Goal: Transaction & Acquisition: Purchase product/service

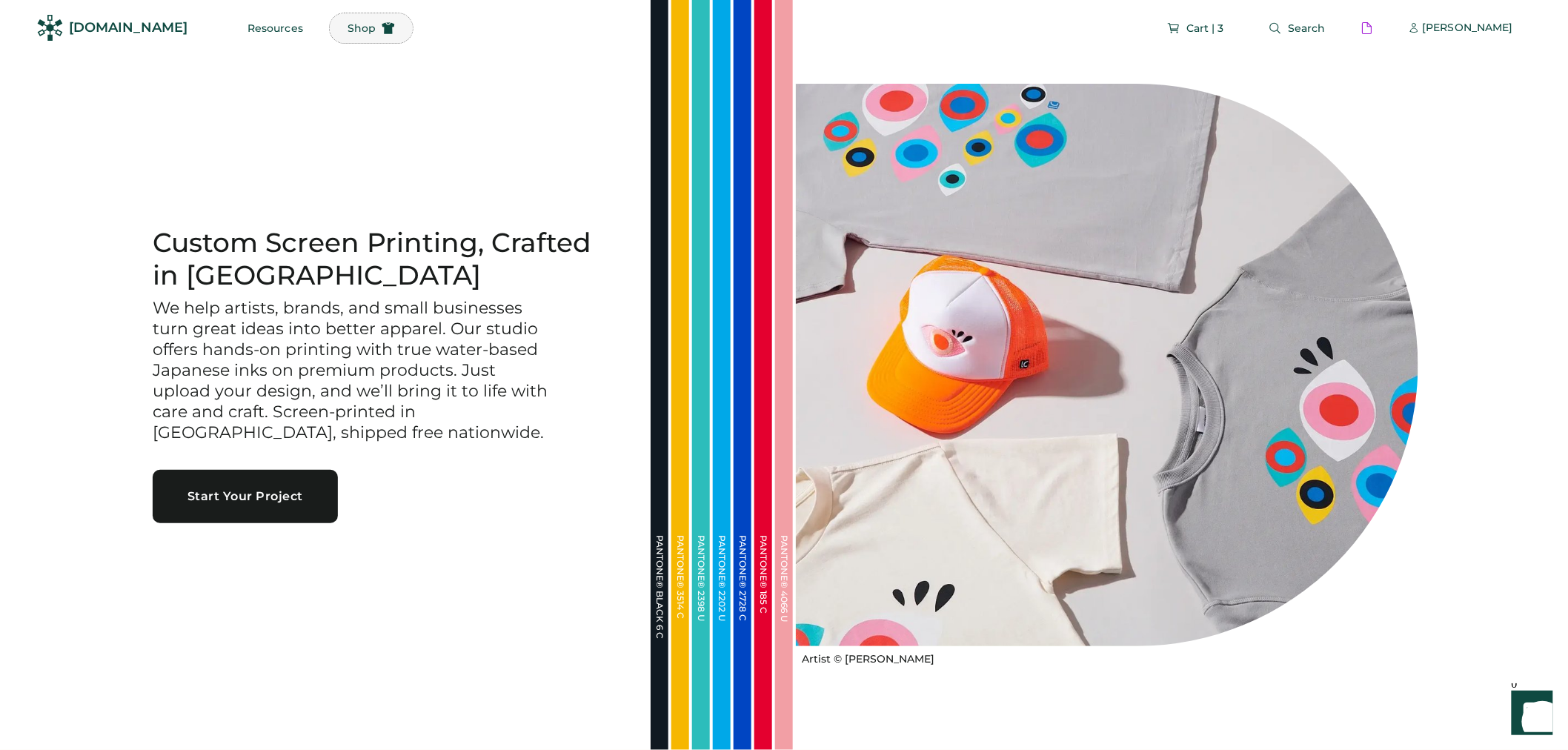
click at [382, 30] on use at bounding box center [388, 28] width 13 height 12
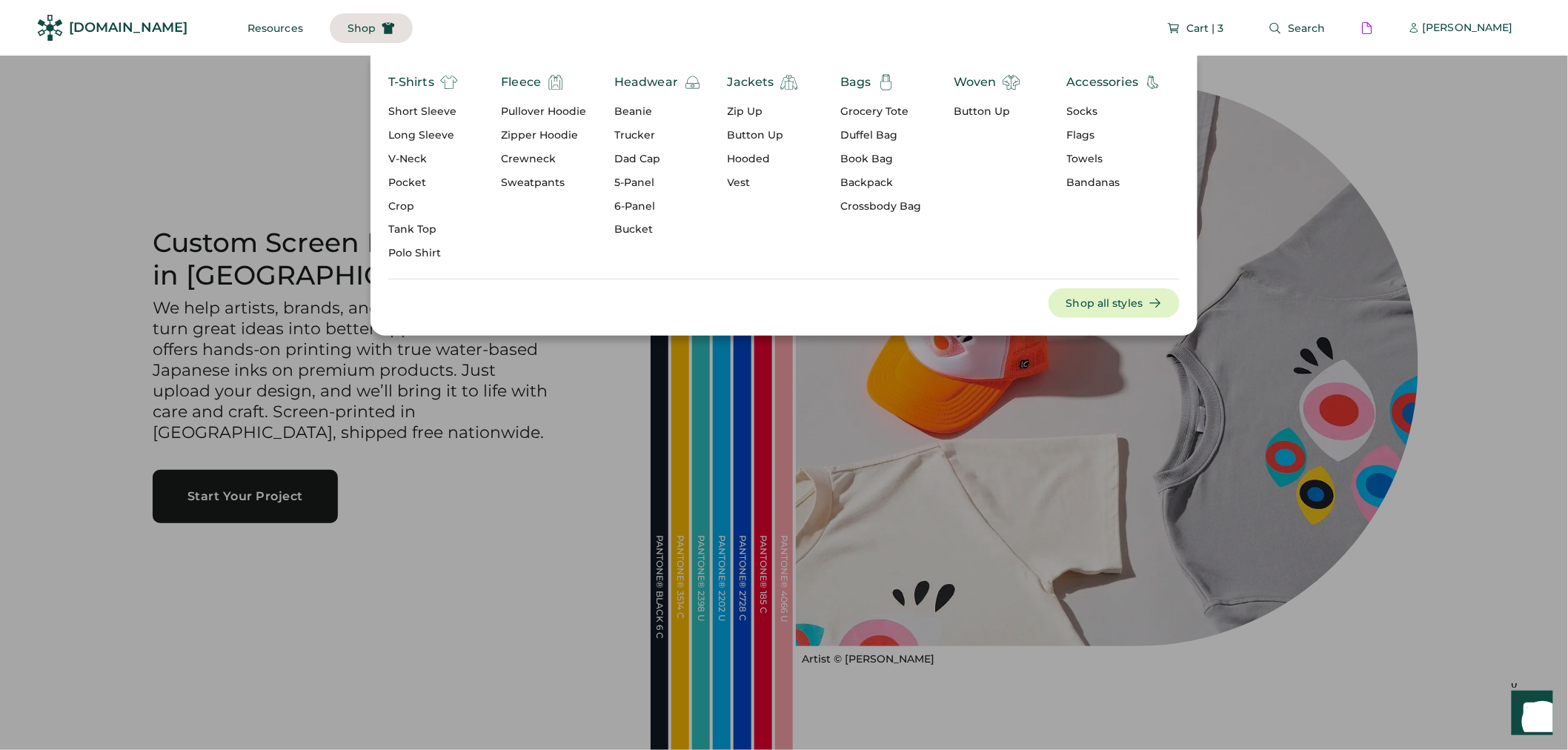
click at [435, 116] on div "Short Sleeve" at bounding box center [423, 111] width 70 height 14
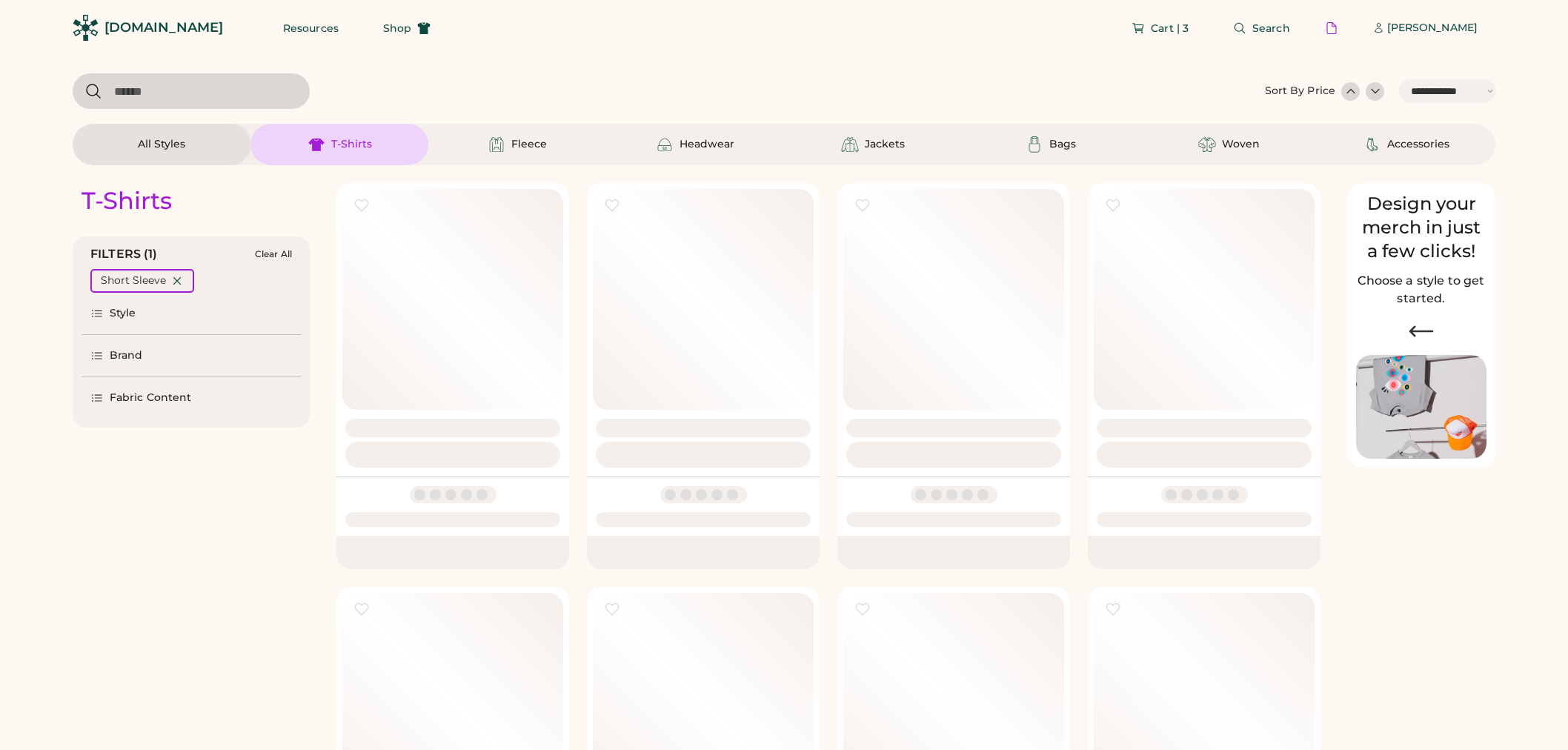
select select "*****"
select select "*"
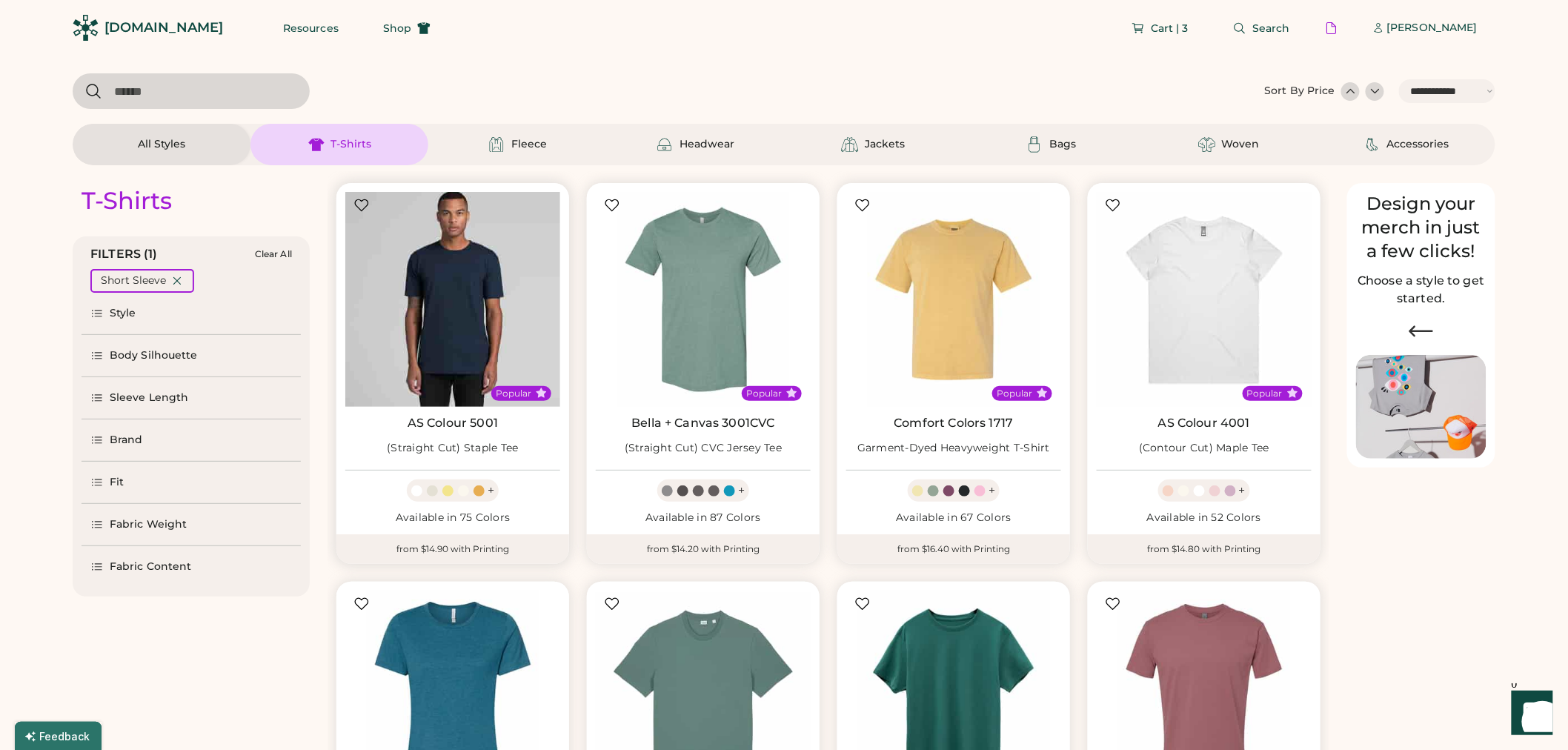
click at [473, 267] on img at bounding box center [452, 299] width 215 height 215
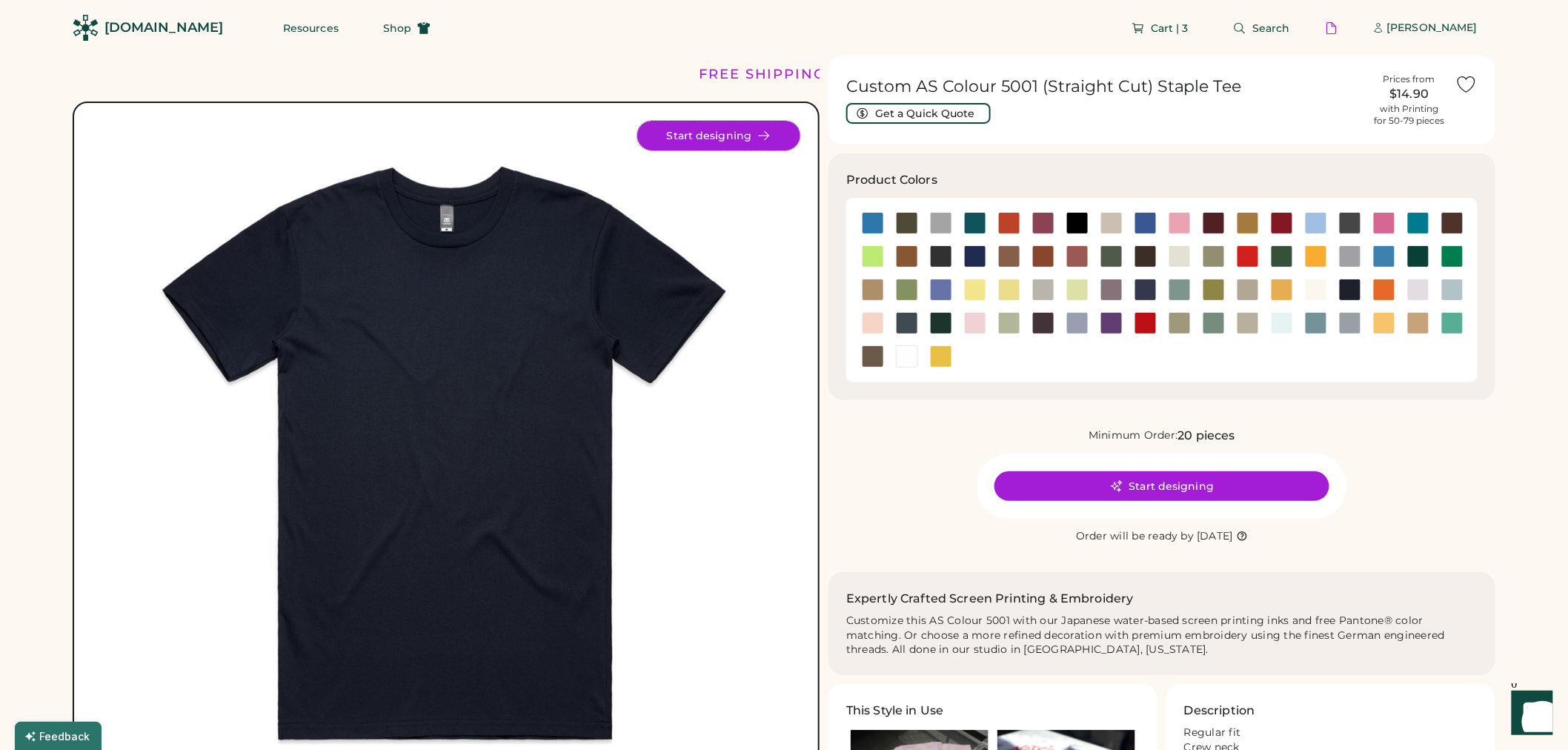
click at [757, 138] on icon at bounding box center [763, 135] width 14 height 14
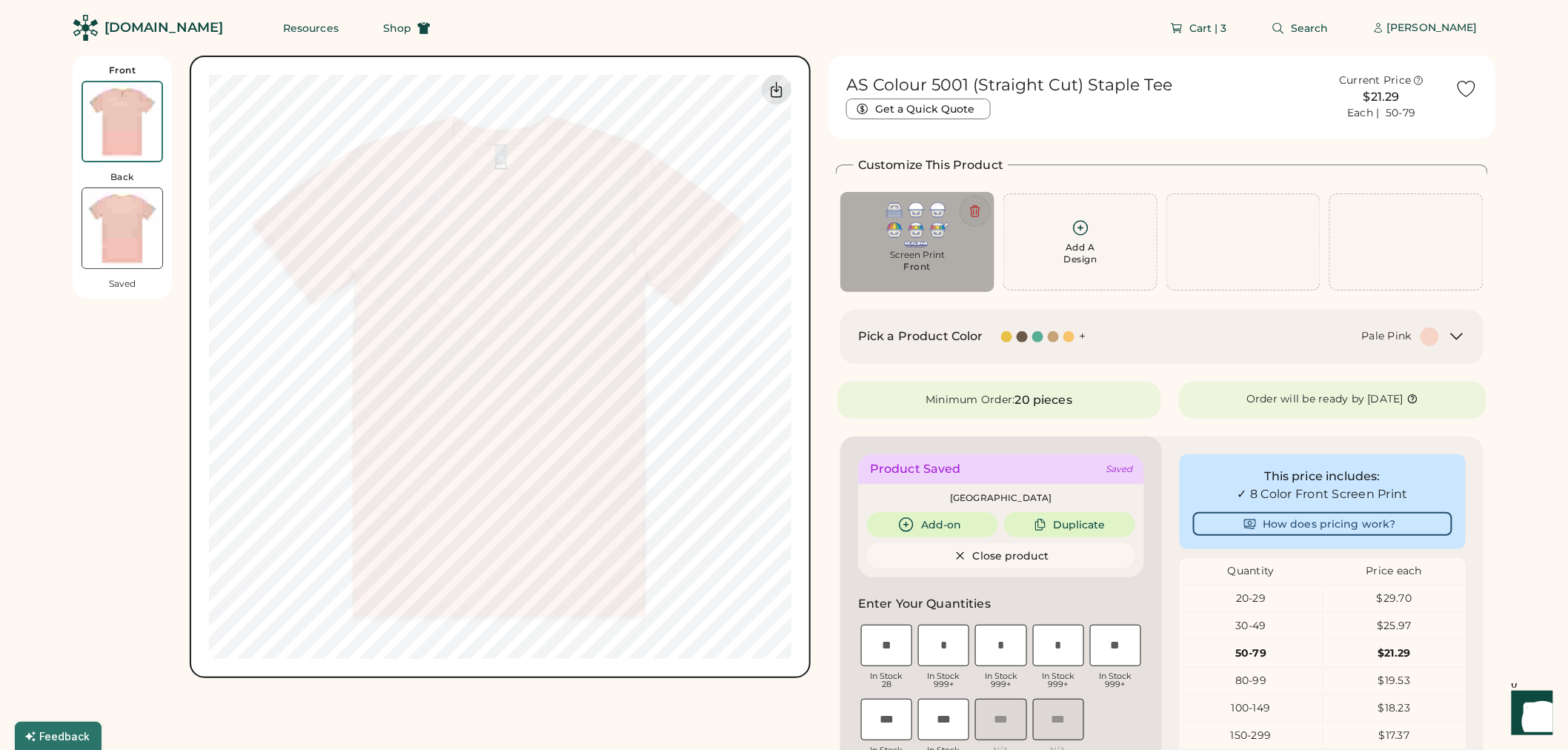
click at [977, 211] on icon at bounding box center [975, 211] width 9 height 11
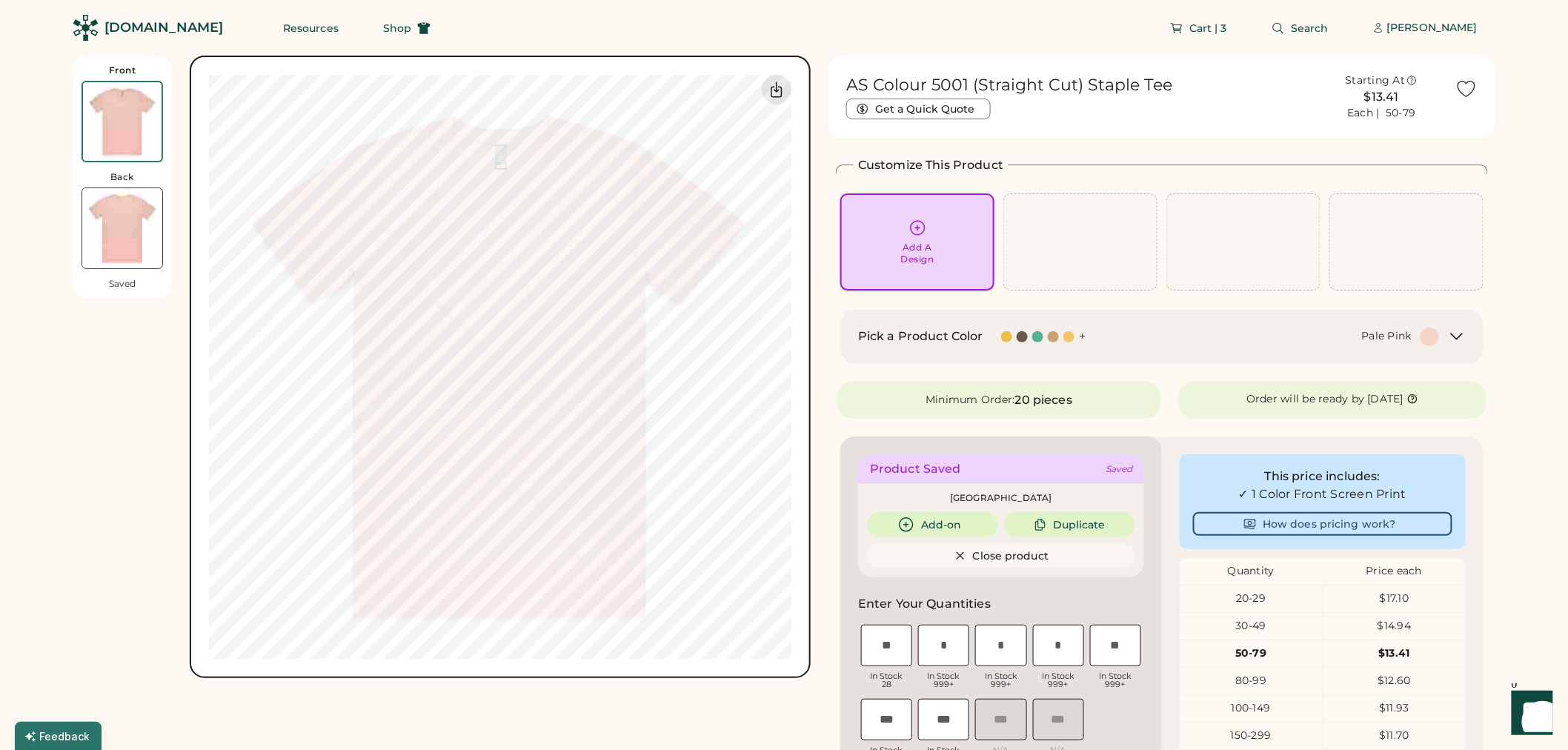
click at [939, 254] on div "Add A Design" at bounding box center [917, 242] width 133 height 47
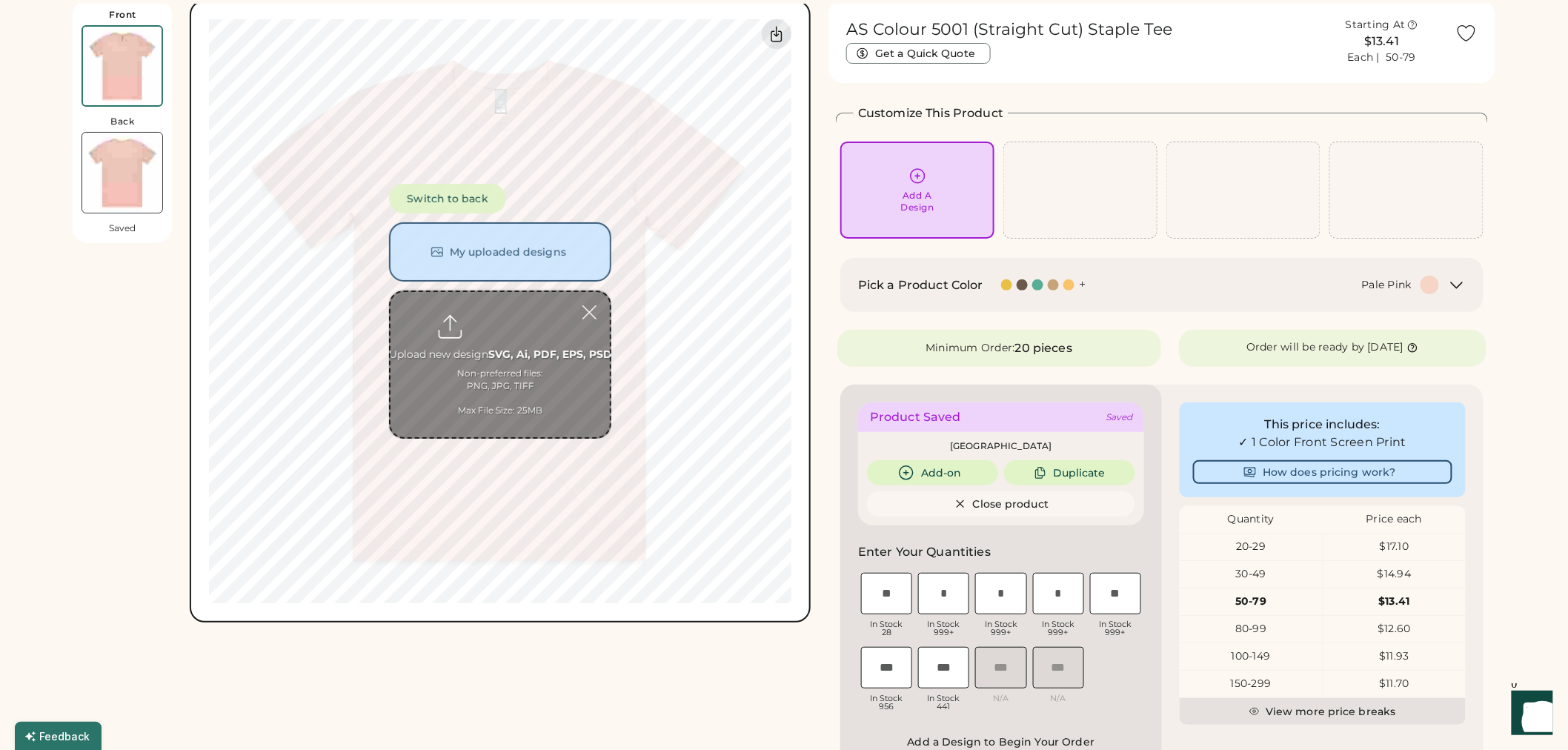
scroll to position [55, 0]
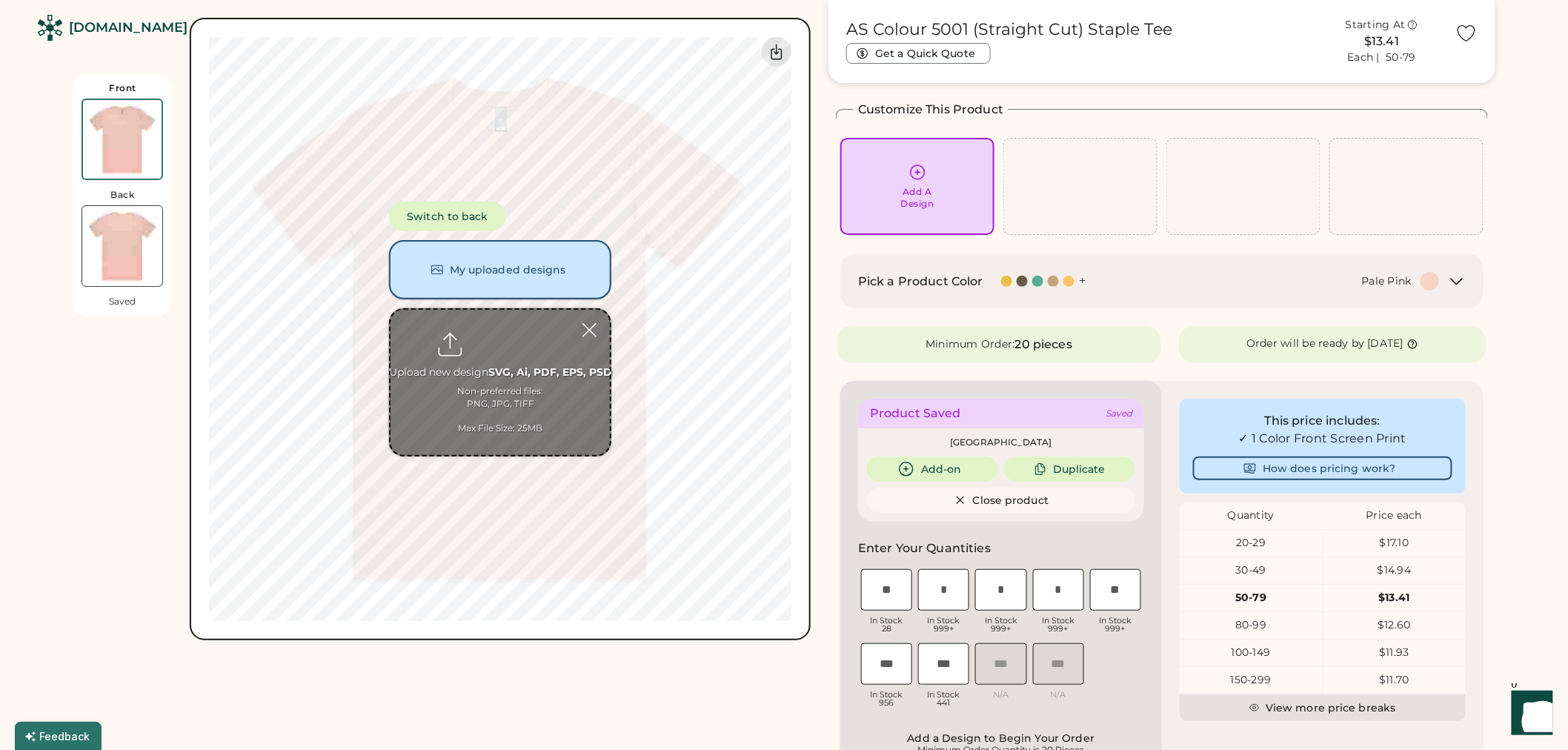
click at [536, 258] on button "My uploaded designs" at bounding box center [501, 269] width 223 height 59
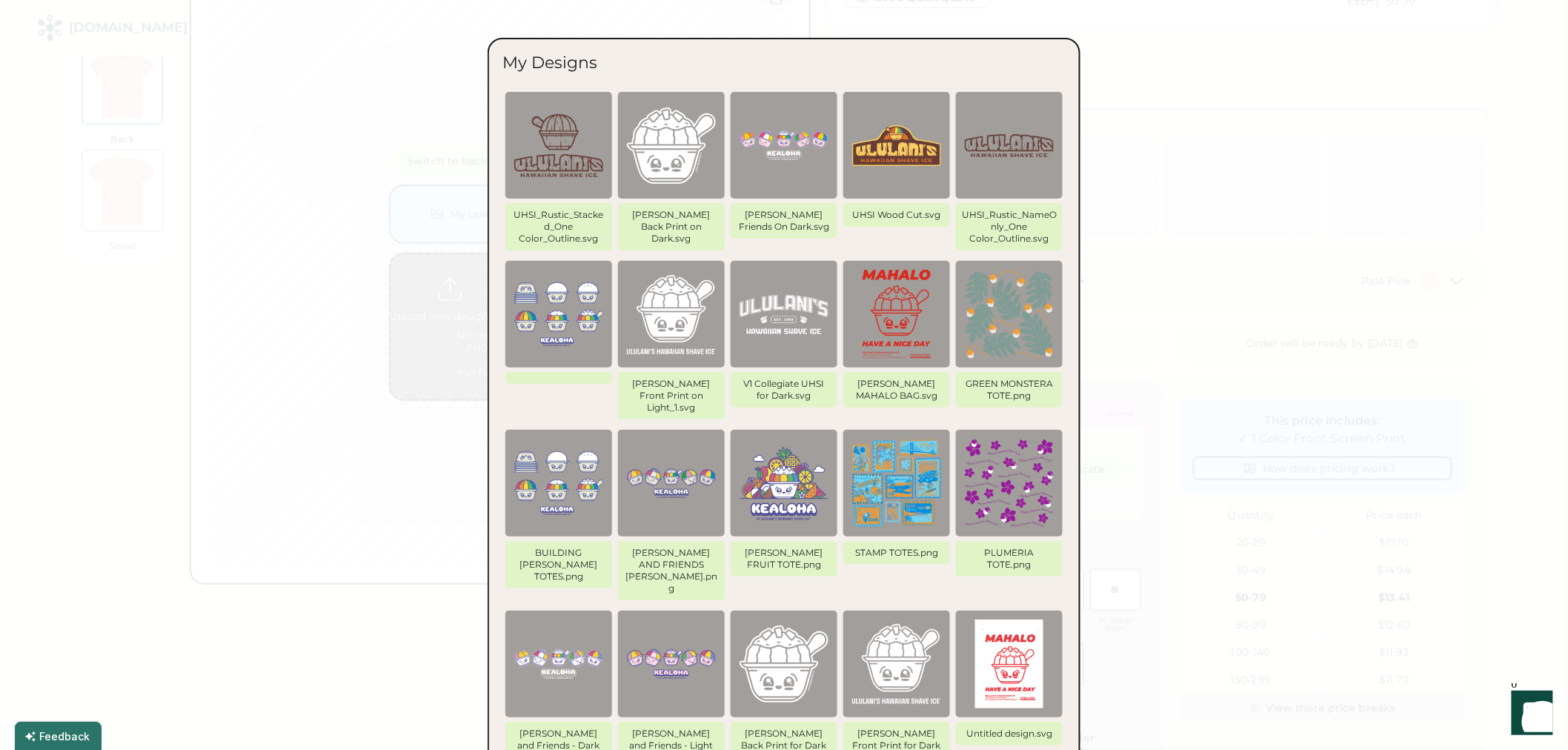
click at [1033, 174] on img at bounding box center [1009, 145] width 89 height 89
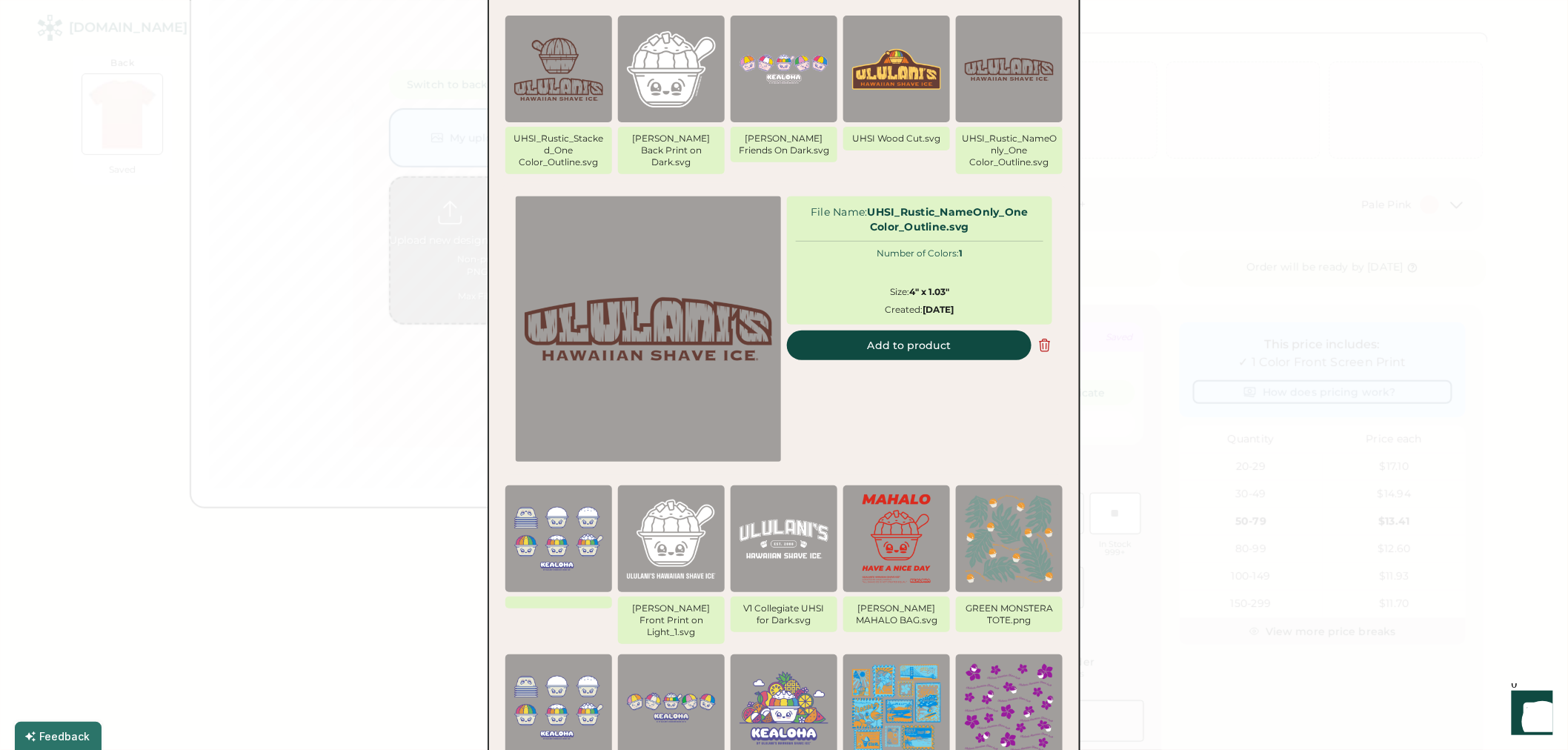
scroll to position [138, 0]
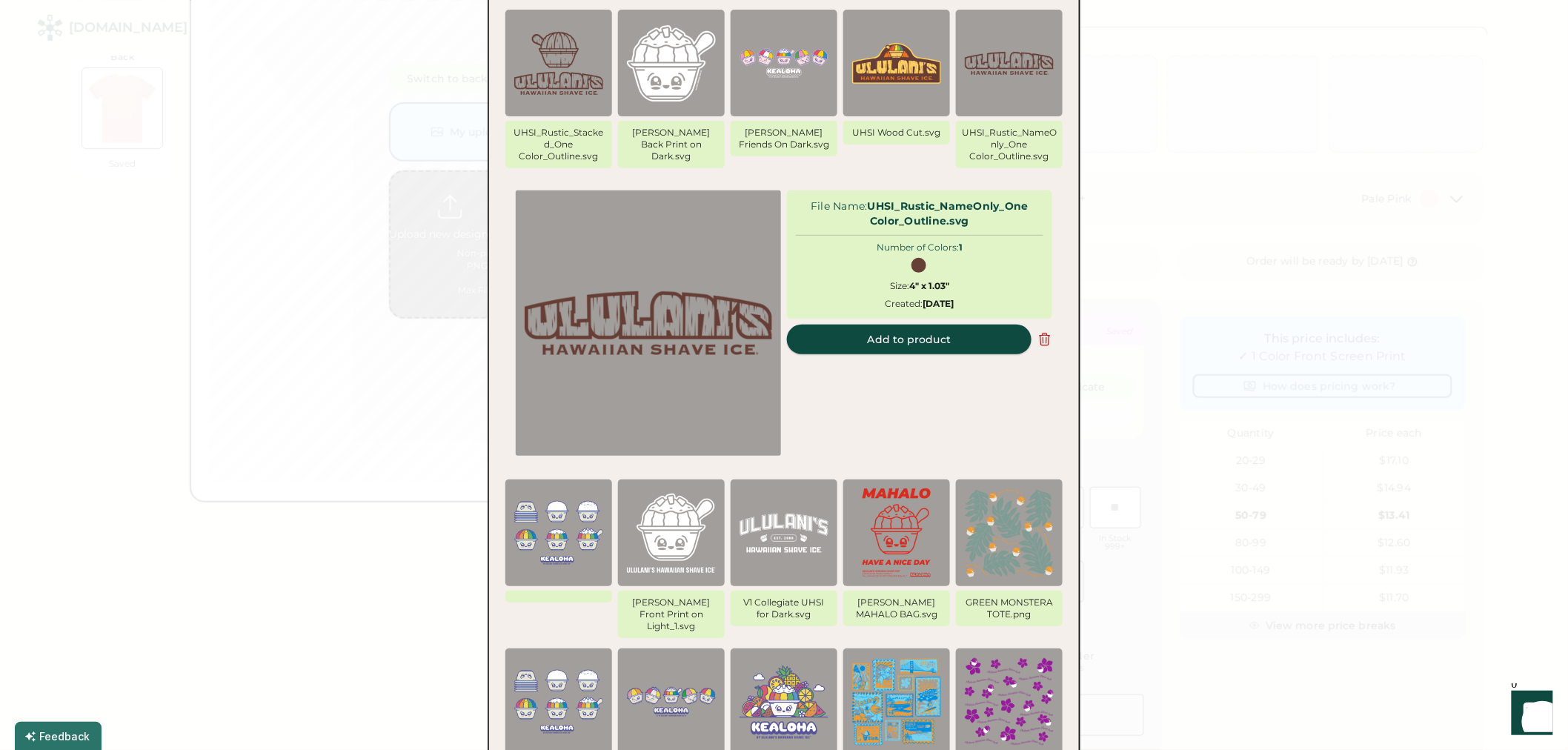
click at [946, 344] on button "Add to product" at bounding box center [909, 339] width 244 height 30
click at [947, 341] on button "Add to product" at bounding box center [909, 339] width 244 height 30
type input "****"
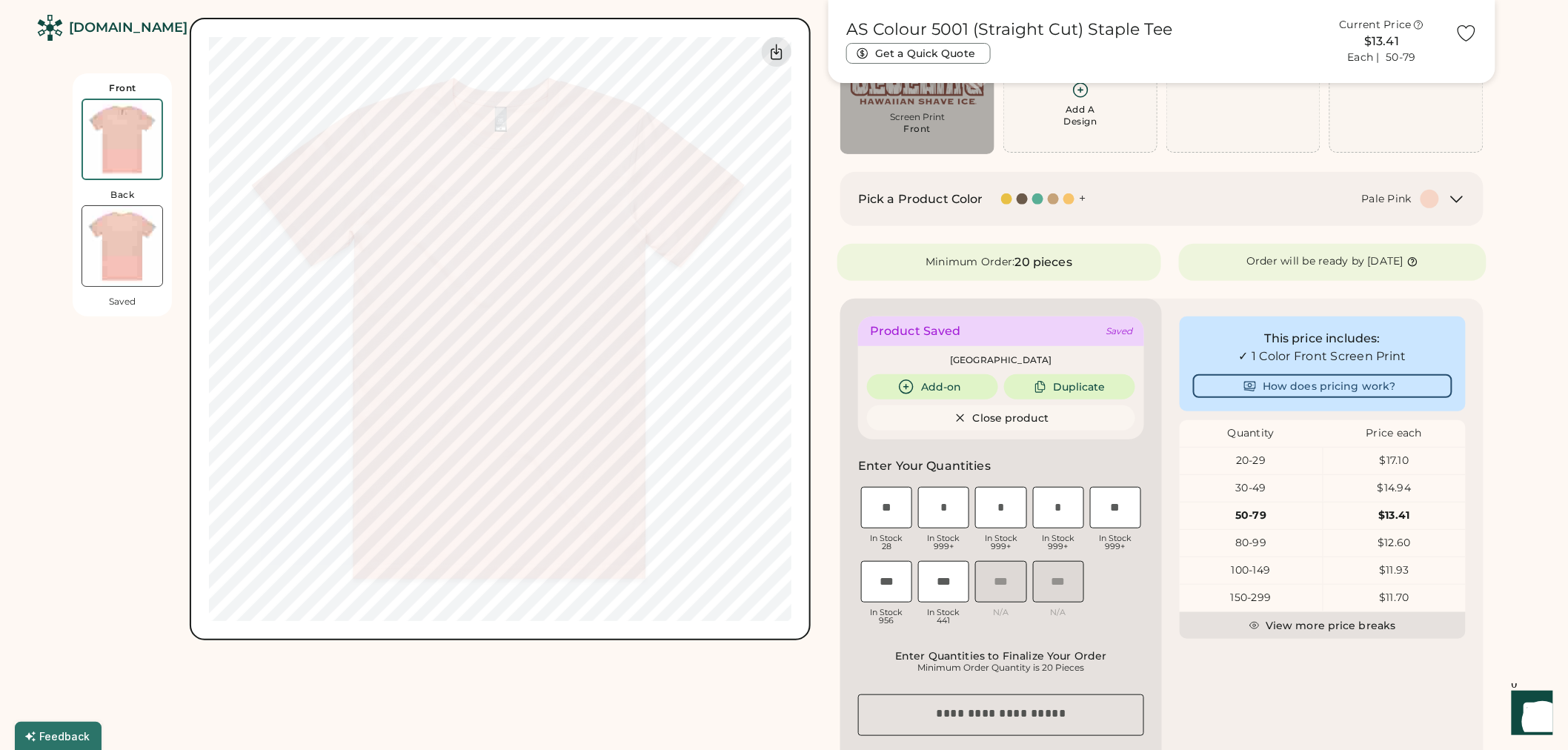
click at [1126, 198] on div "Pale Pink" at bounding box center [1271, 199] width 336 height 18
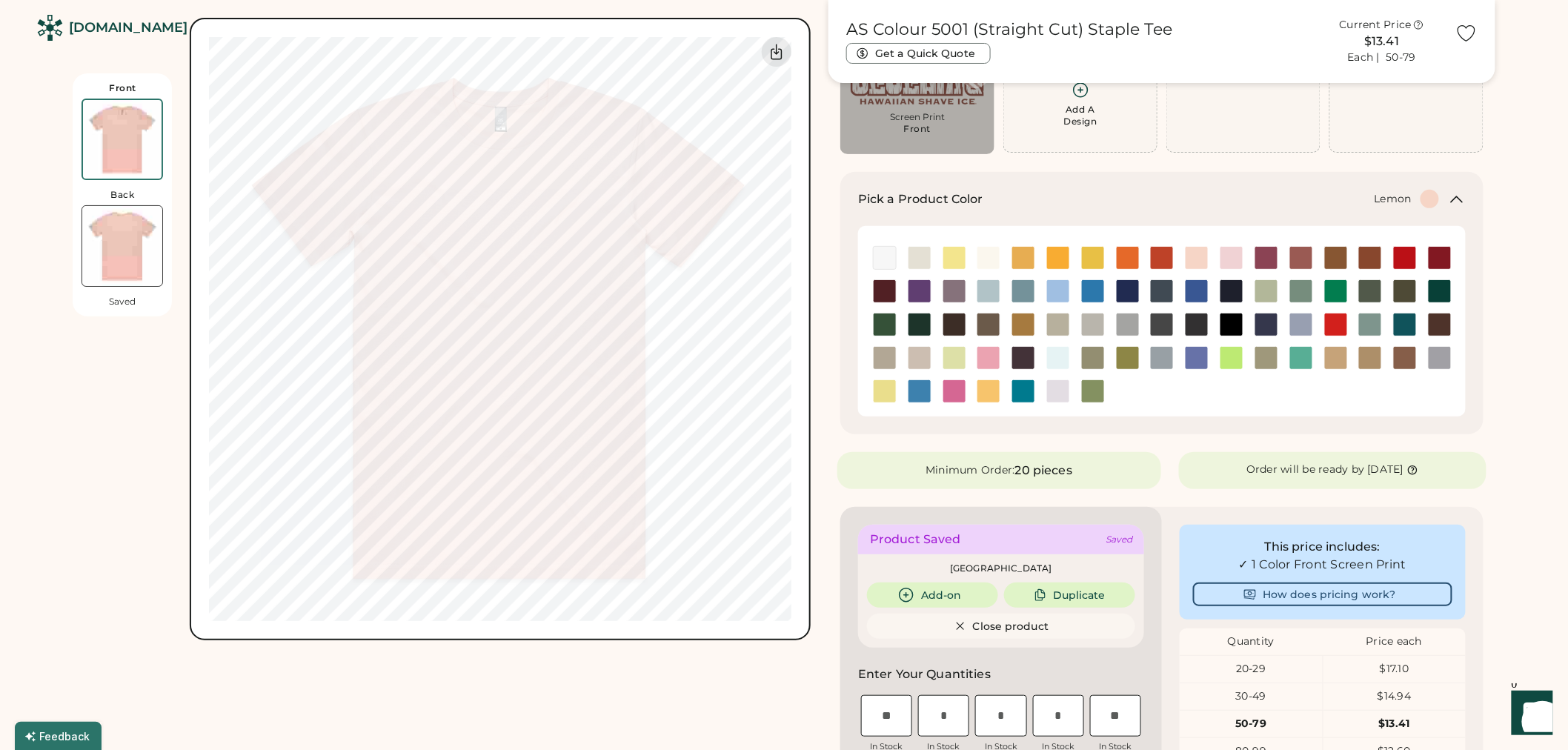
click at [953, 264] on img at bounding box center [954, 258] width 23 height 23
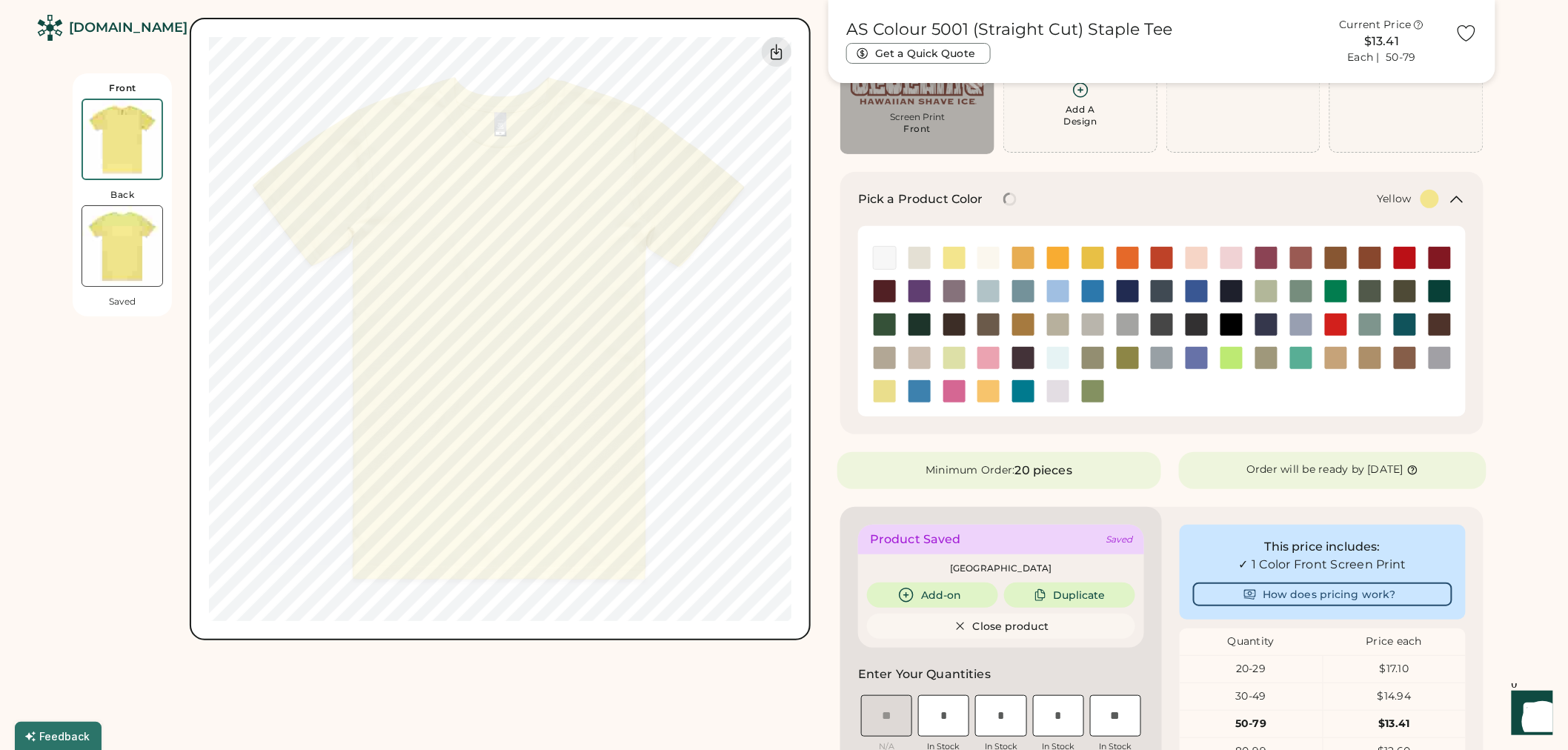
click at [1086, 263] on img at bounding box center [1093, 258] width 23 height 23
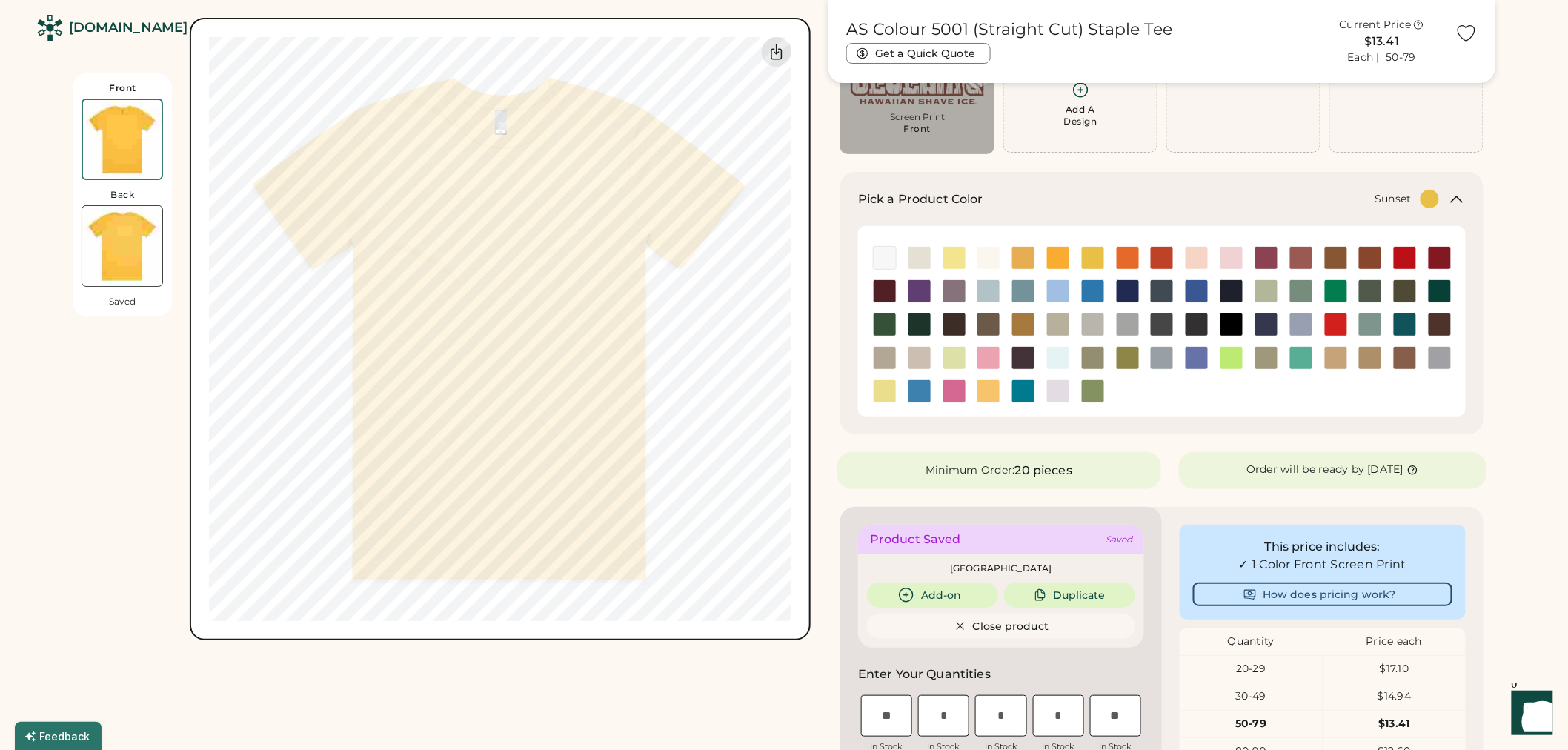
click at [981, 396] on img at bounding box center [989, 391] width 23 height 23
click at [143, 255] on img at bounding box center [122, 246] width 80 height 80
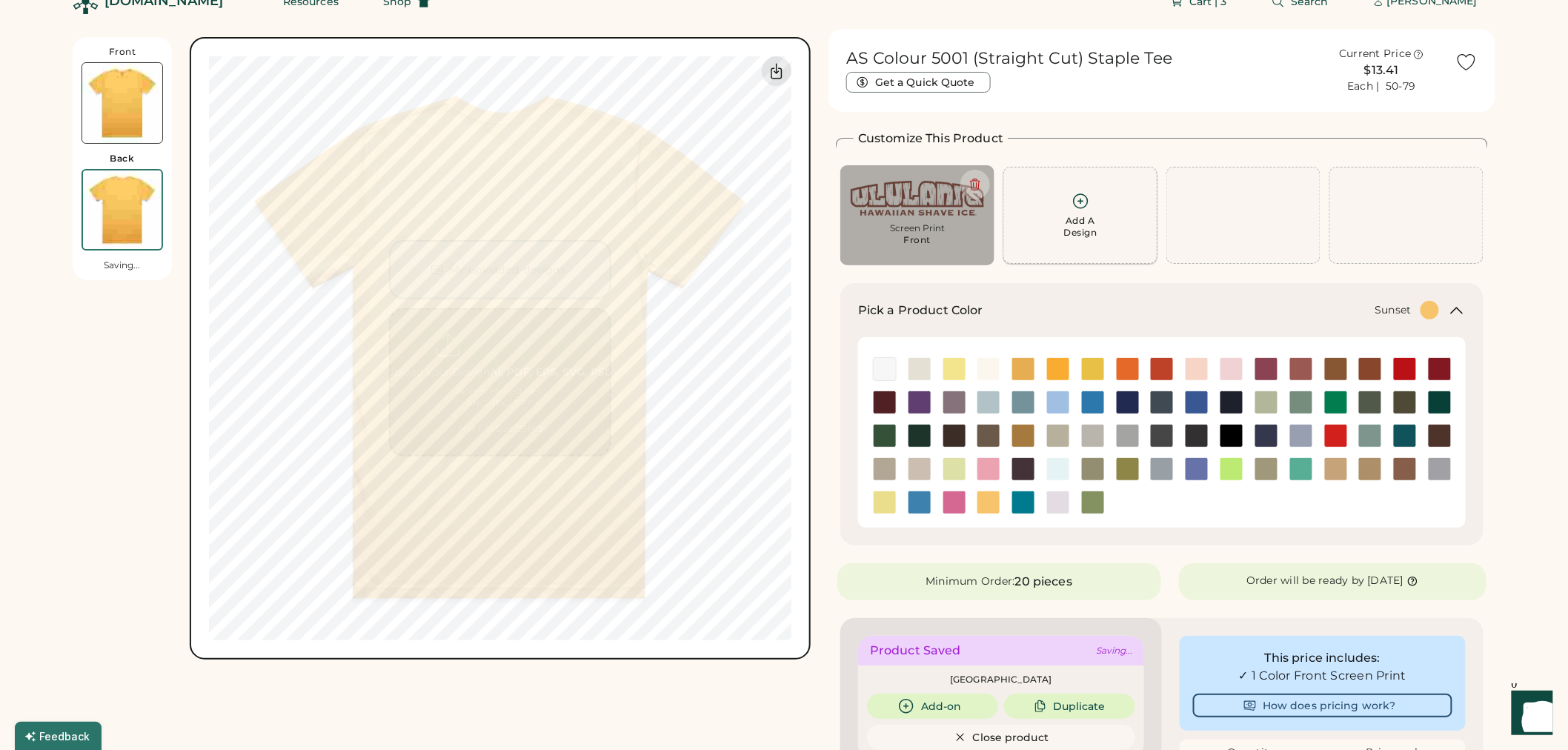
click at [1089, 227] on div "Add A Design" at bounding box center [1080, 226] width 33 height 24
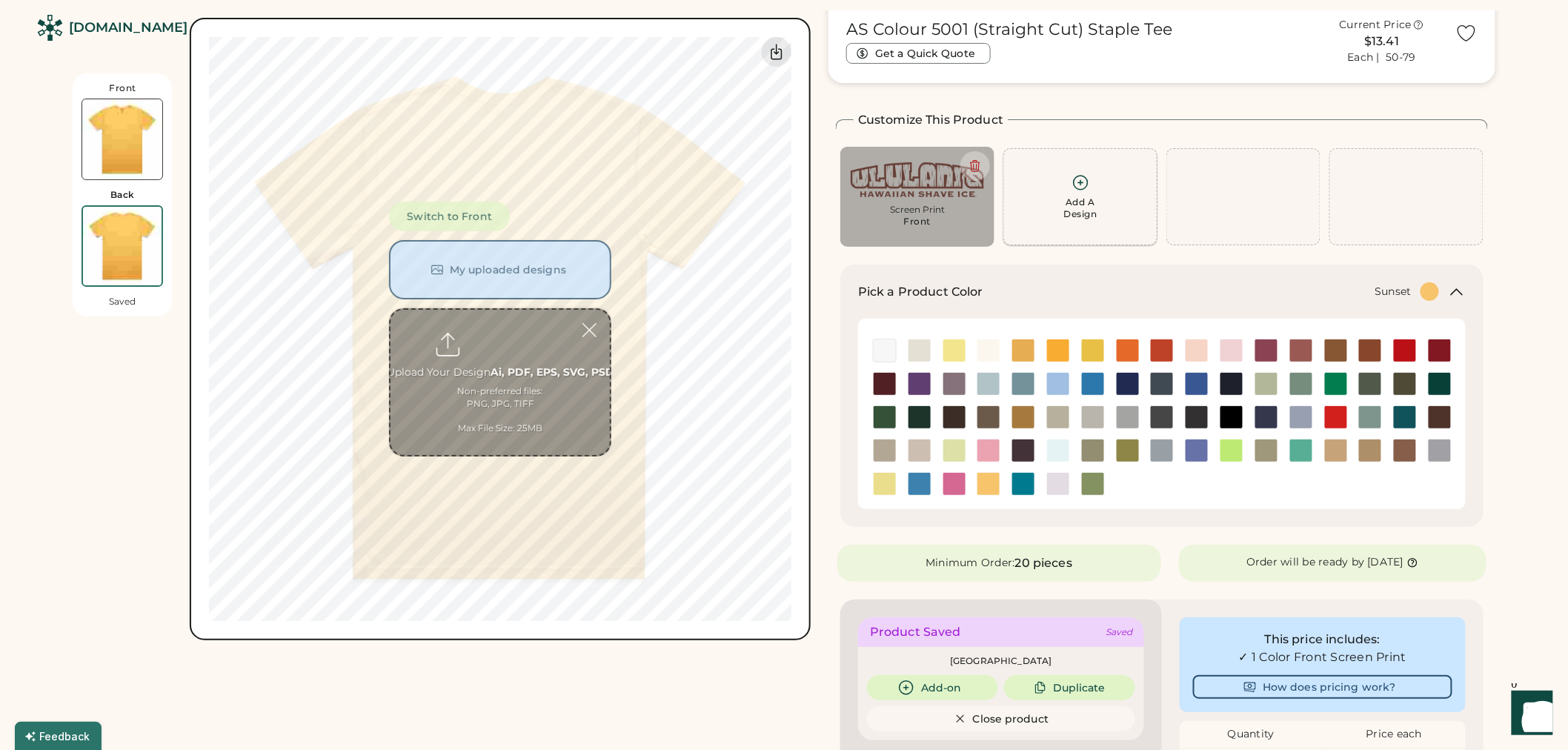
scroll to position [63, 0]
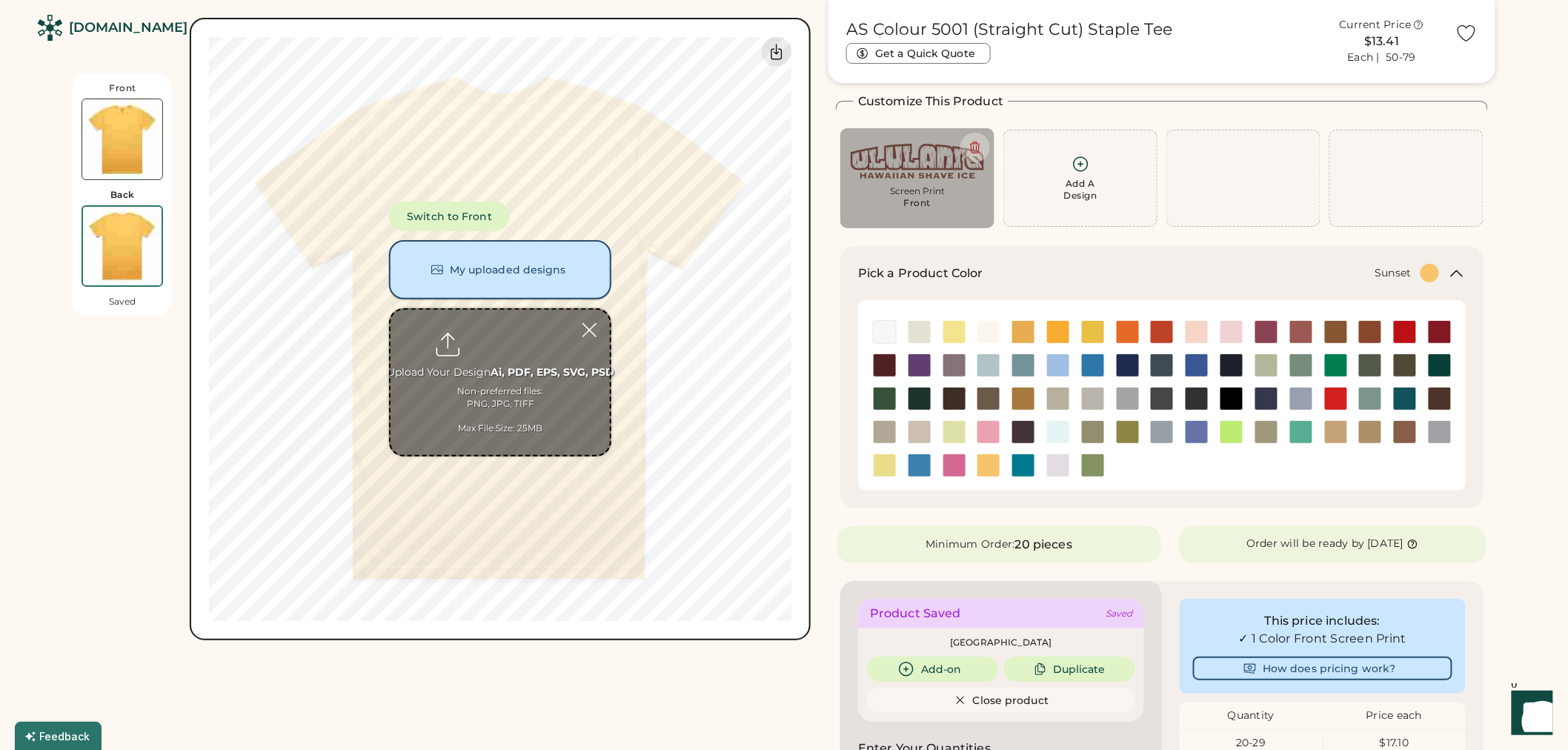
click at [502, 272] on button "My uploaded designs" at bounding box center [501, 269] width 223 height 59
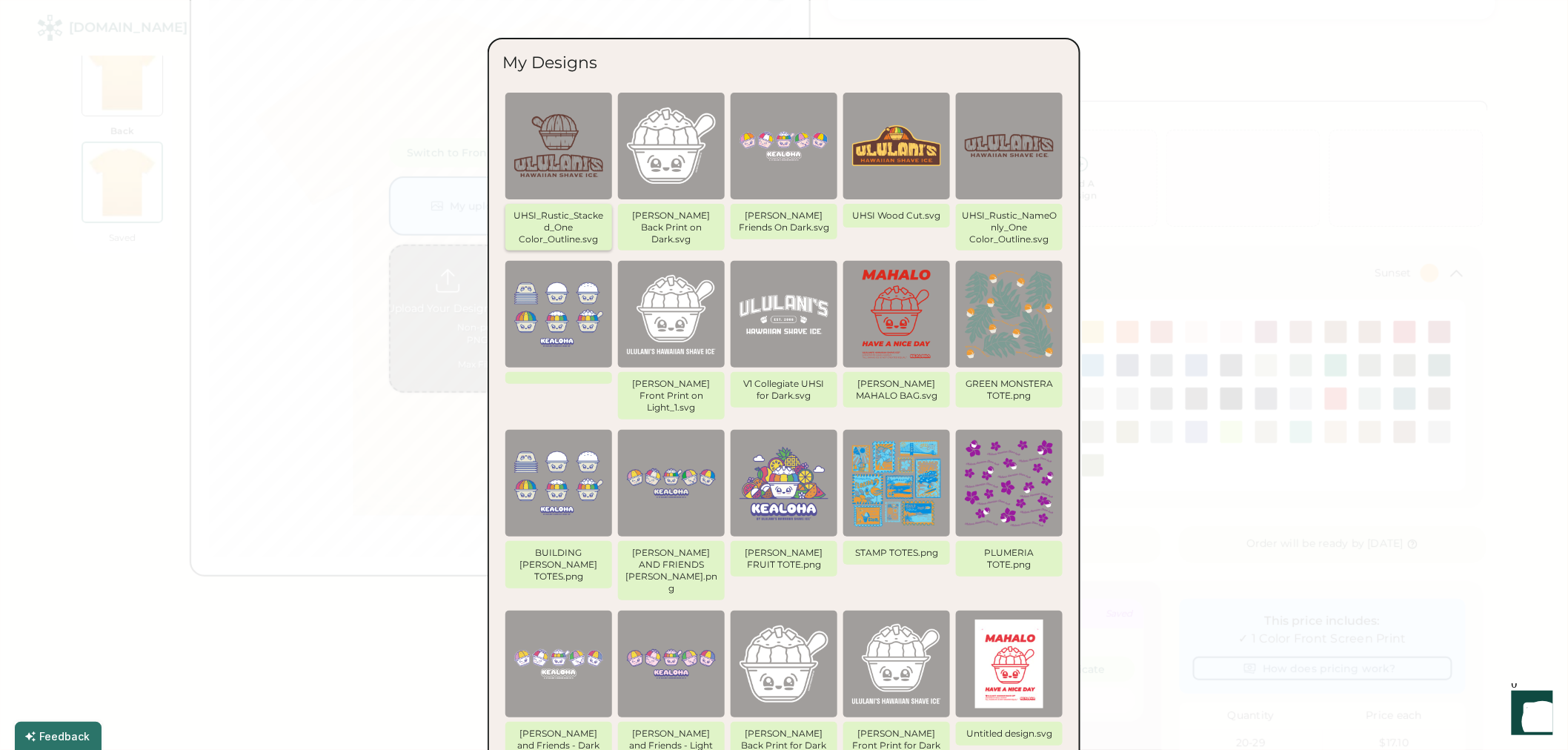
click at [586, 172] on img at bounding box center [559, 146] width 89 height 89
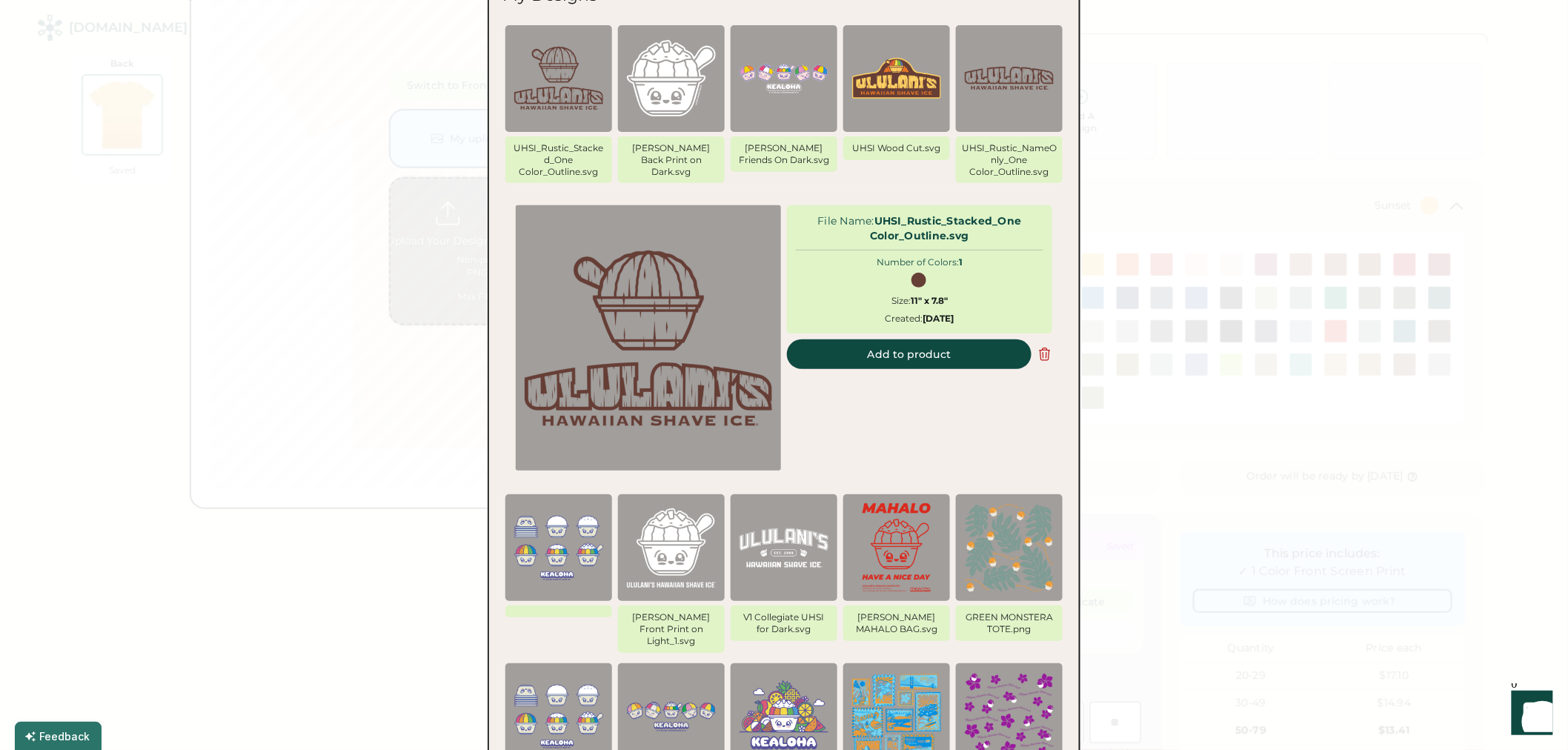
scroll to position [146, 0]
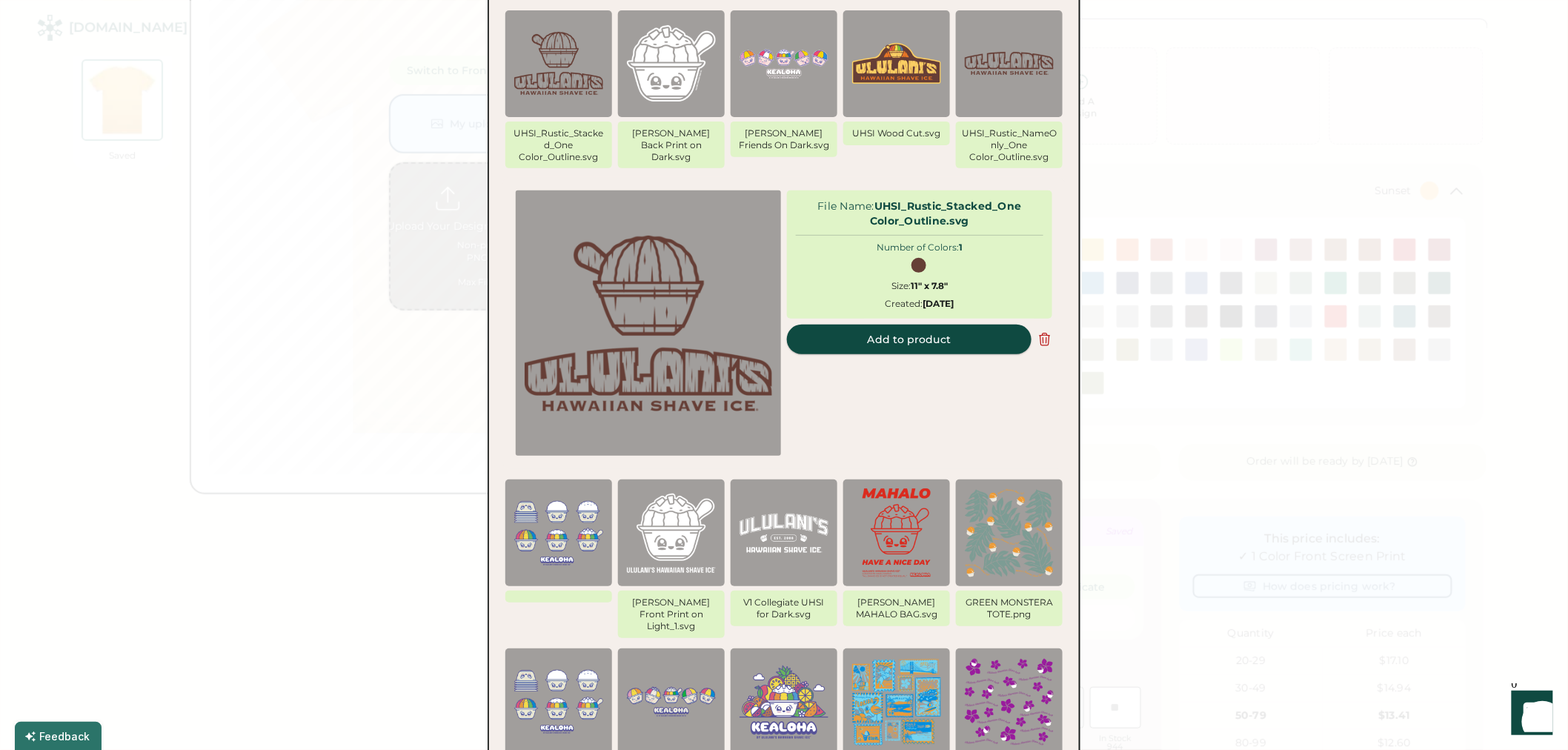
click at [903, 344] on button "Add to product" at bounding box center [909, 339] width 244 height 30
type input "*****"
type input "****"
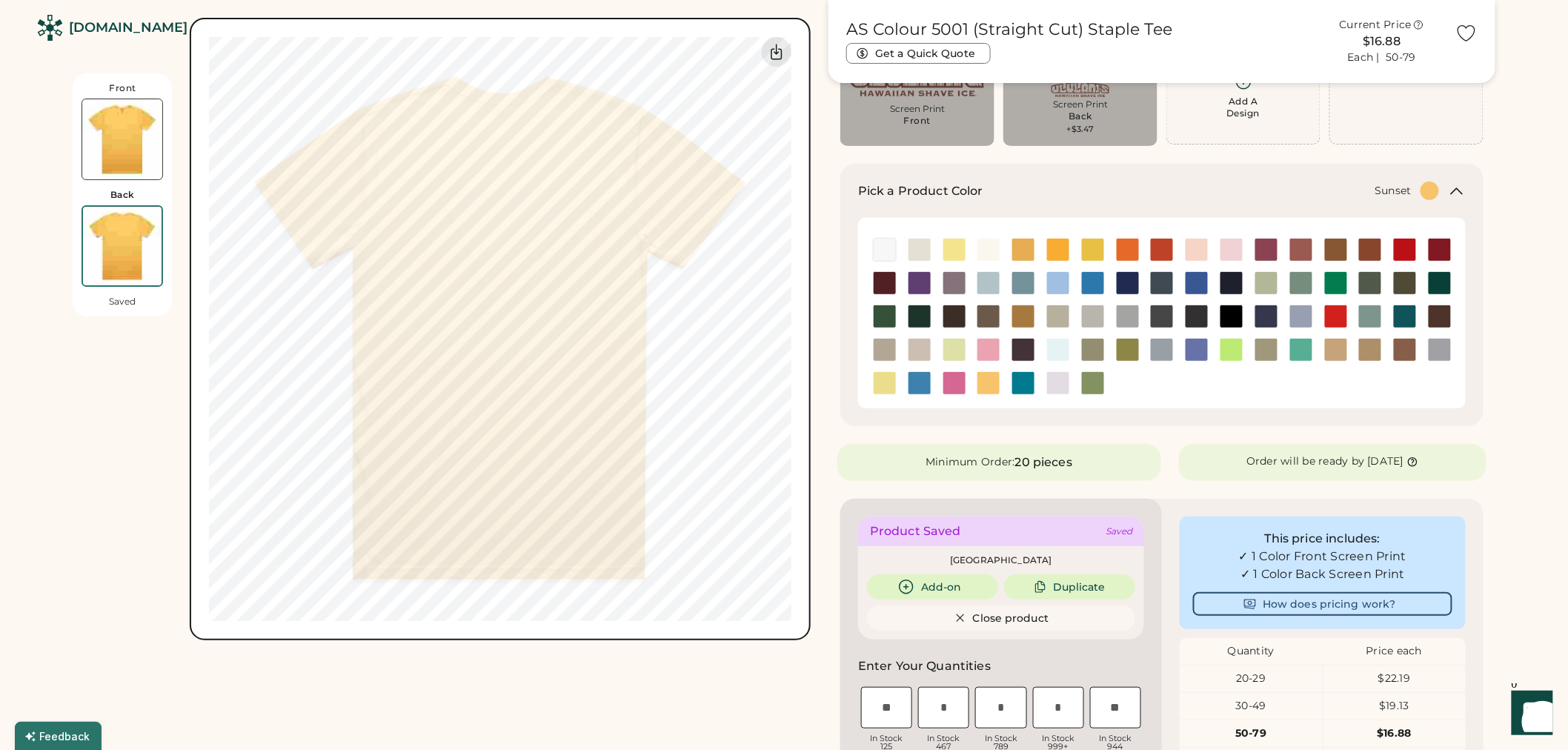
click at [120, 158] on img at bounding box center [122, 139] width 80 height 80
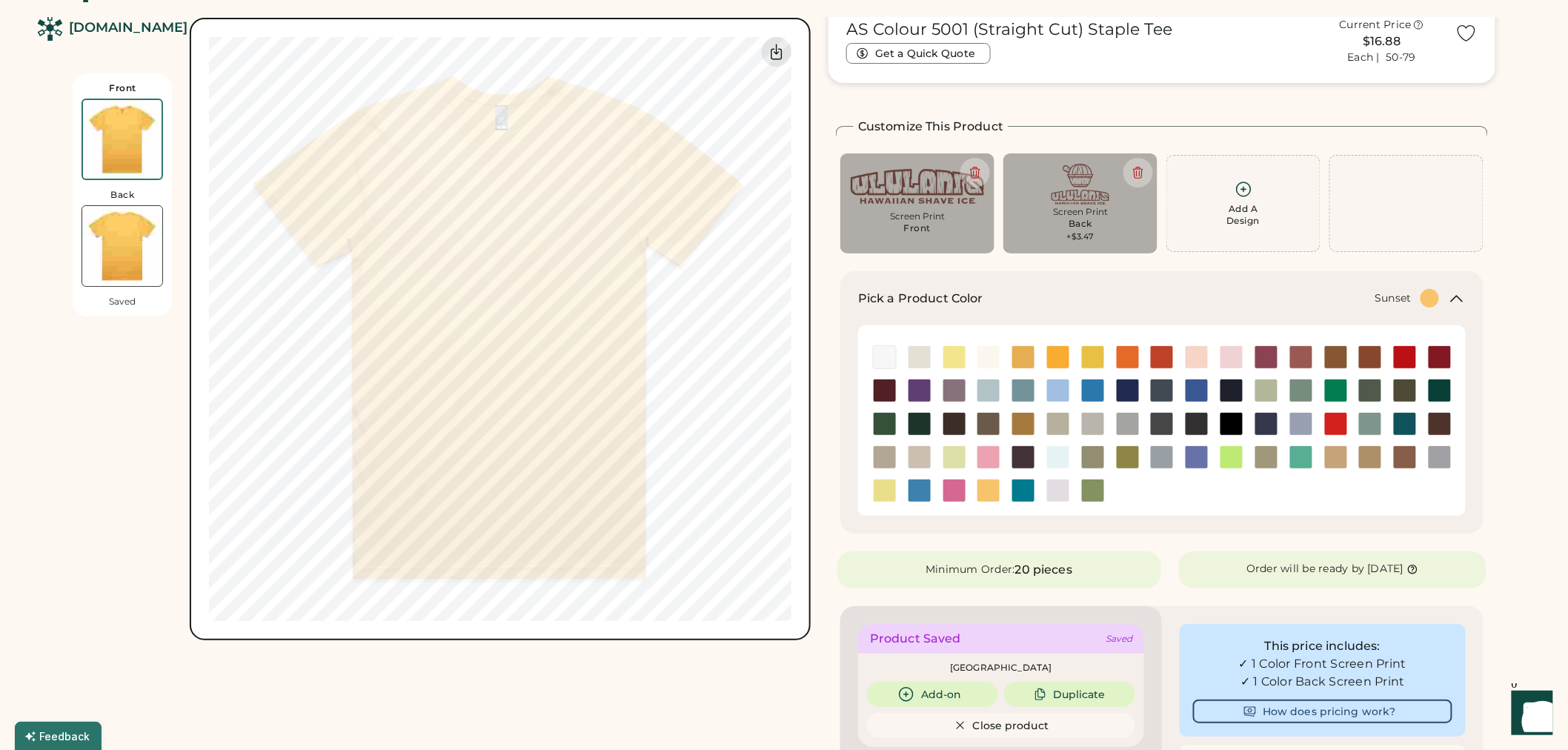
scroll to position [34, 0]
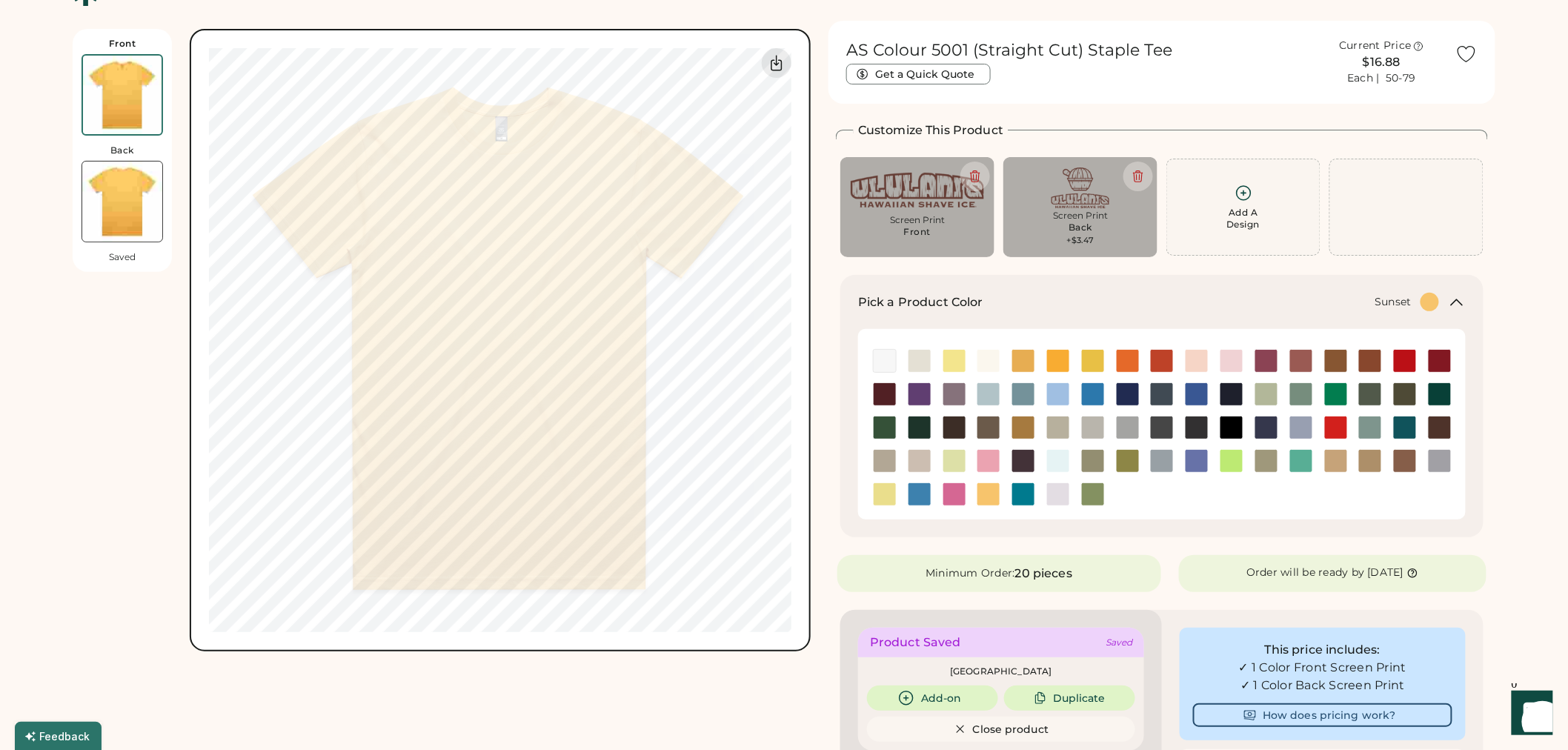
click at [995, 487] on img at bounding box center [989, 495] width 23 height 23
click at [1122, 361] on img at bounding box center [1127, 361] width 23 height 23
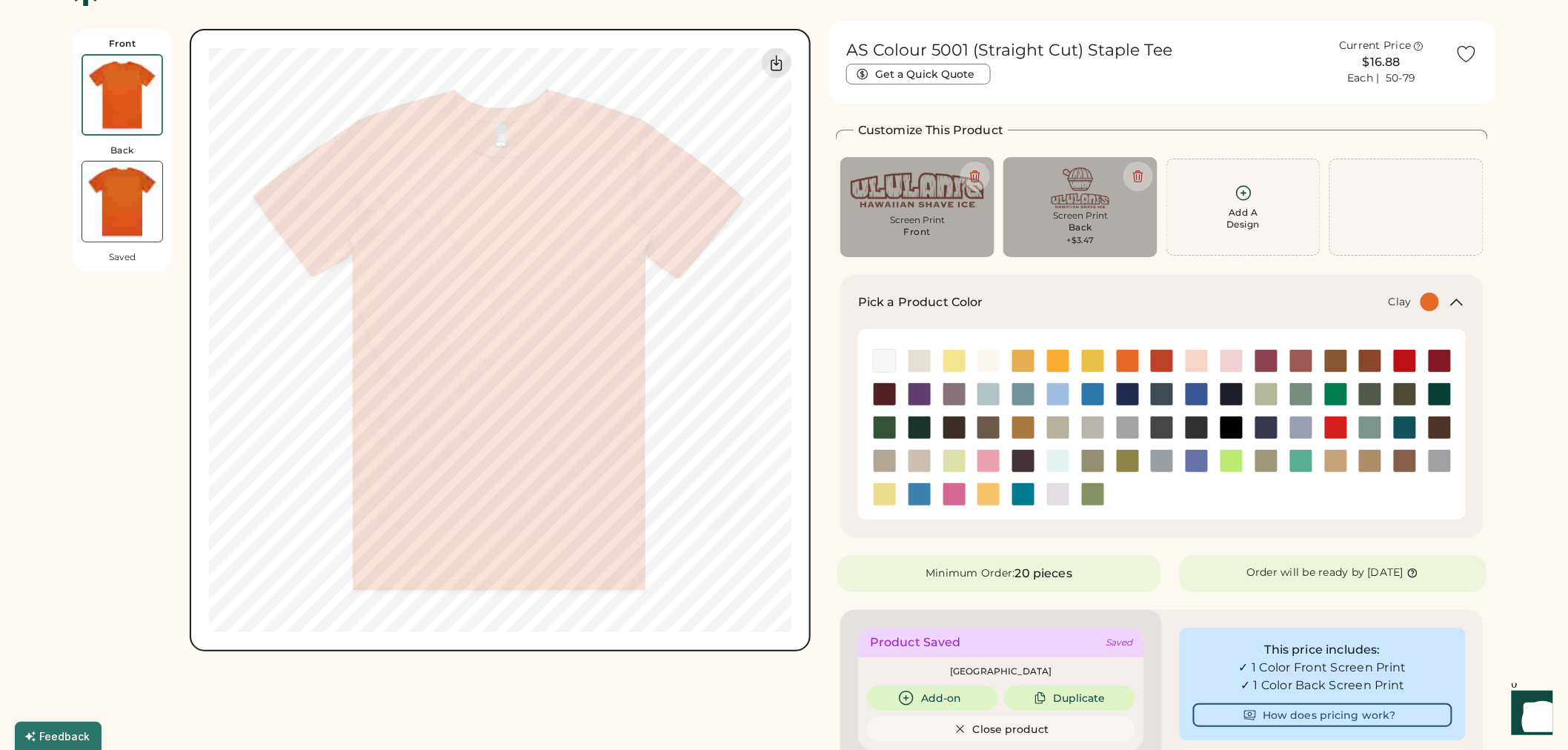
click at [1334, 357] on img at bounding box center [1335, 361] width 23 height 23
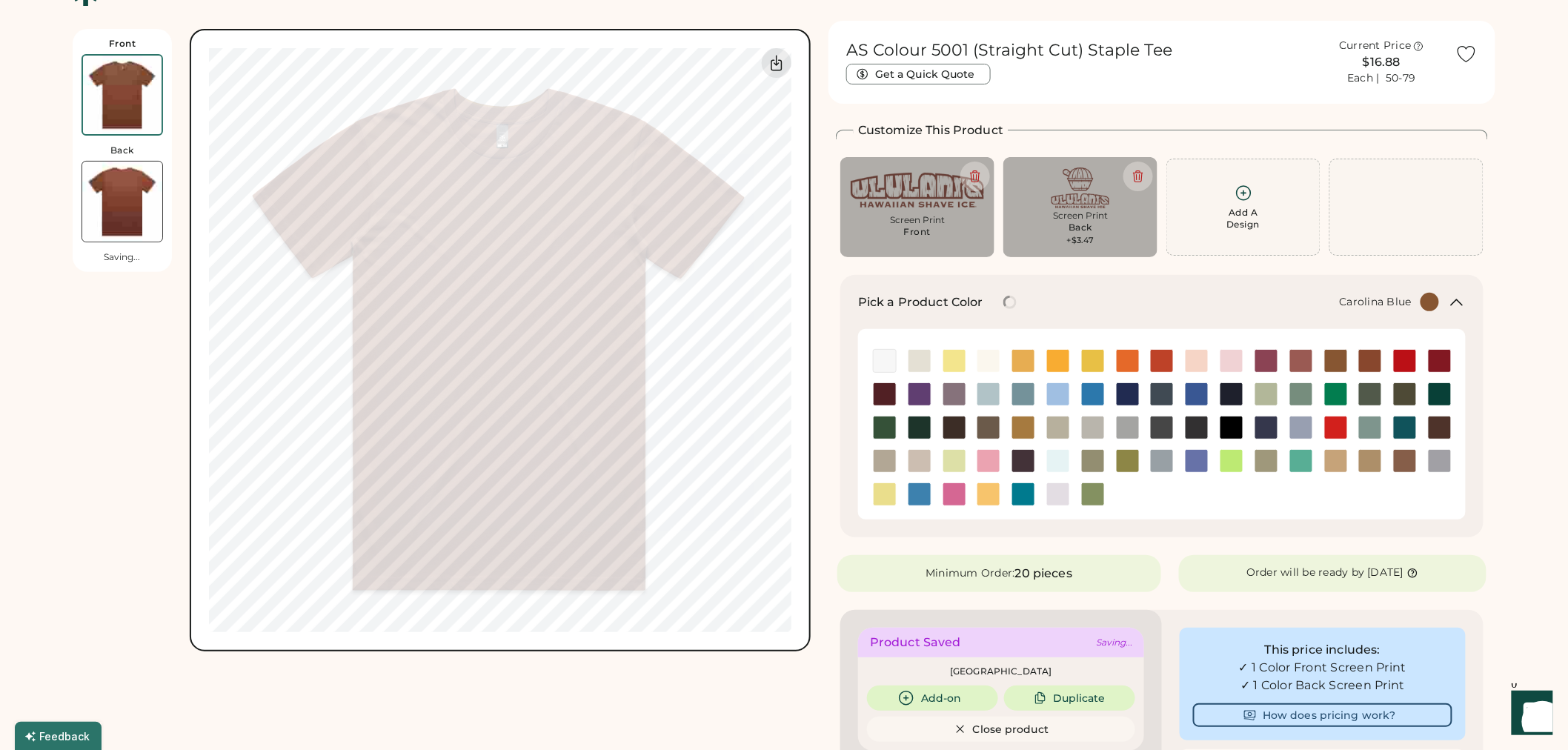
click at [1067, 394] on img at bounding box center [1057, 394] width 23 height 23
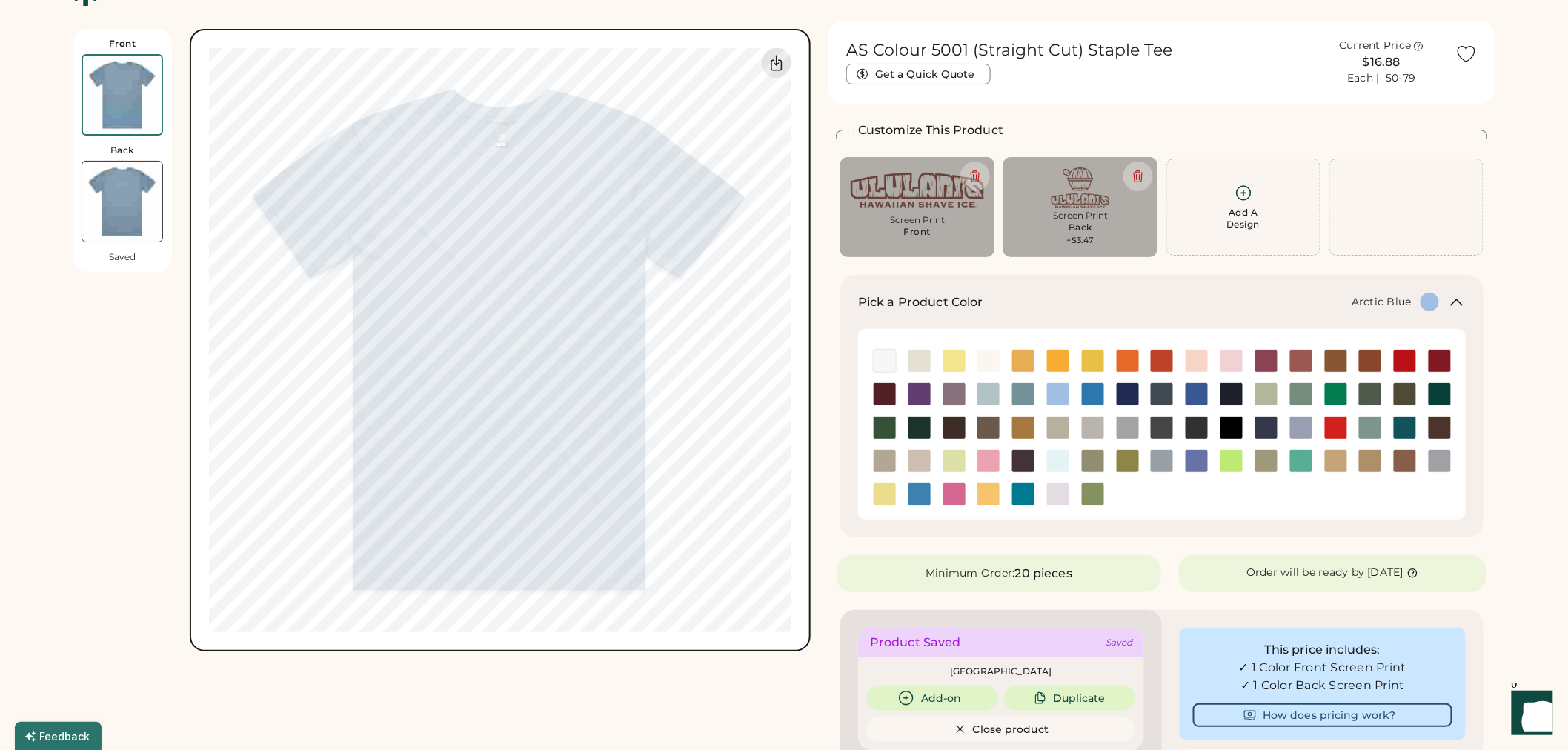
click at [1093, 394] on img at bounding box center [1093, 394] width 23 height 23
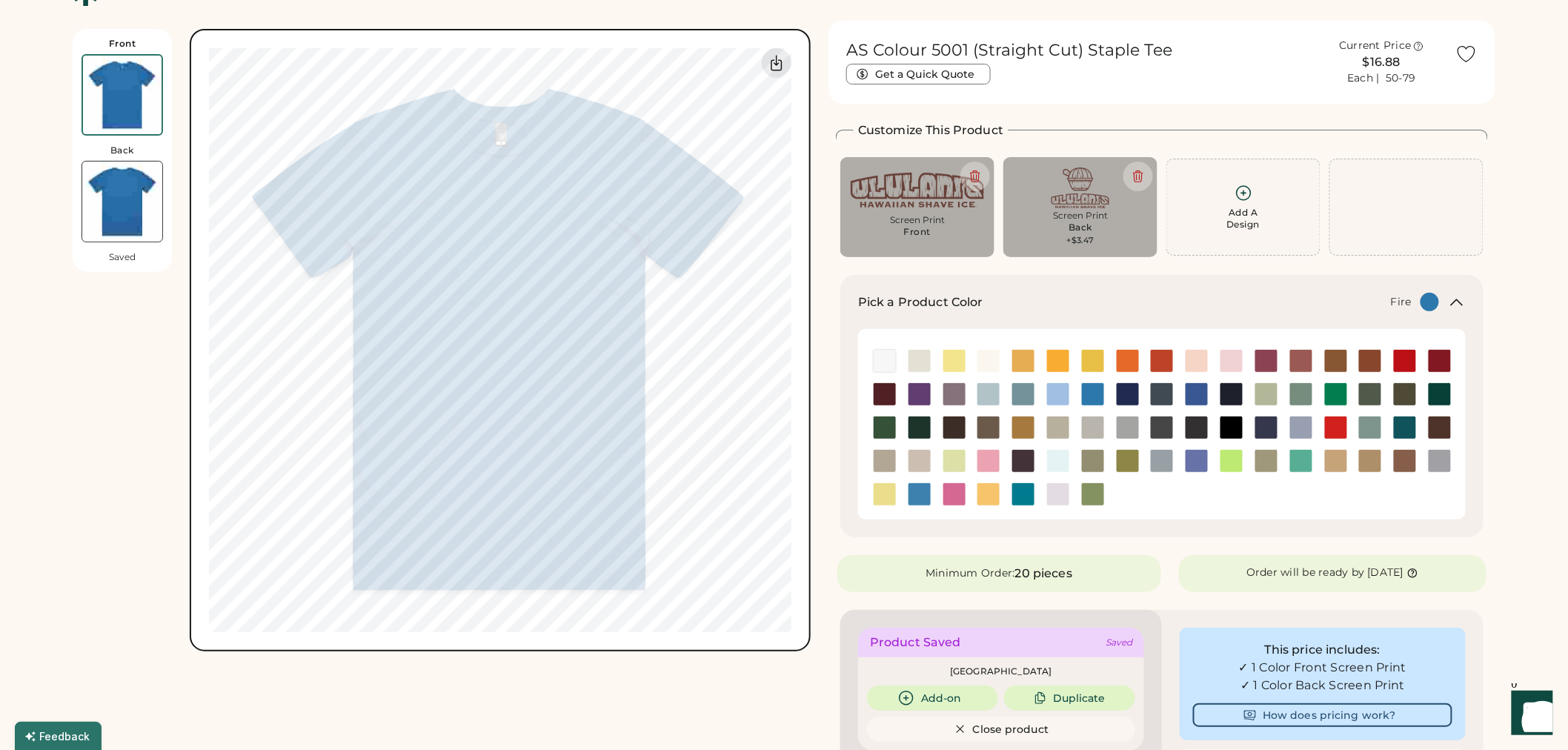
click at [1331, 431] on img at bounding box center [1335, 428] width 23 height 23
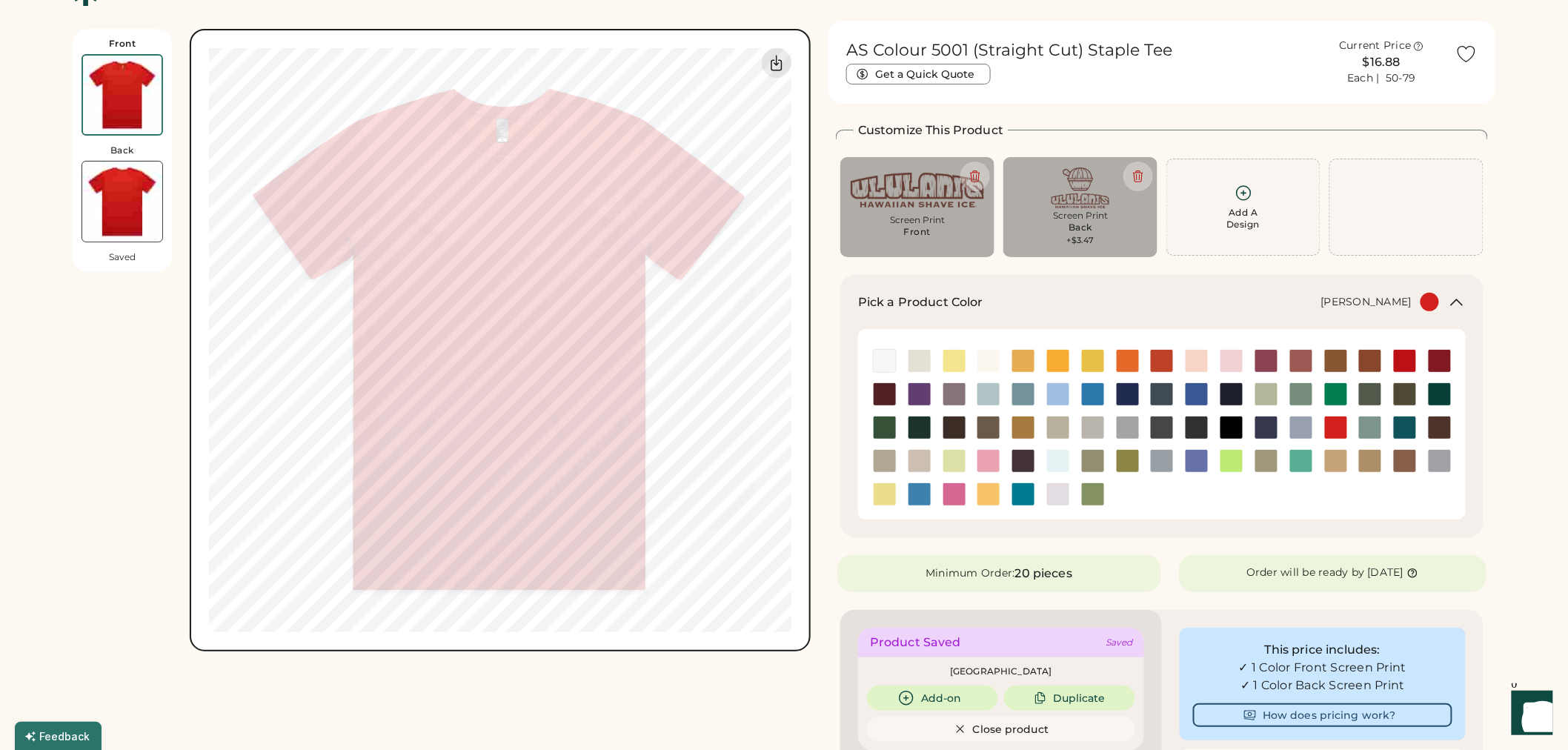
click at [1123, 463] on img at bounding box center [1127, 461] width 23 height 23
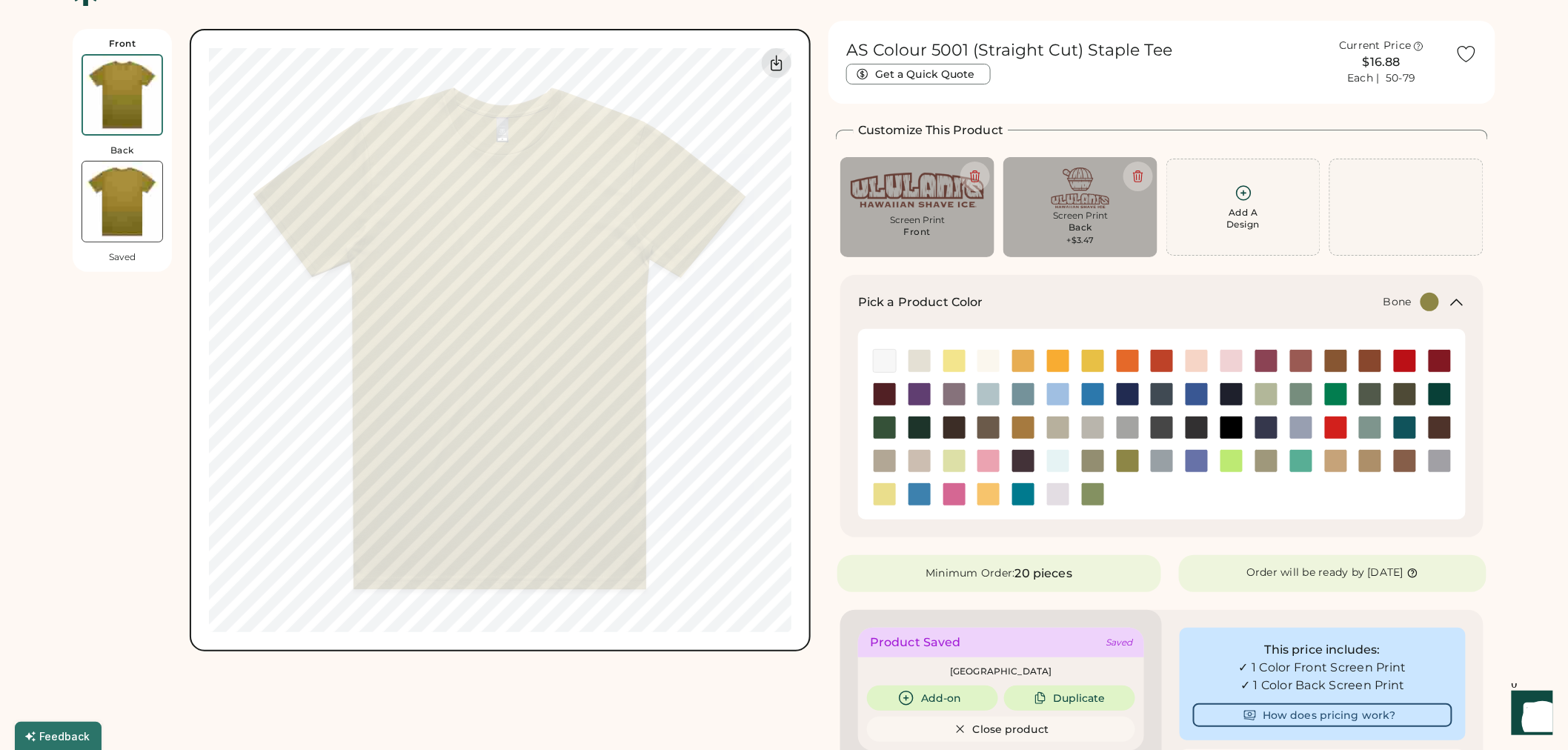
click at [923, 456] on img at bounding box center [919, 461] width 23 height 23
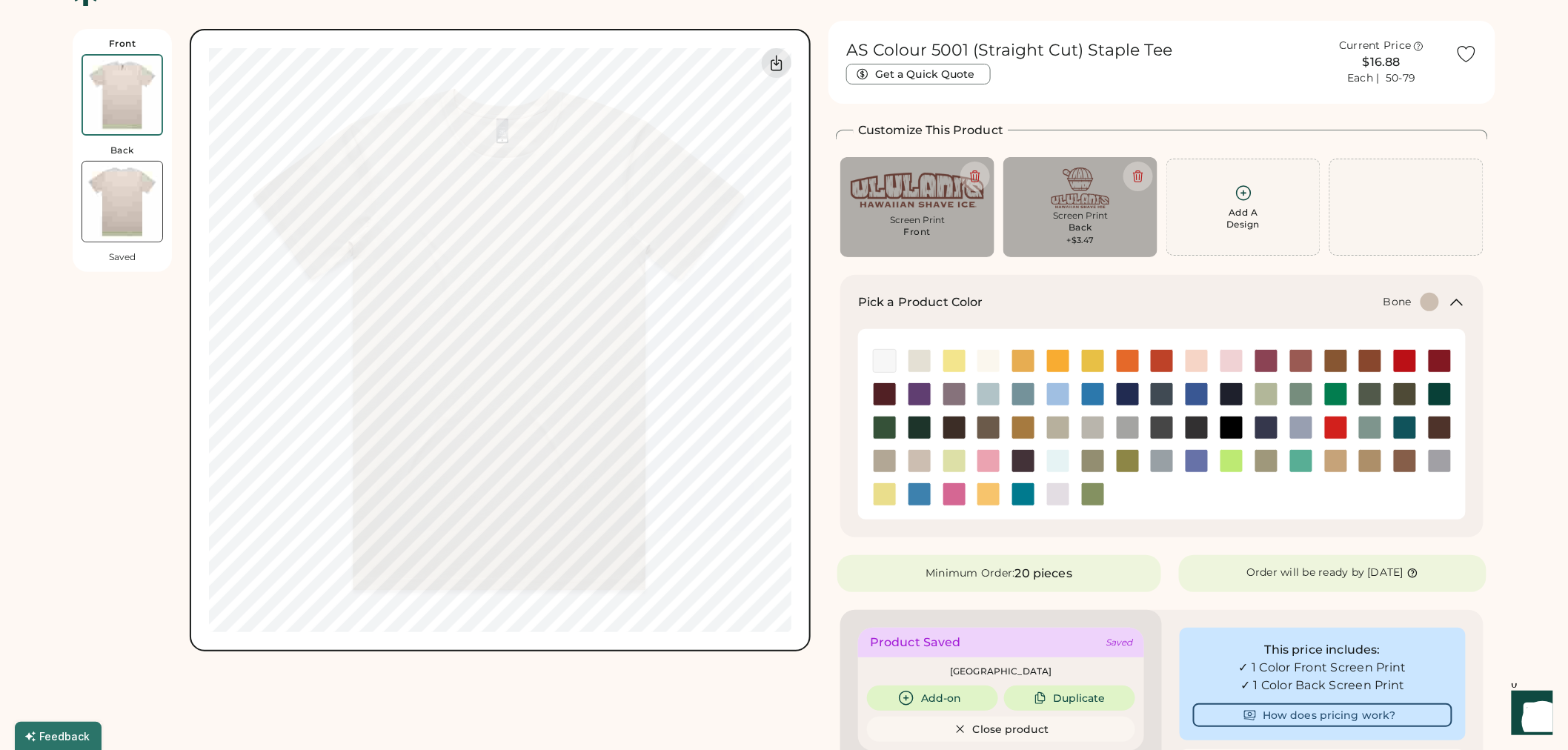
click at [113, 218] on img at bounding box center [122, 201] width 80 height 80
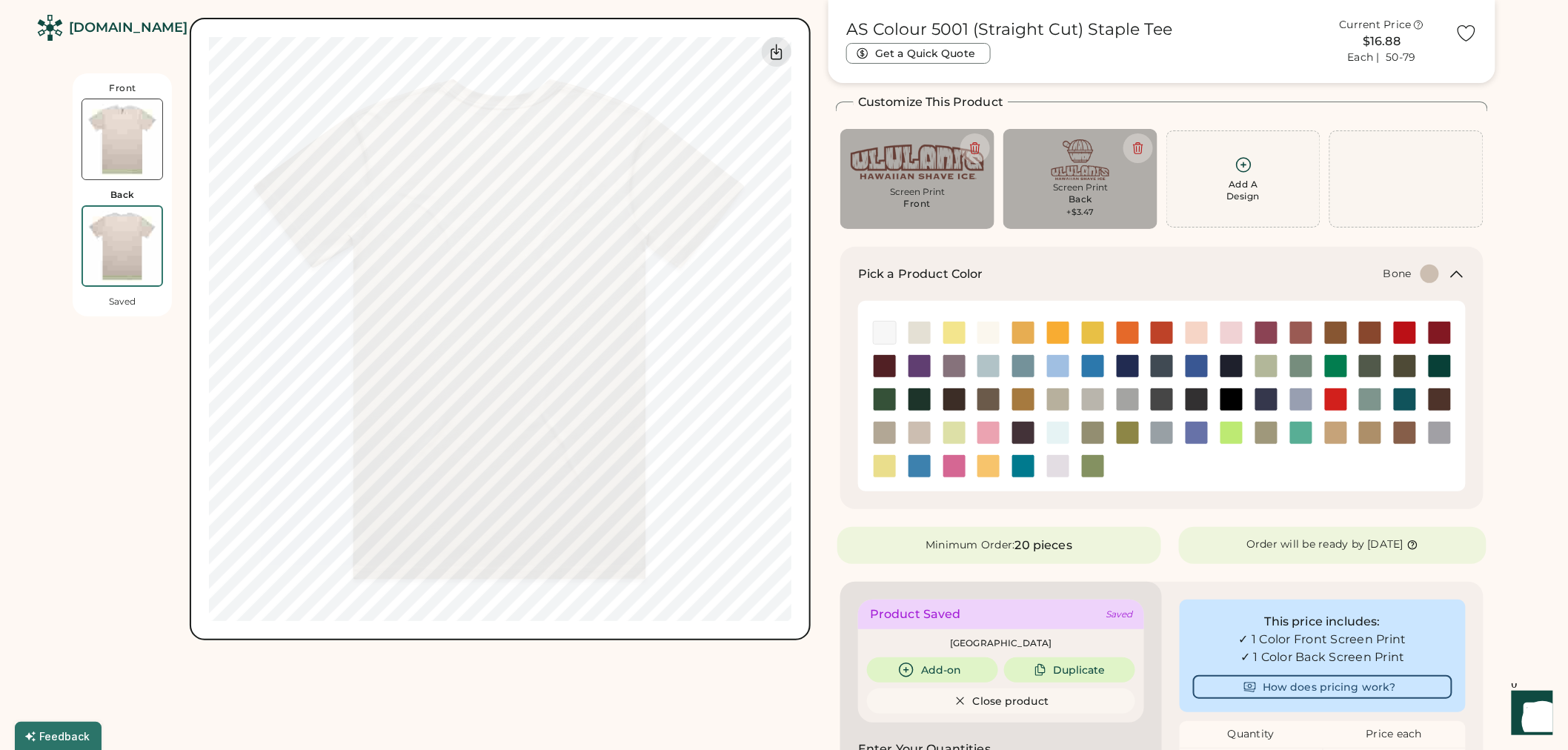
scroll to position [63, 0]
click at [108, 117] on img at bounding box center [122, 139] width 80 height 80
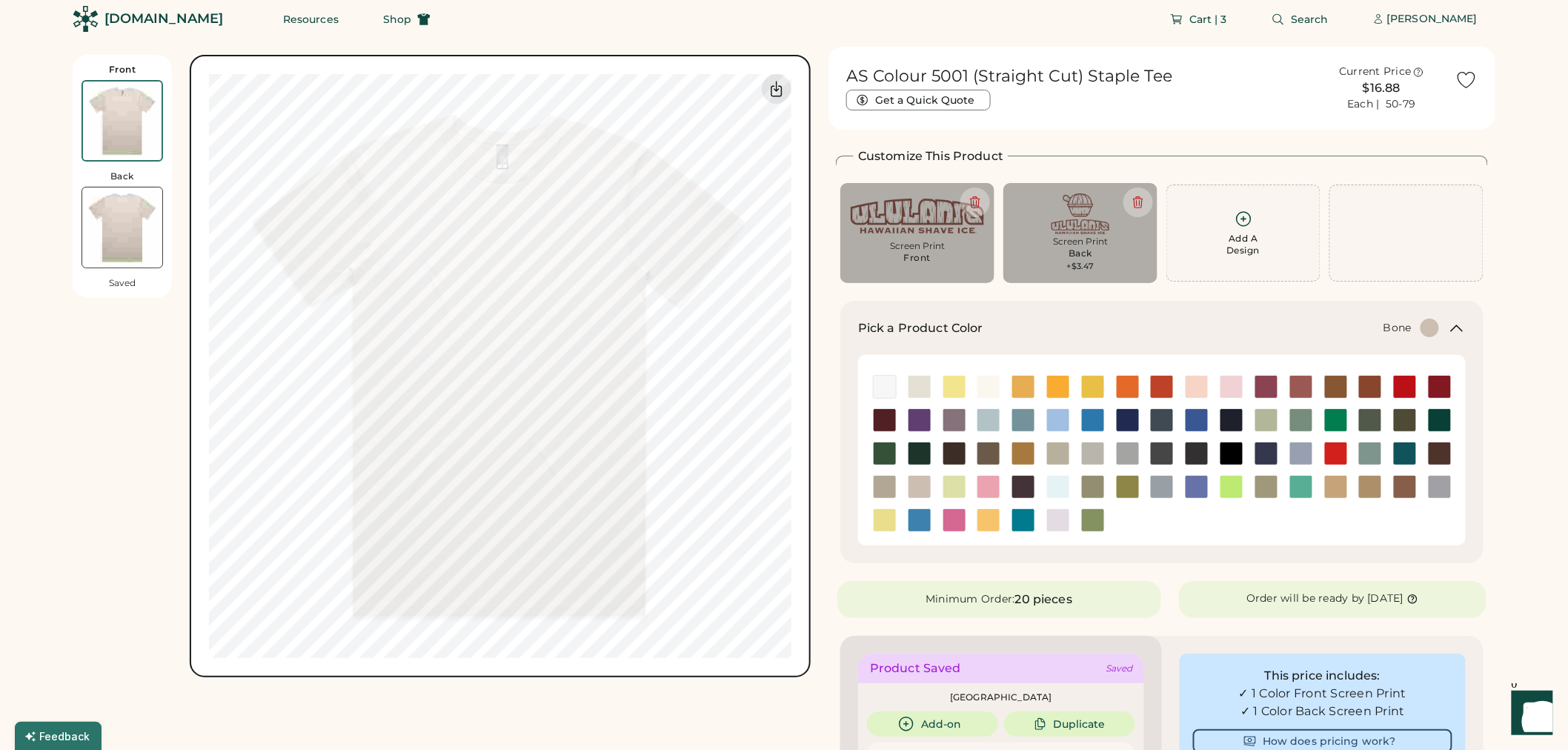
scroll to position [0, 0]
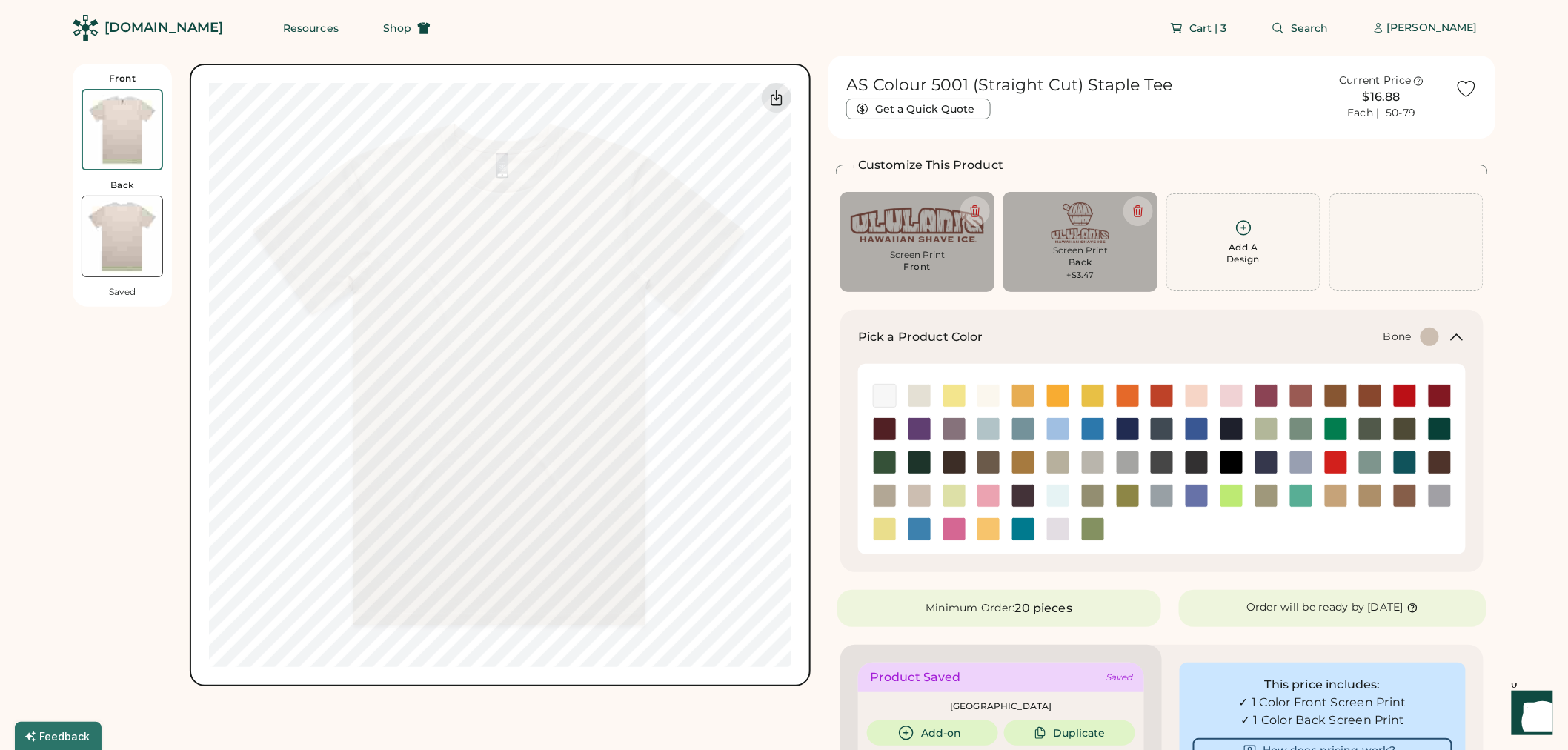
click at [133, 231] on img at bounding box center [122, 236] width 80 height 80
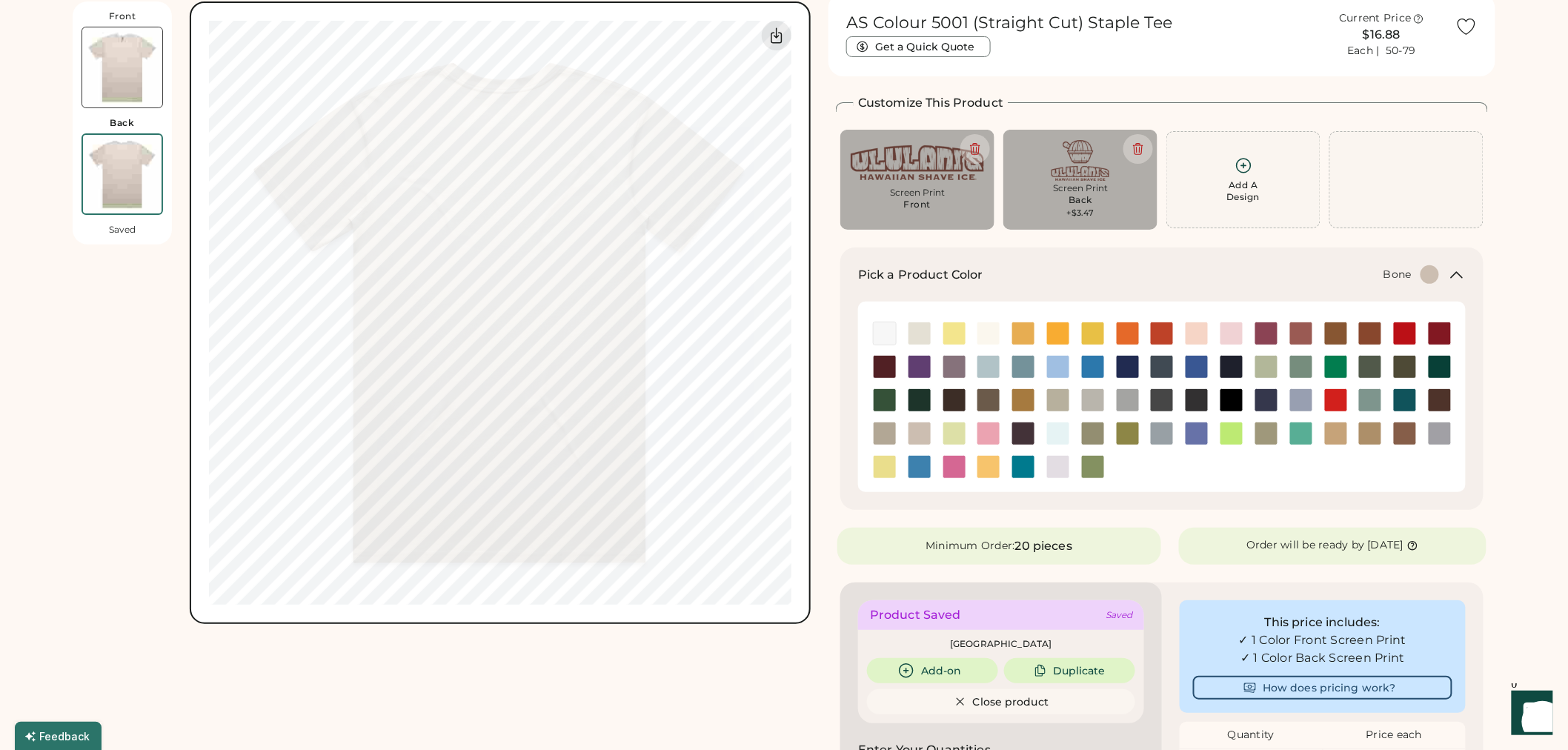
scroll to position [63, 0]
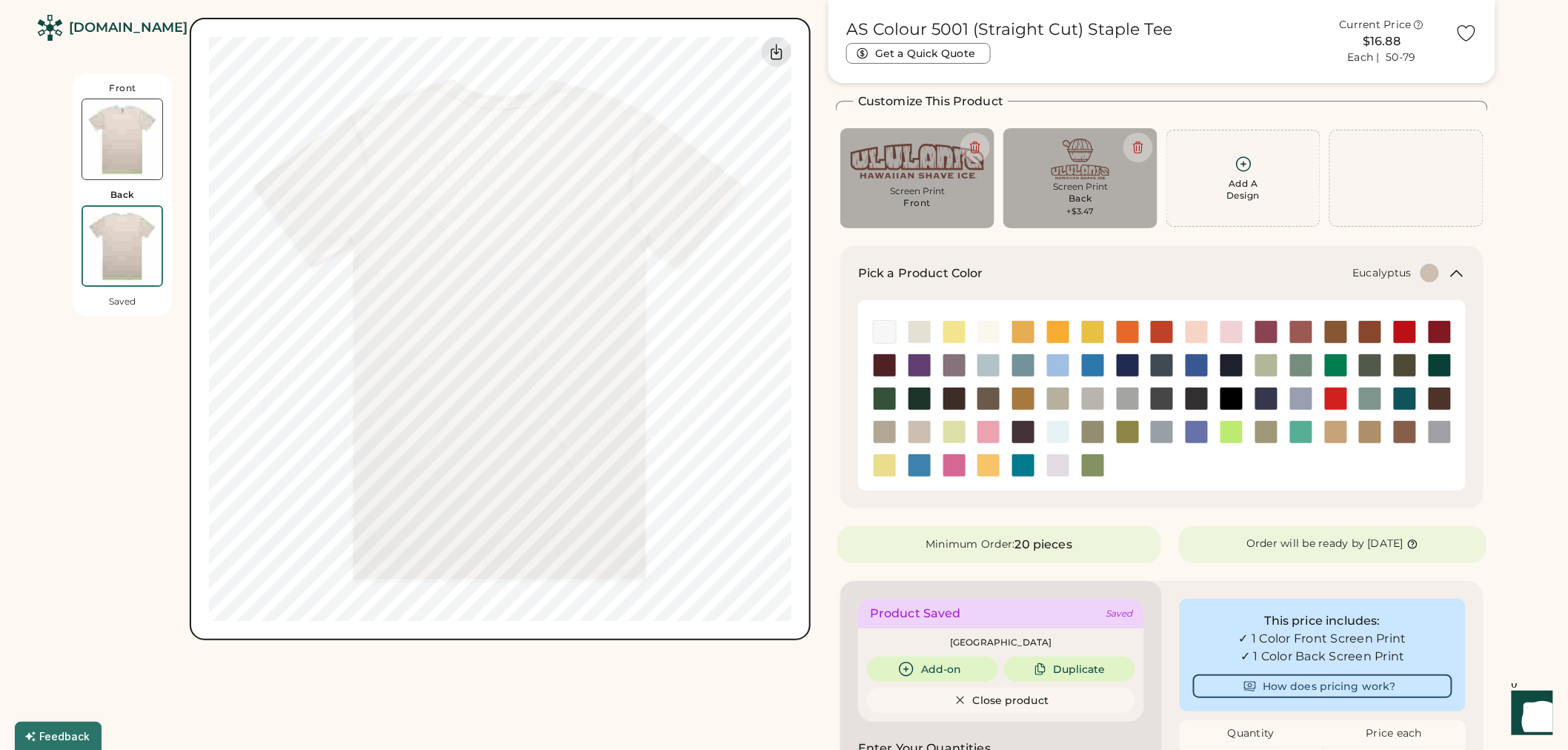
click at [1086, 435] on img at bounding box center [1093, 432] width 23 height 23
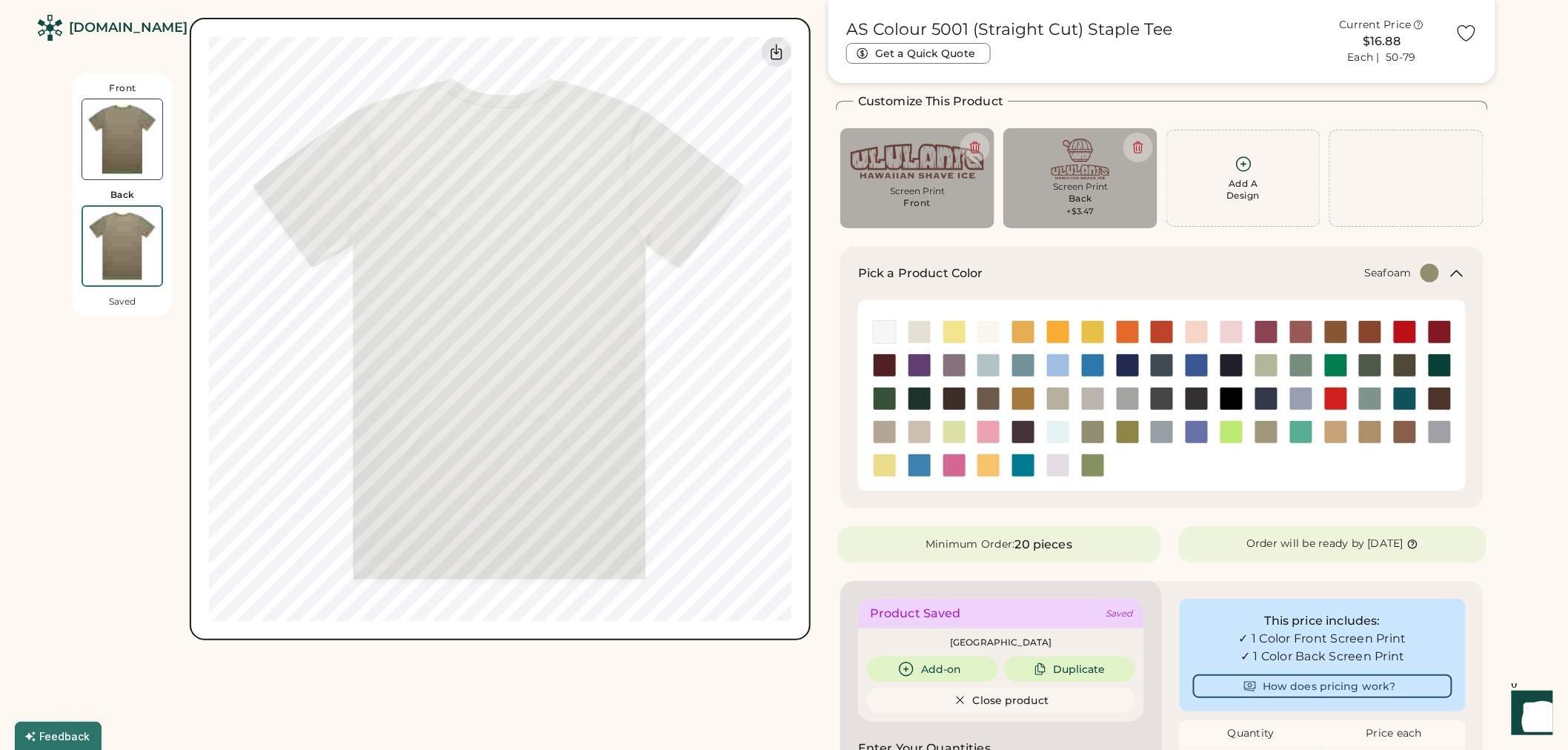
click at [1055, 438] on img at bounding box center [1057, 432] width 23 height 23
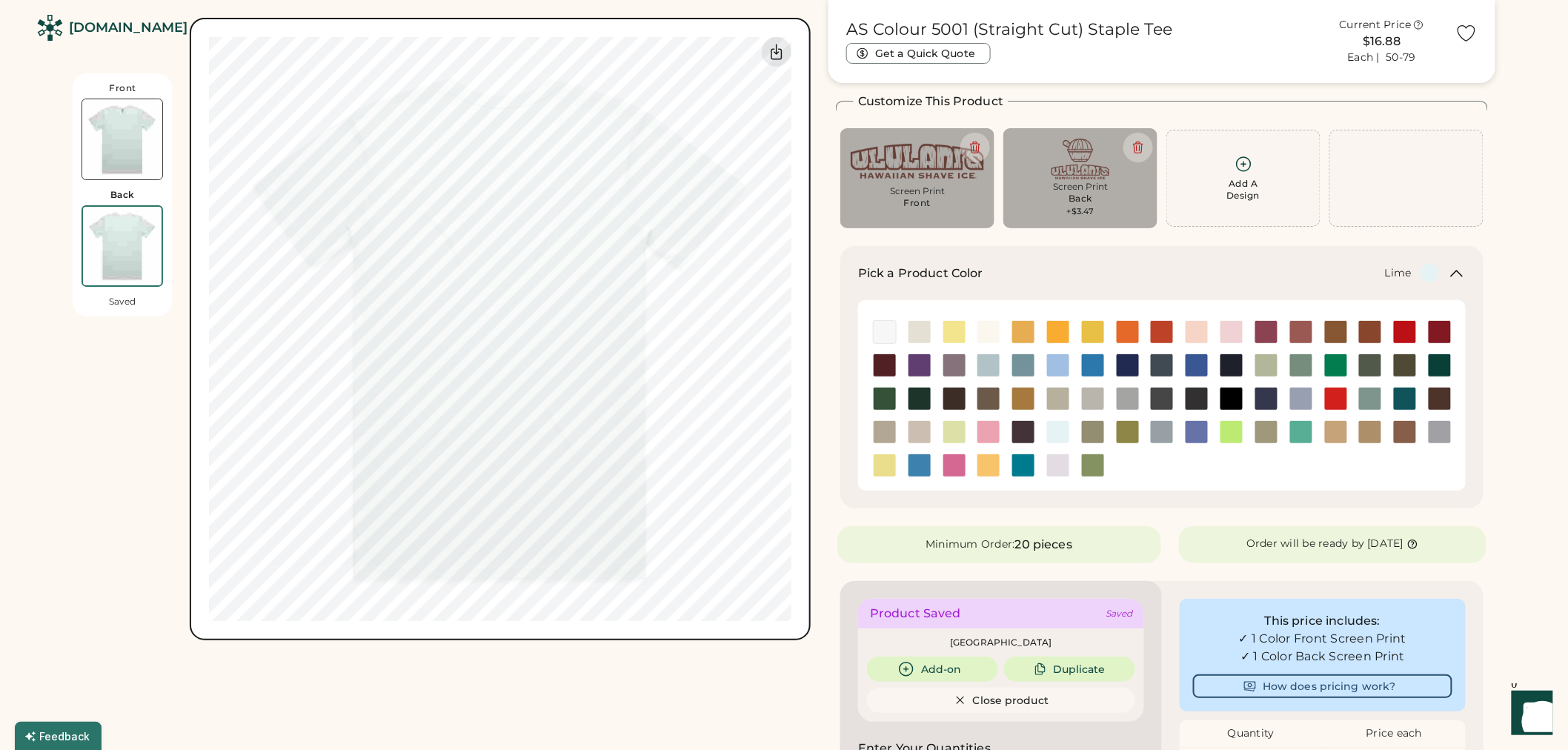
click at [950, 435] on img at bounding box center [954, 432] width 23 height 23
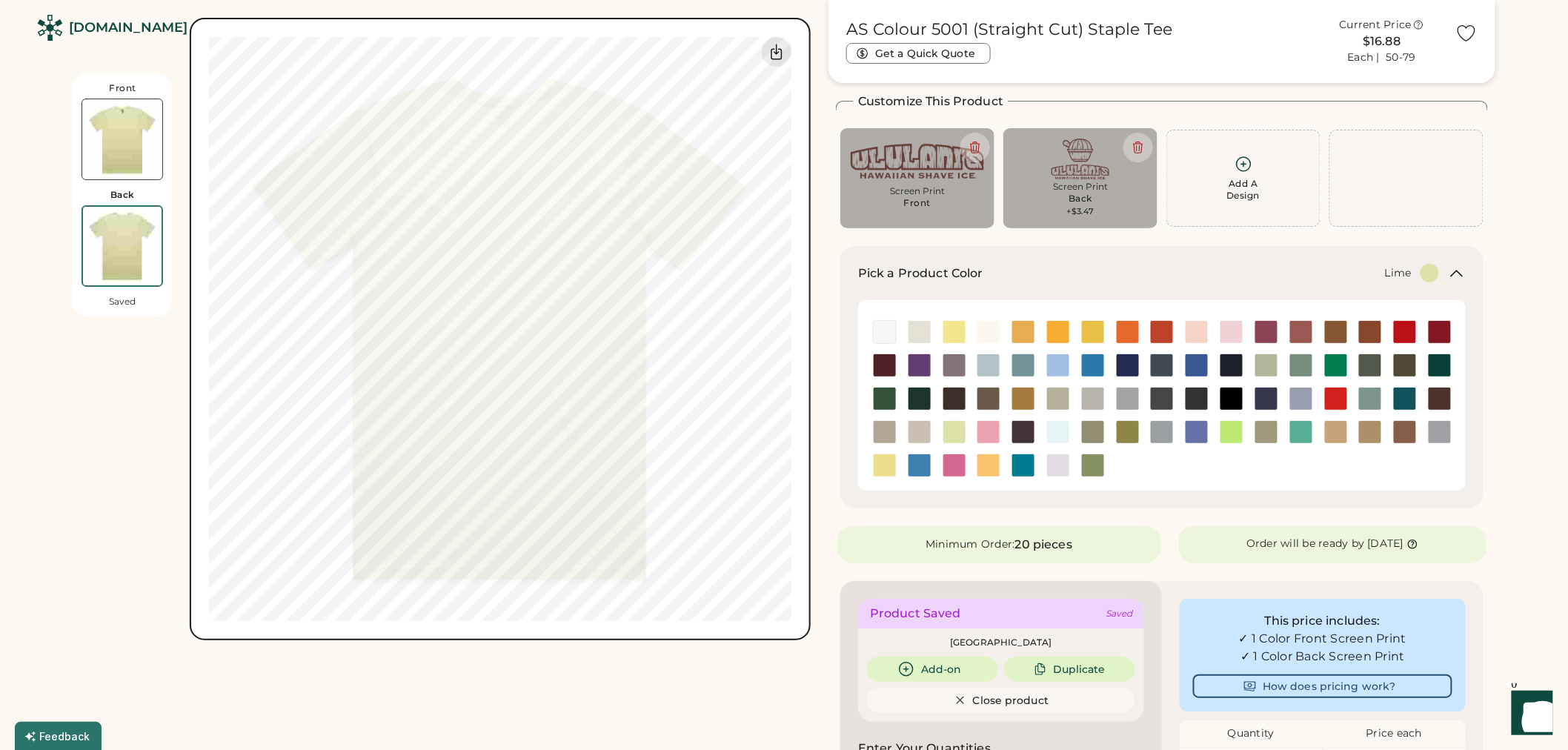
click at [124, 154] on img at bounding box center [122, 139] width 80 height 80
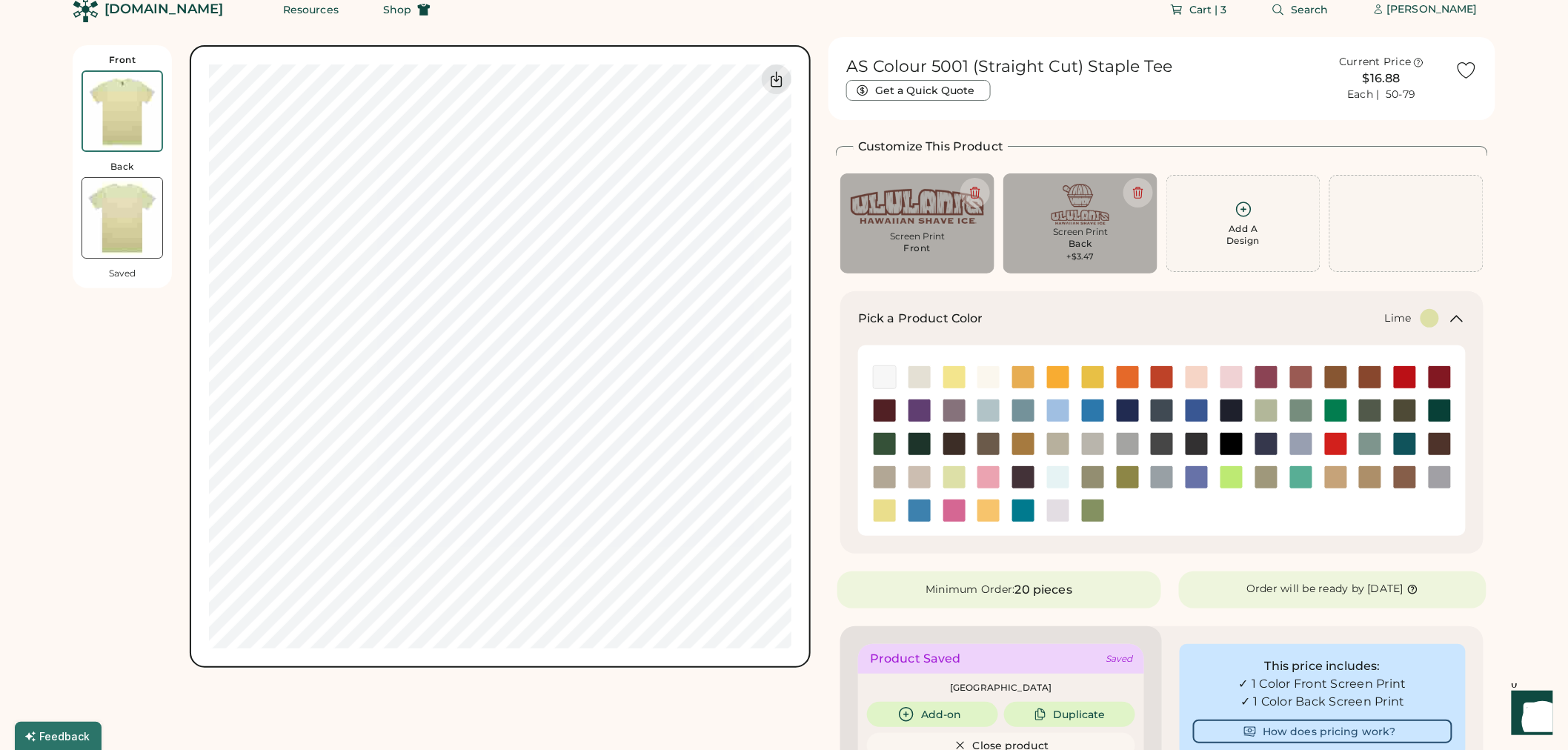
scroll to position [0, 0]
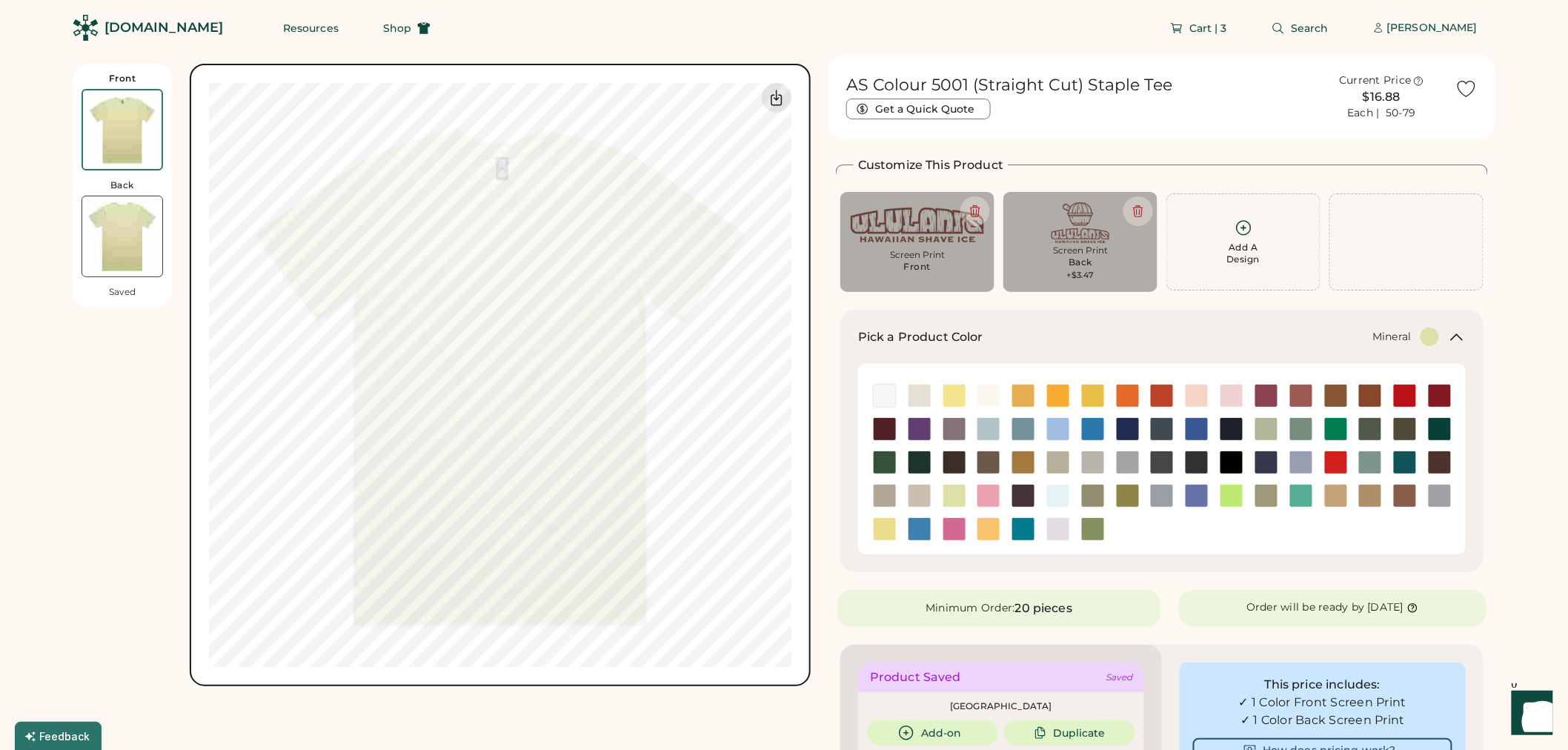
click at [1366, 460] on img at bounding box center [1370, 462] width 23 height 23
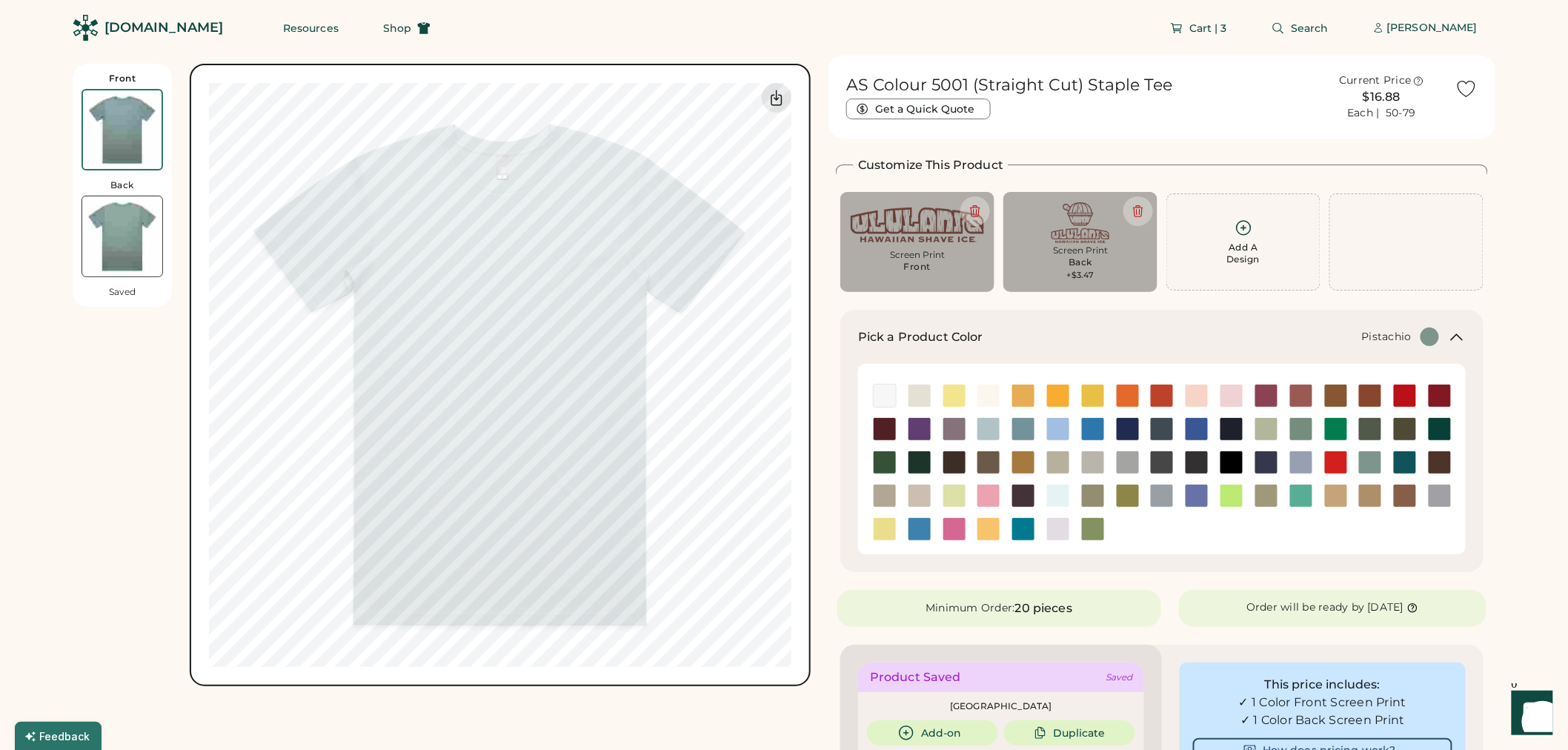
click at [1267, 423] on img at bounding box center [1266, 429] width 23 height 23
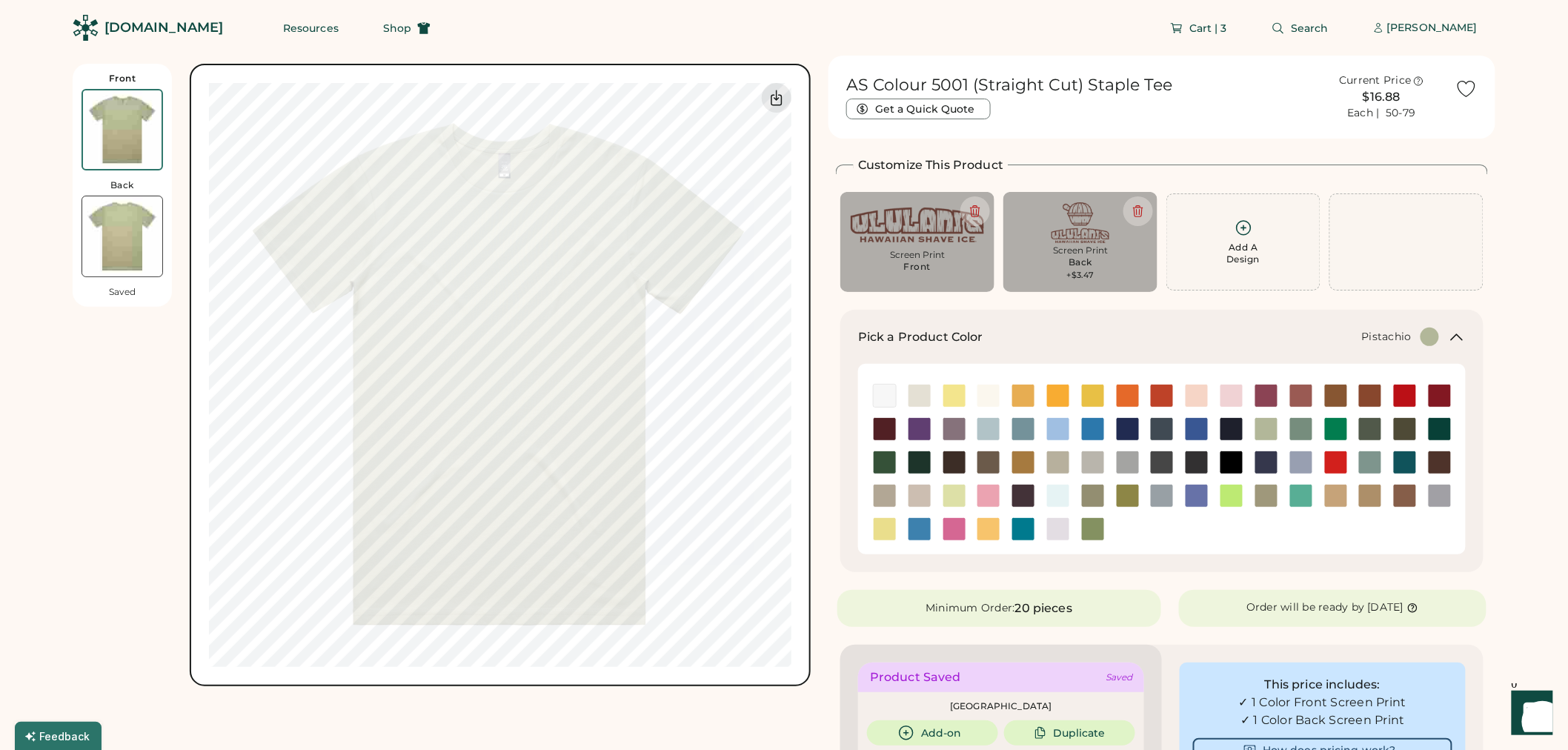
click at [134, 247] on img at bounding box center [122, 236] width 80 height 80
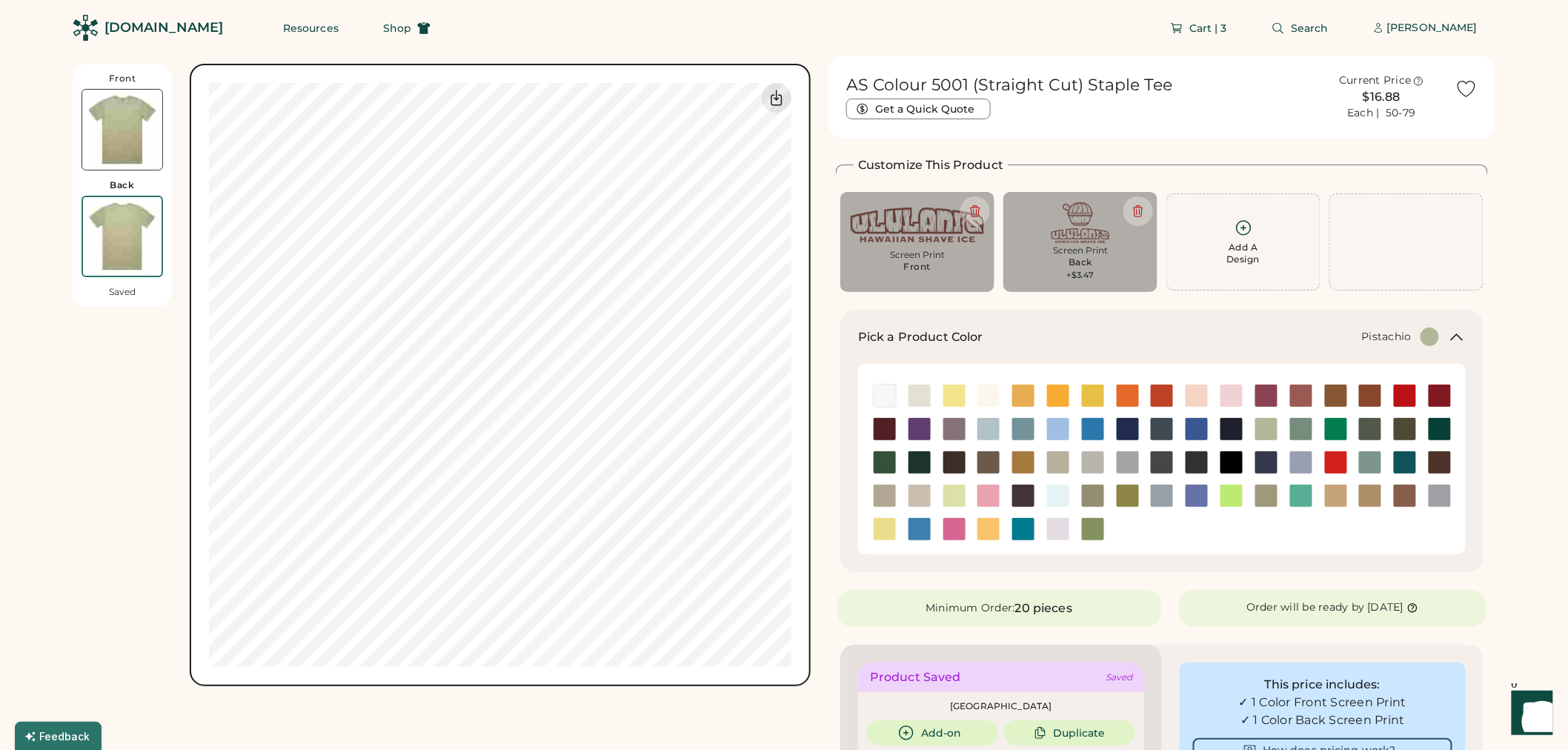
scroll to position [63, 0]
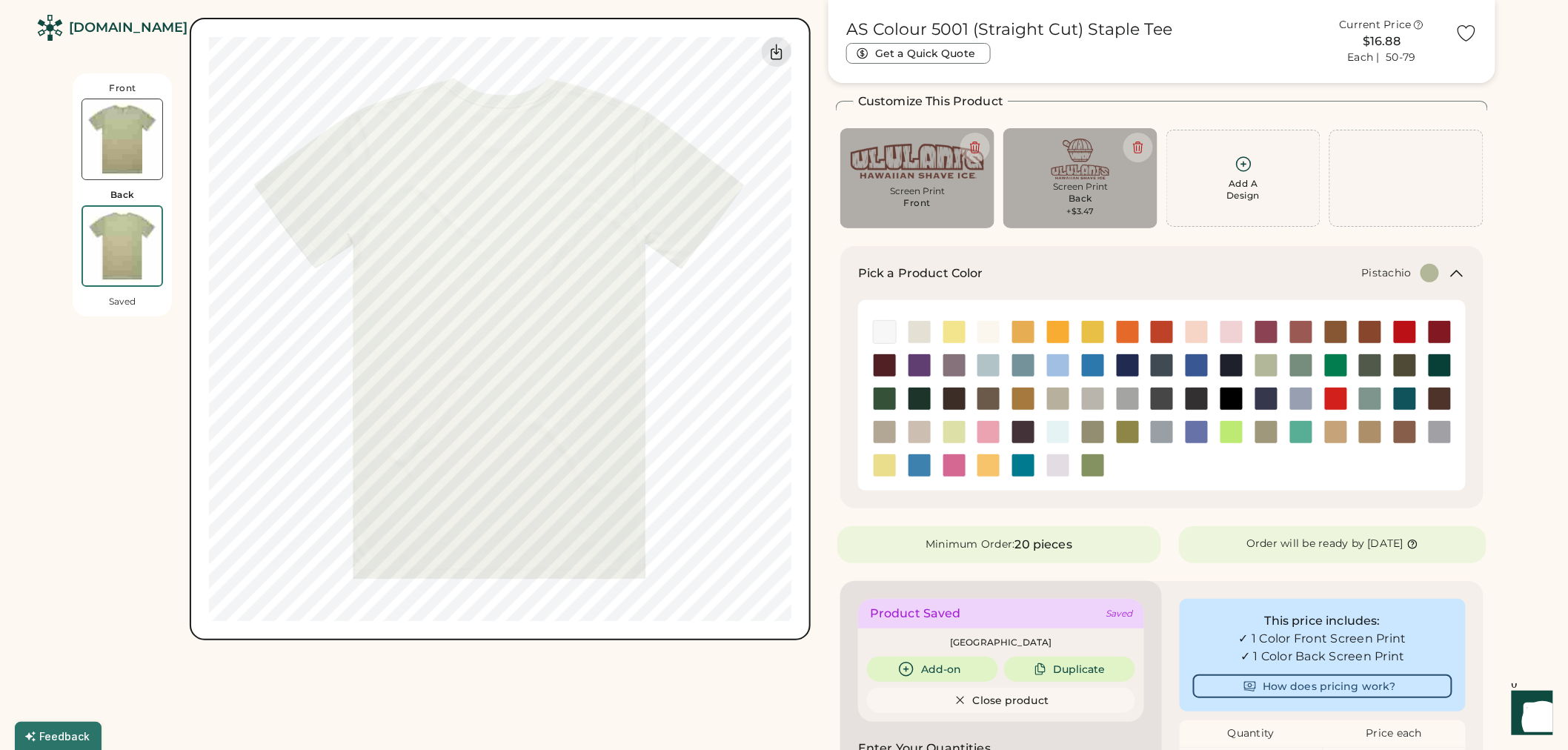
click at [100, 136] on img at bounding box center [122, 139] width 80 height 80
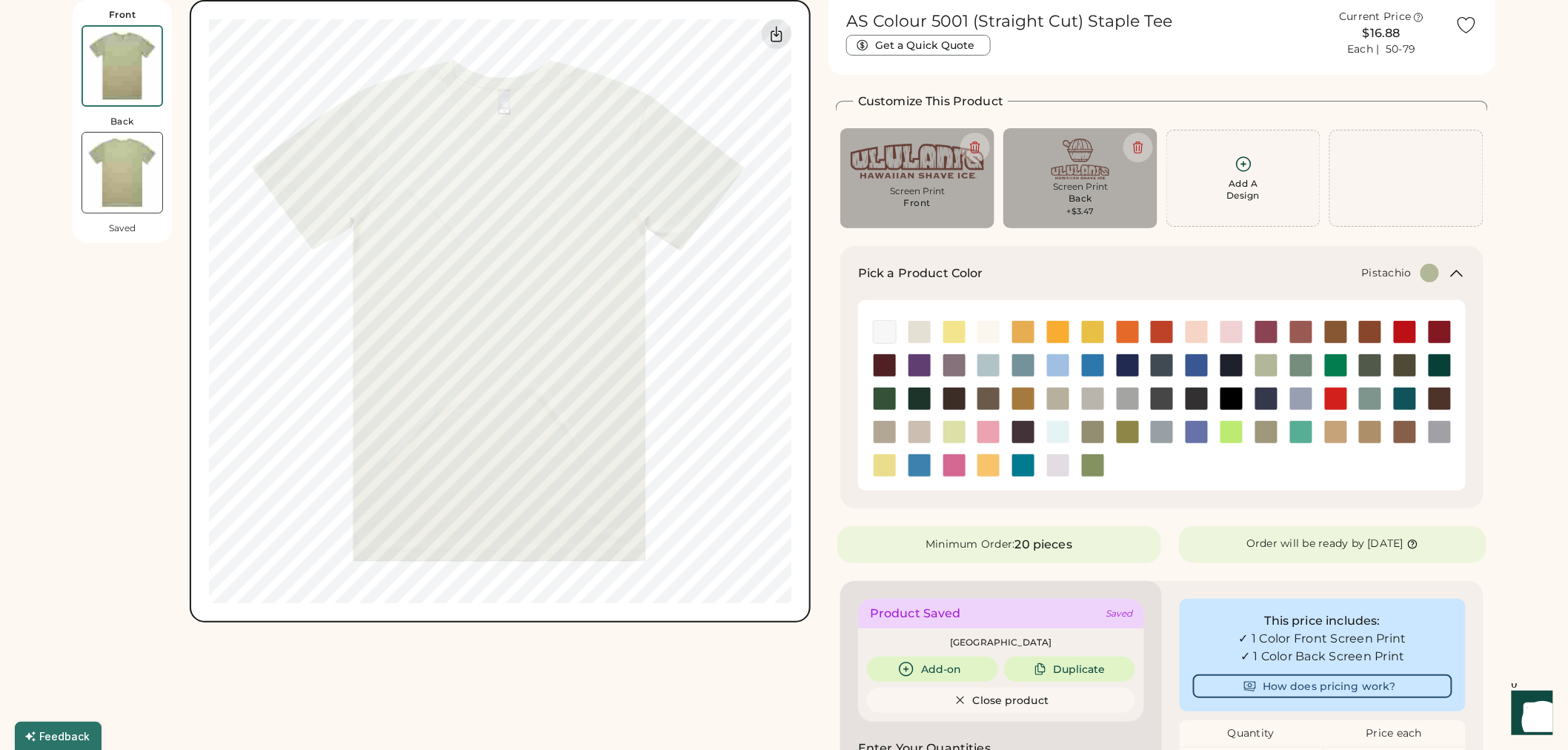
scroll to position [0, 0]
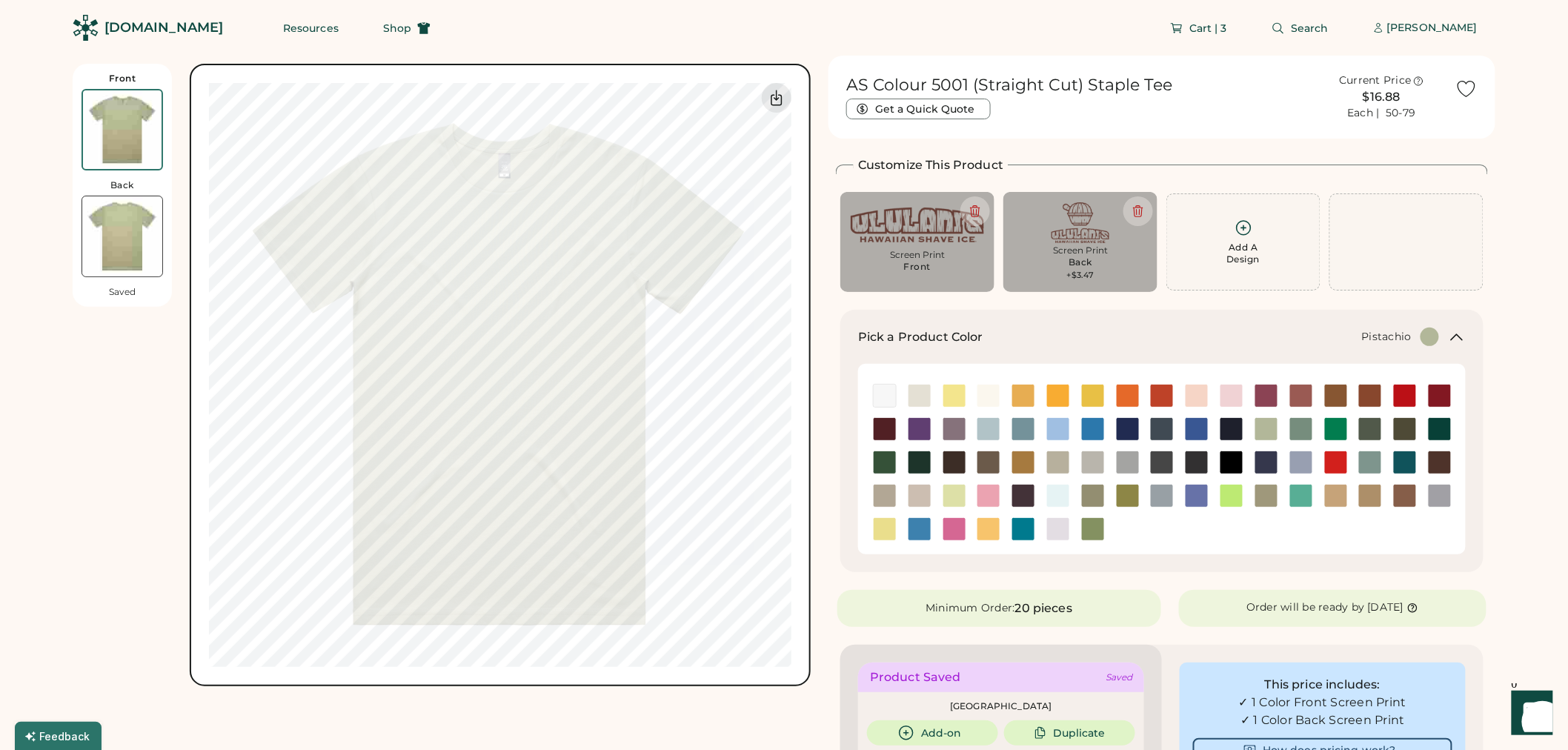
click at [129, 157] on img at bounding box center [122, 130] width 79 height 79
click at [127, 237] on img at bounding box center [122, 236] width 80 height 80
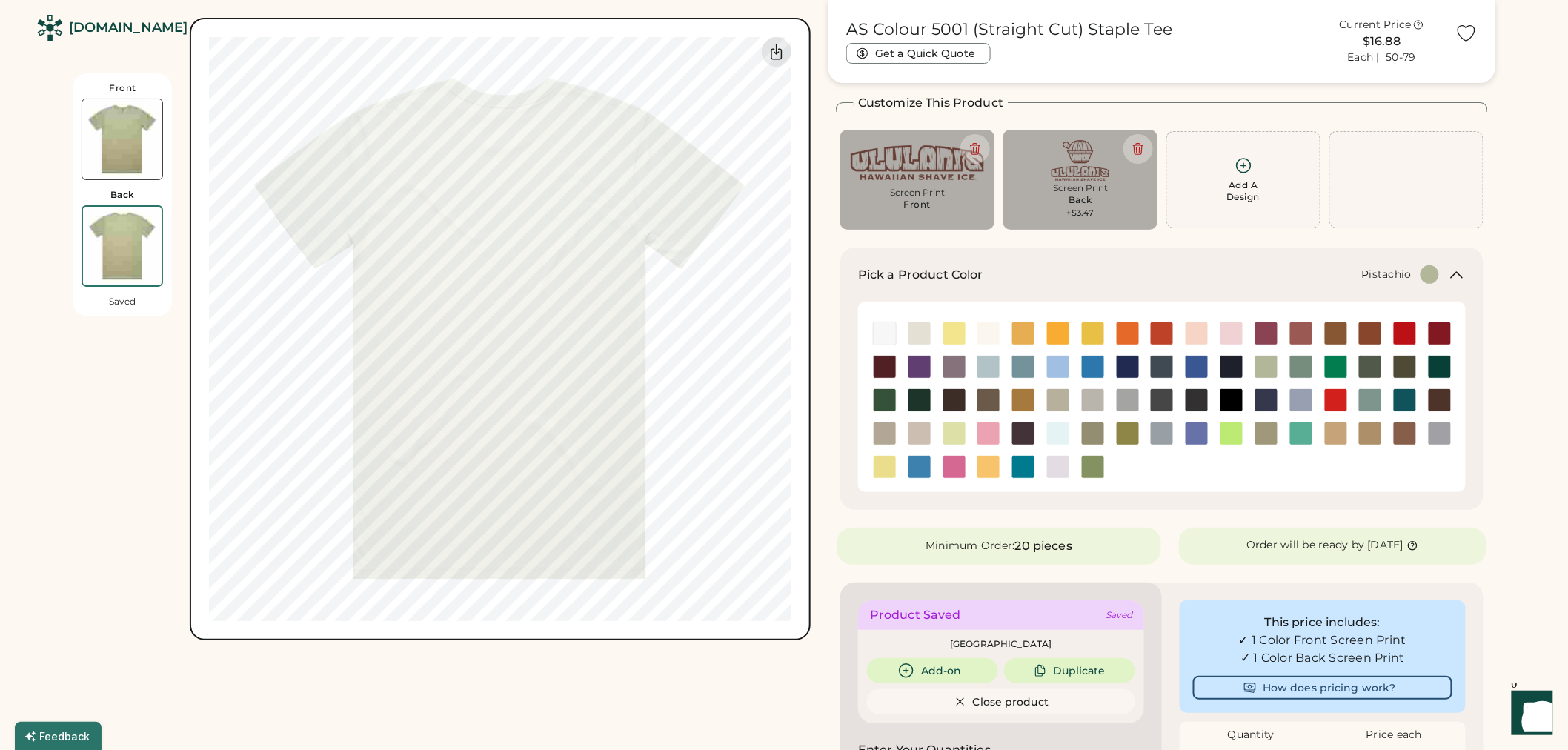
scroll to position [63, 0]
click at [980, 149] on icon at bounding box center [975, 148] width 14 height 14
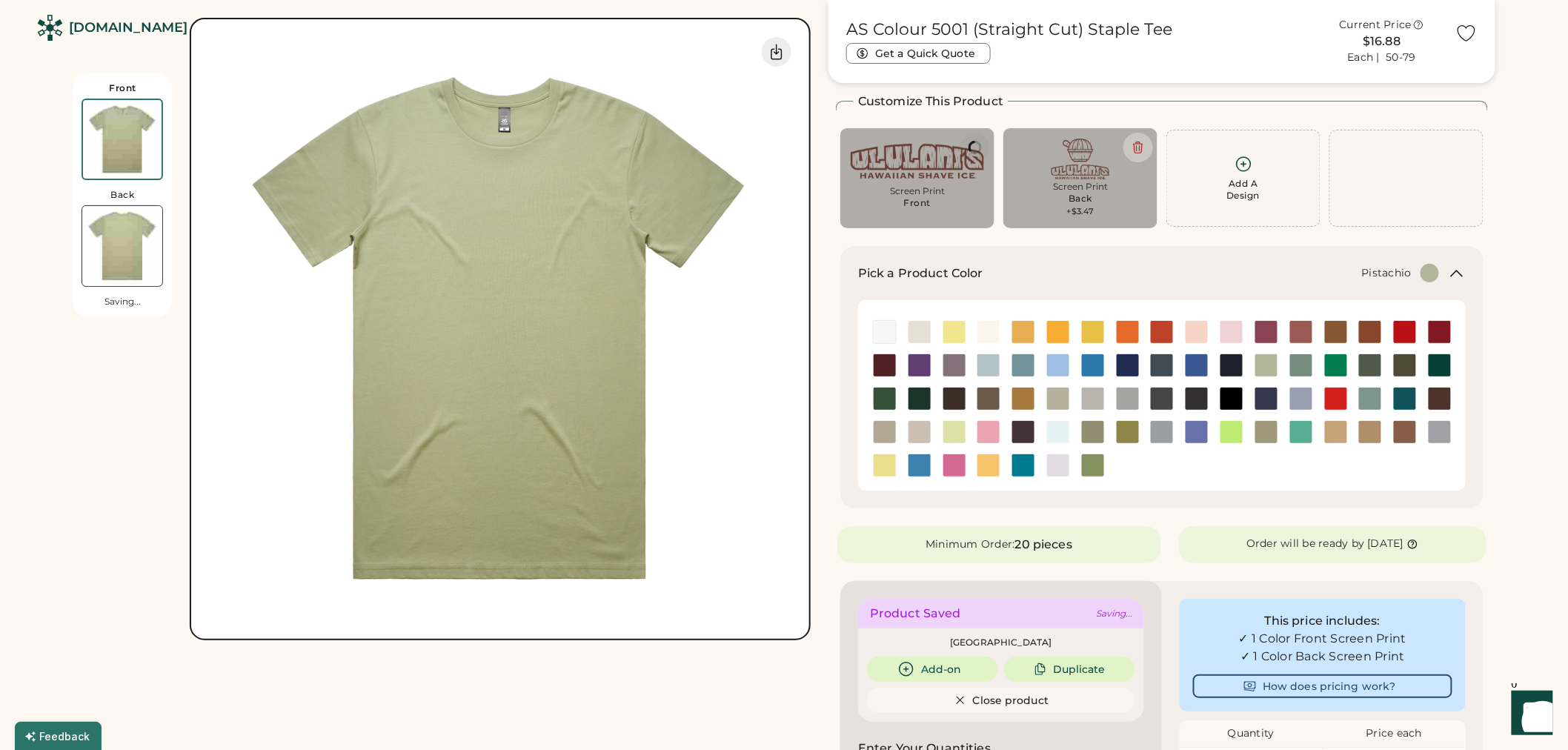
type input "****"
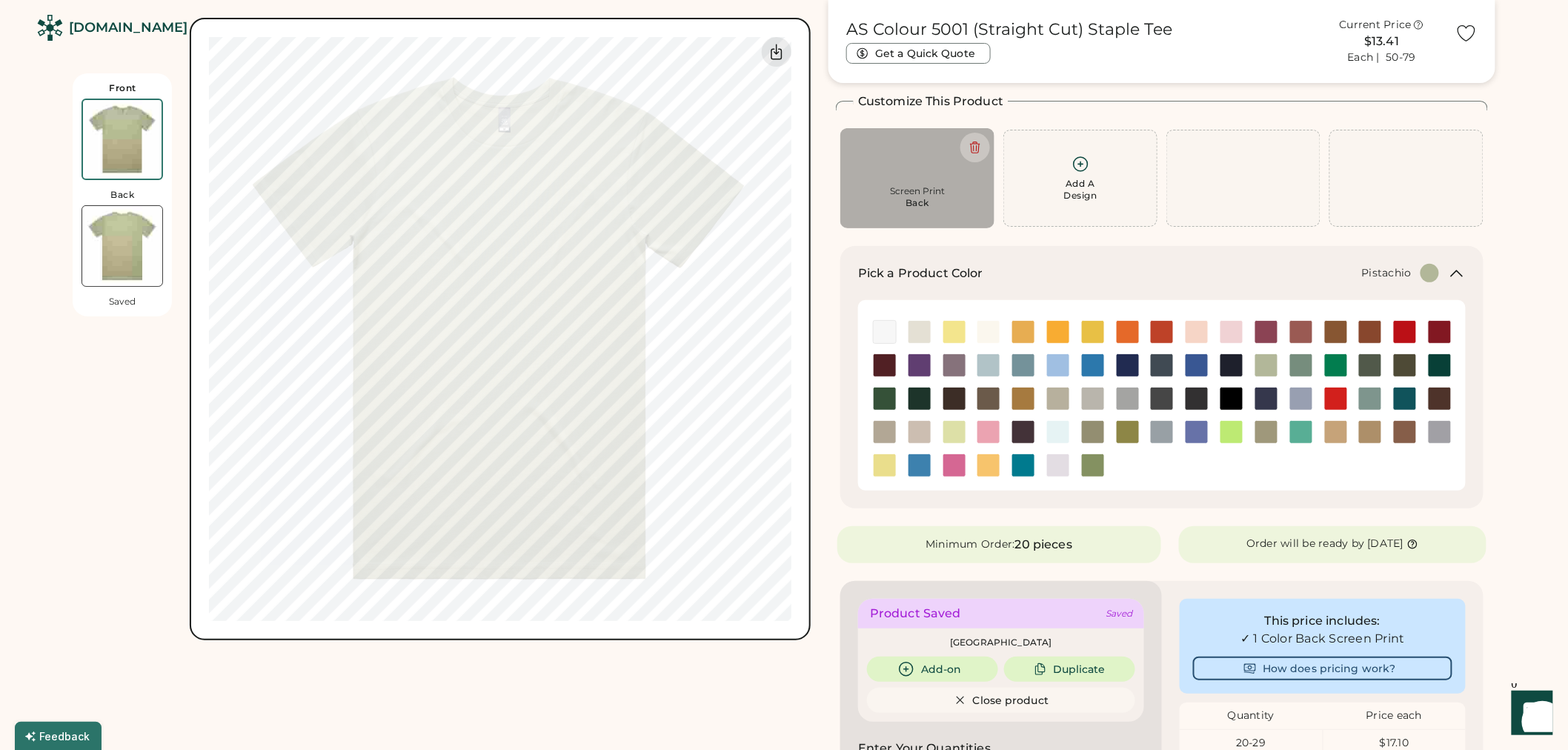
click at [1149, 146] on div "Add A Design" at bounding box center [1080, 178] width 154 height 97
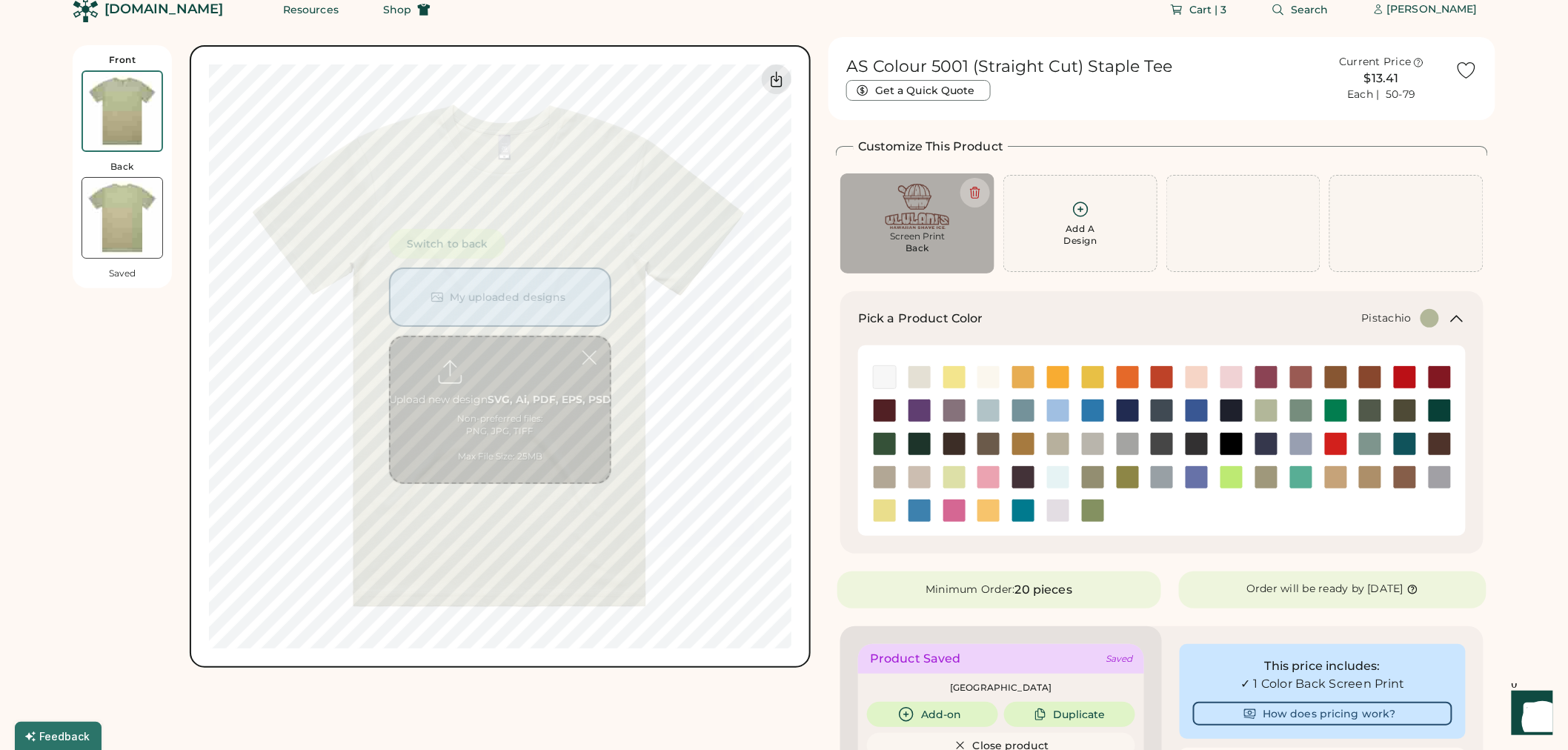
scroll to position [0, 0]
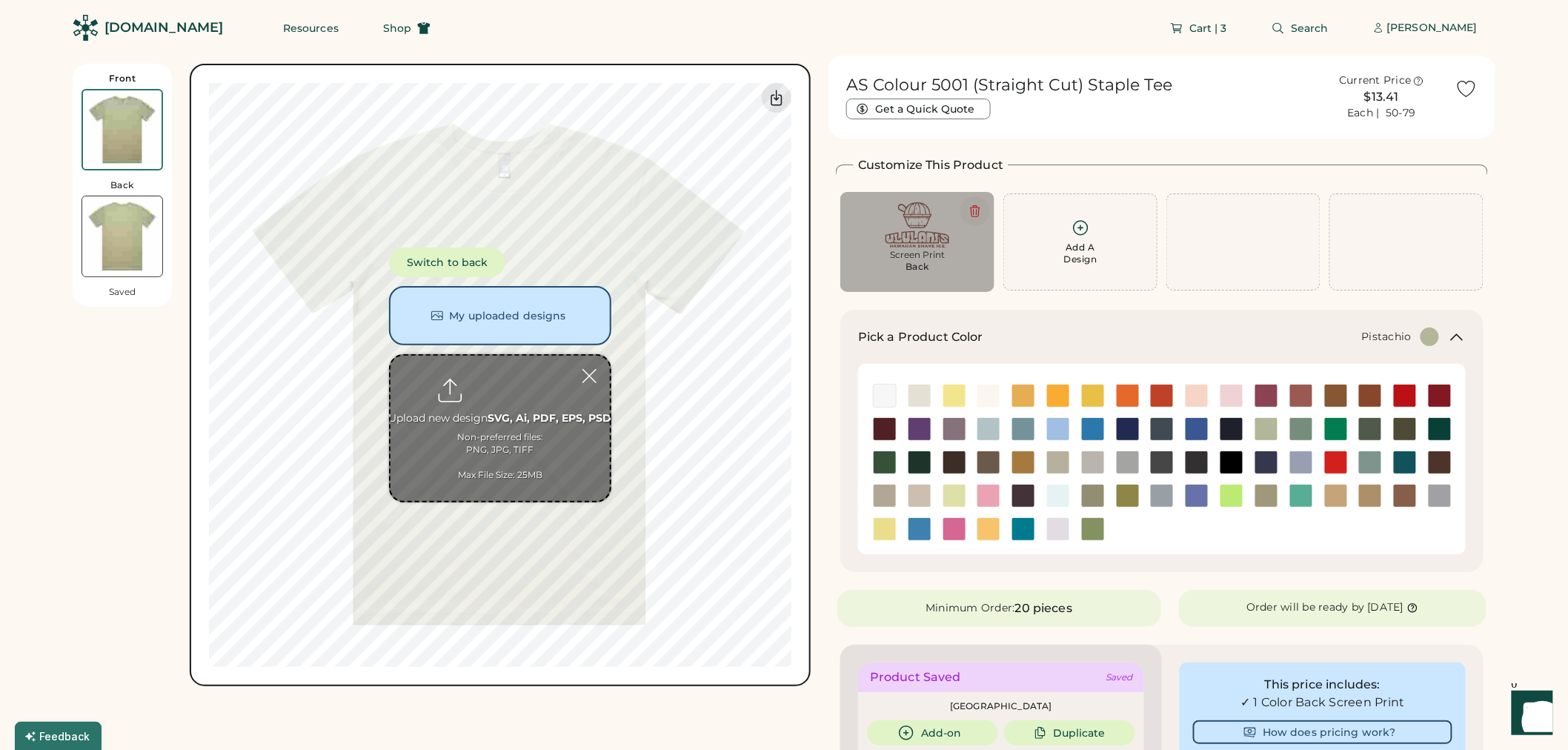
click at [990, 203] on div "Screen Print Back" at bounding box center [917, 242] width 154 height 100
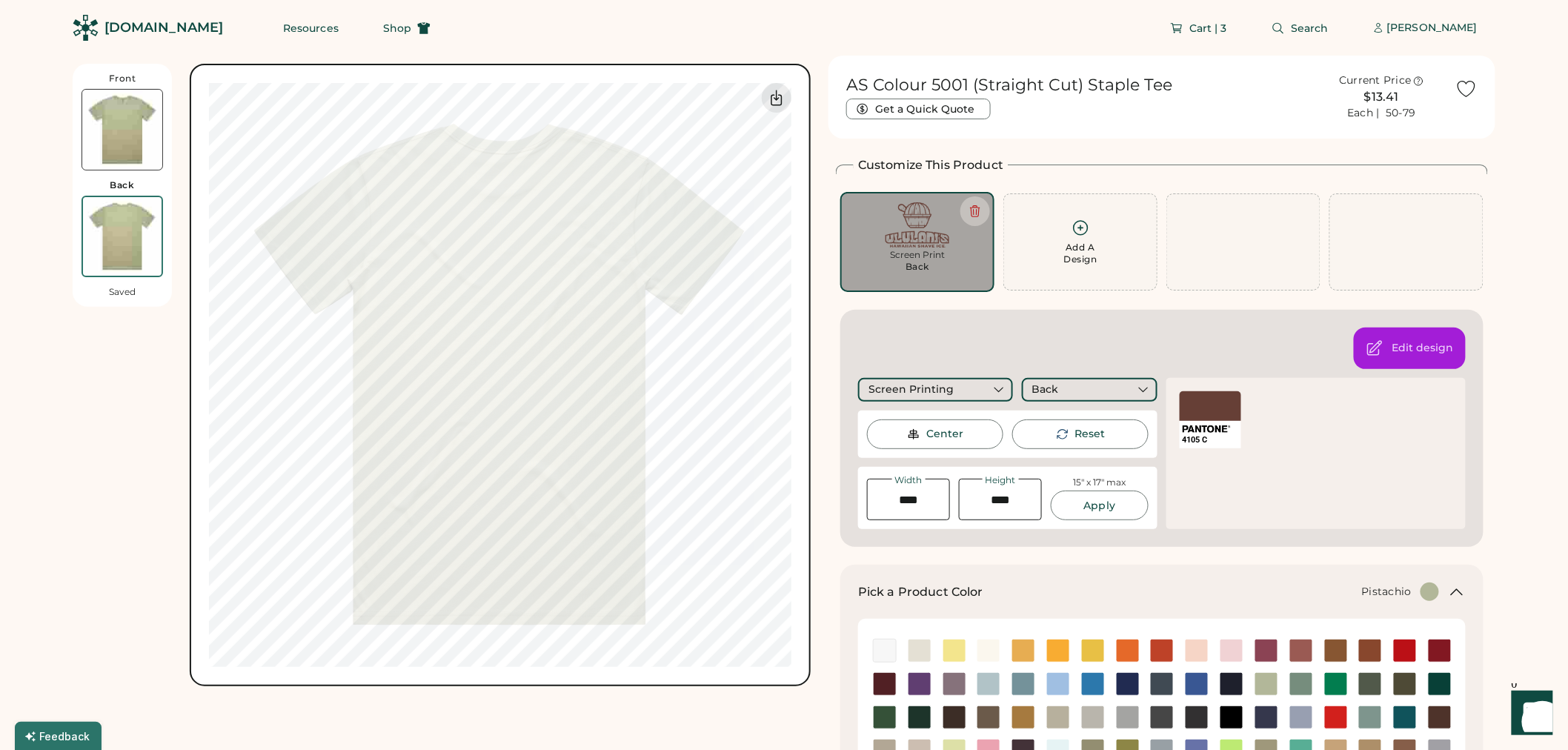
type input "*****"
type input "****"
click at [989, 210] on button at bounding box center [975, 211] width 30 height 30
type input "****"
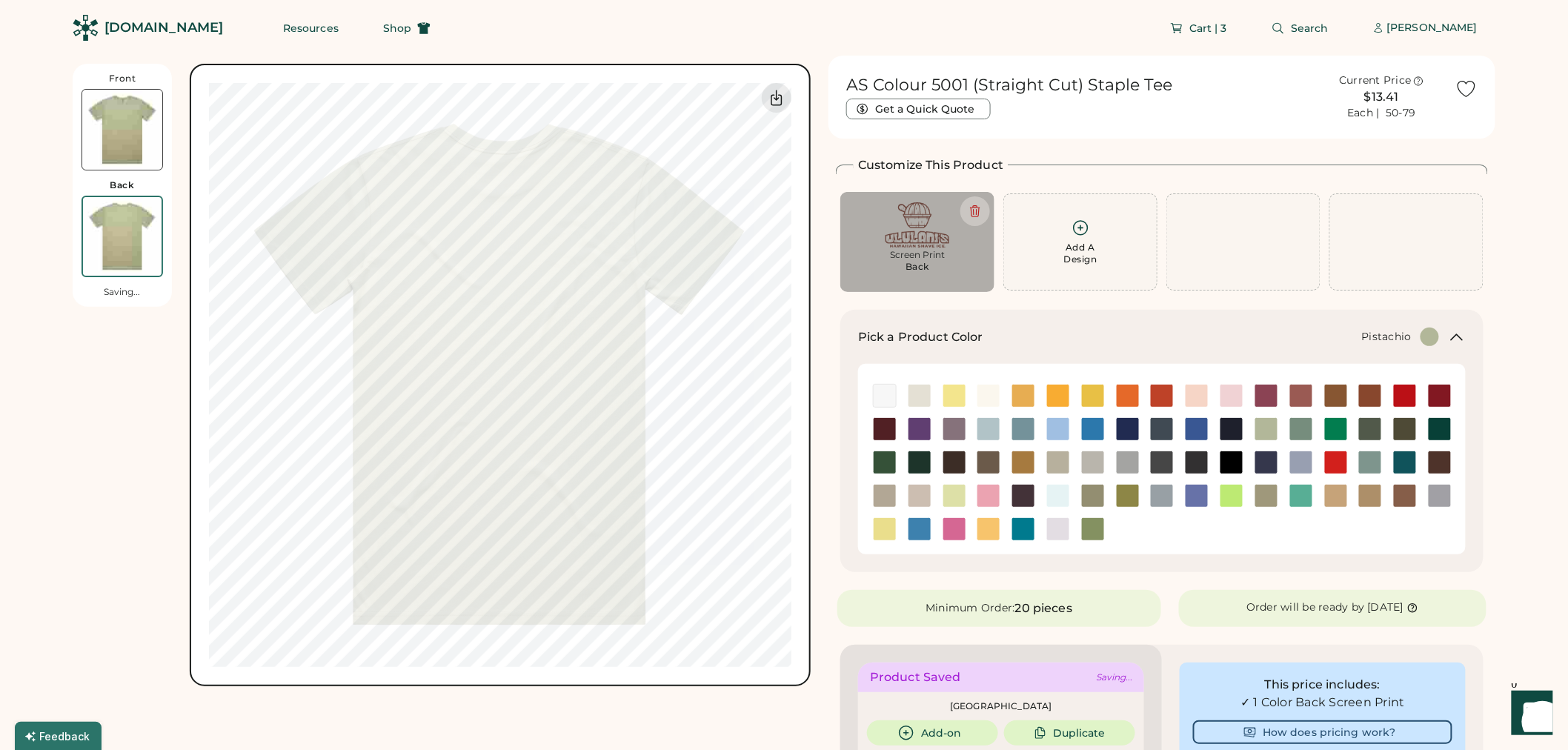
click at [138, 119] on img at bounding box center [122, 130] width 80 height 80
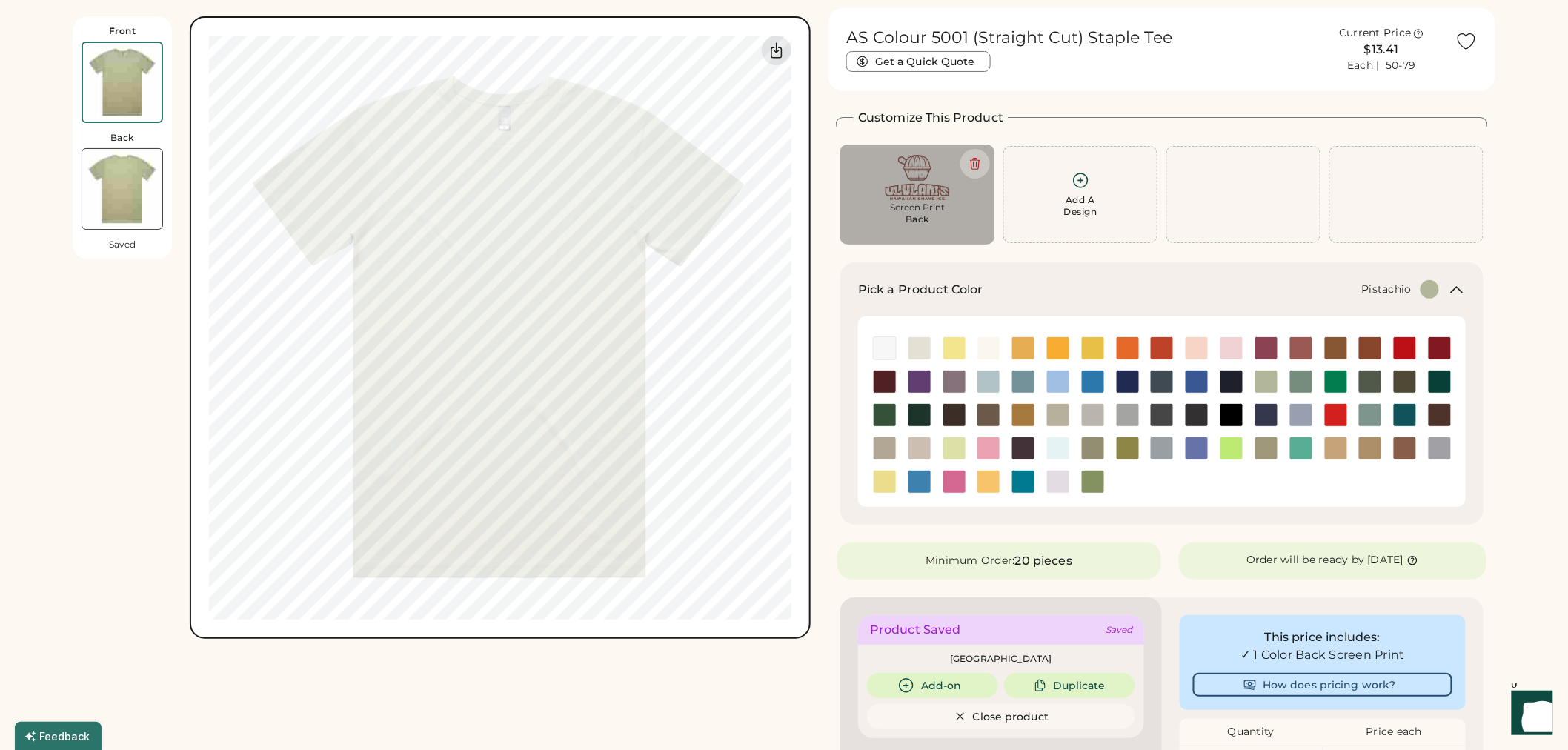
scroll to position [63, 0]
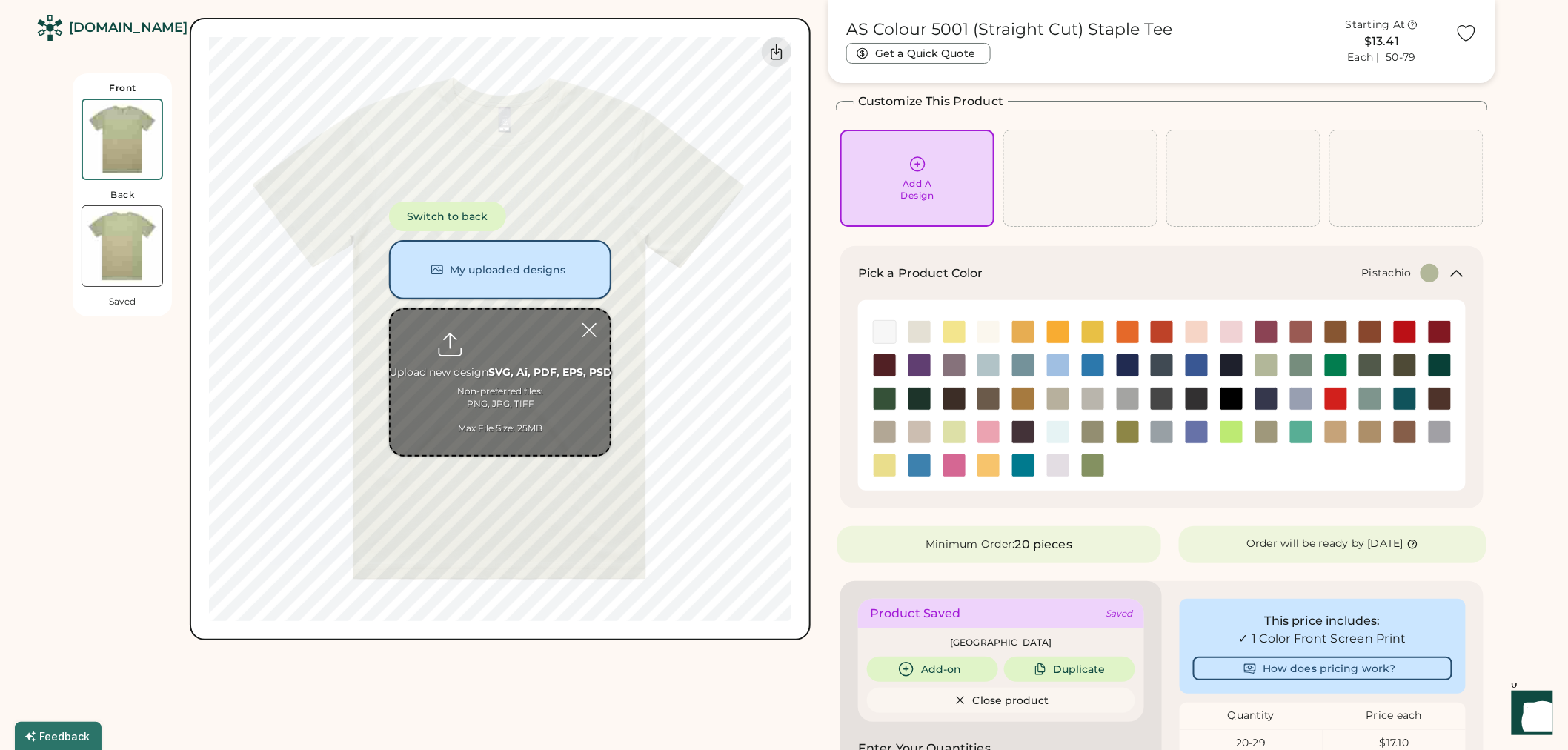
click at [553, 265] on button "My uploaded designs" at bounding box center [501, 269] width 223 height 59
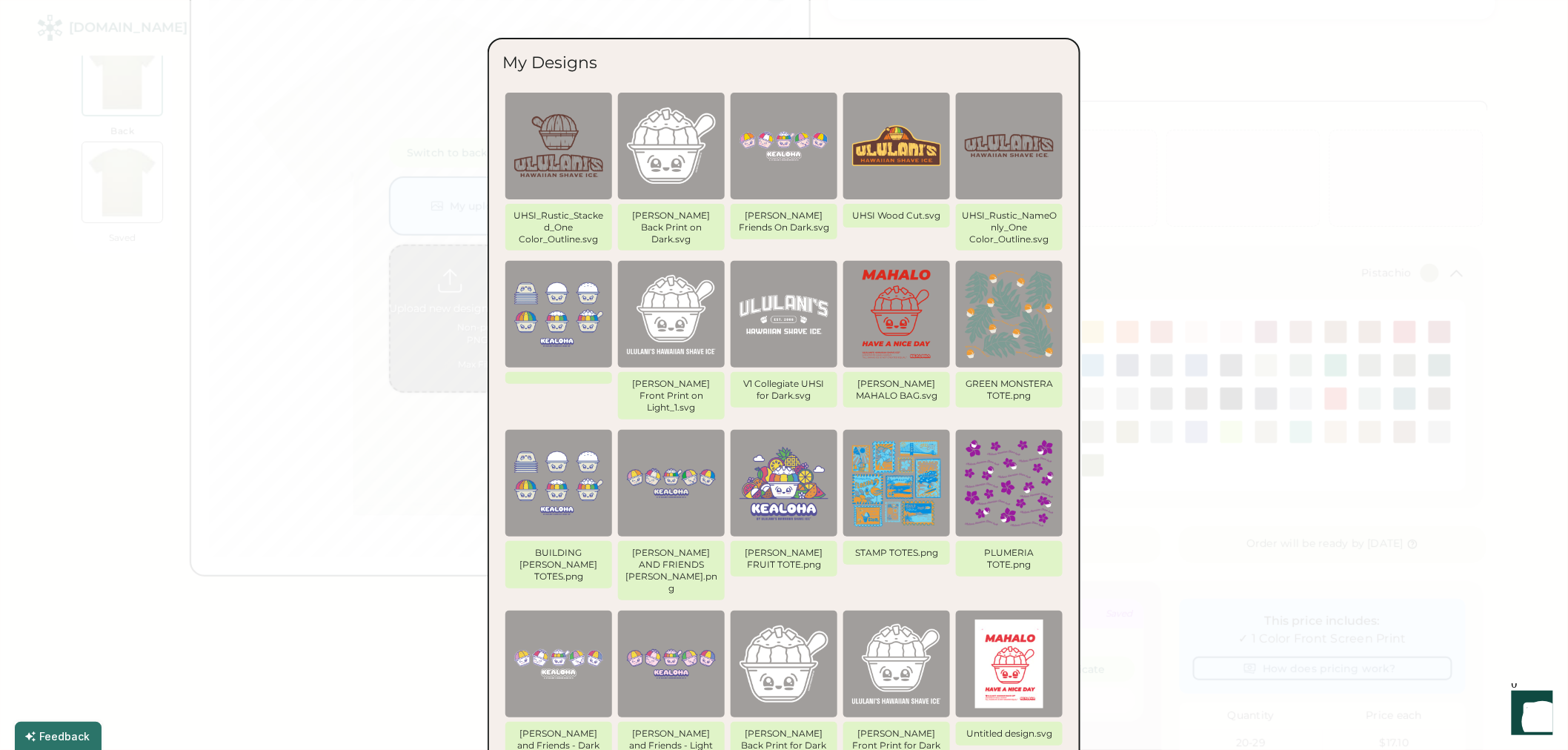
click at [936, 176] on img at bounding box center [896, 146] width 89 height 89
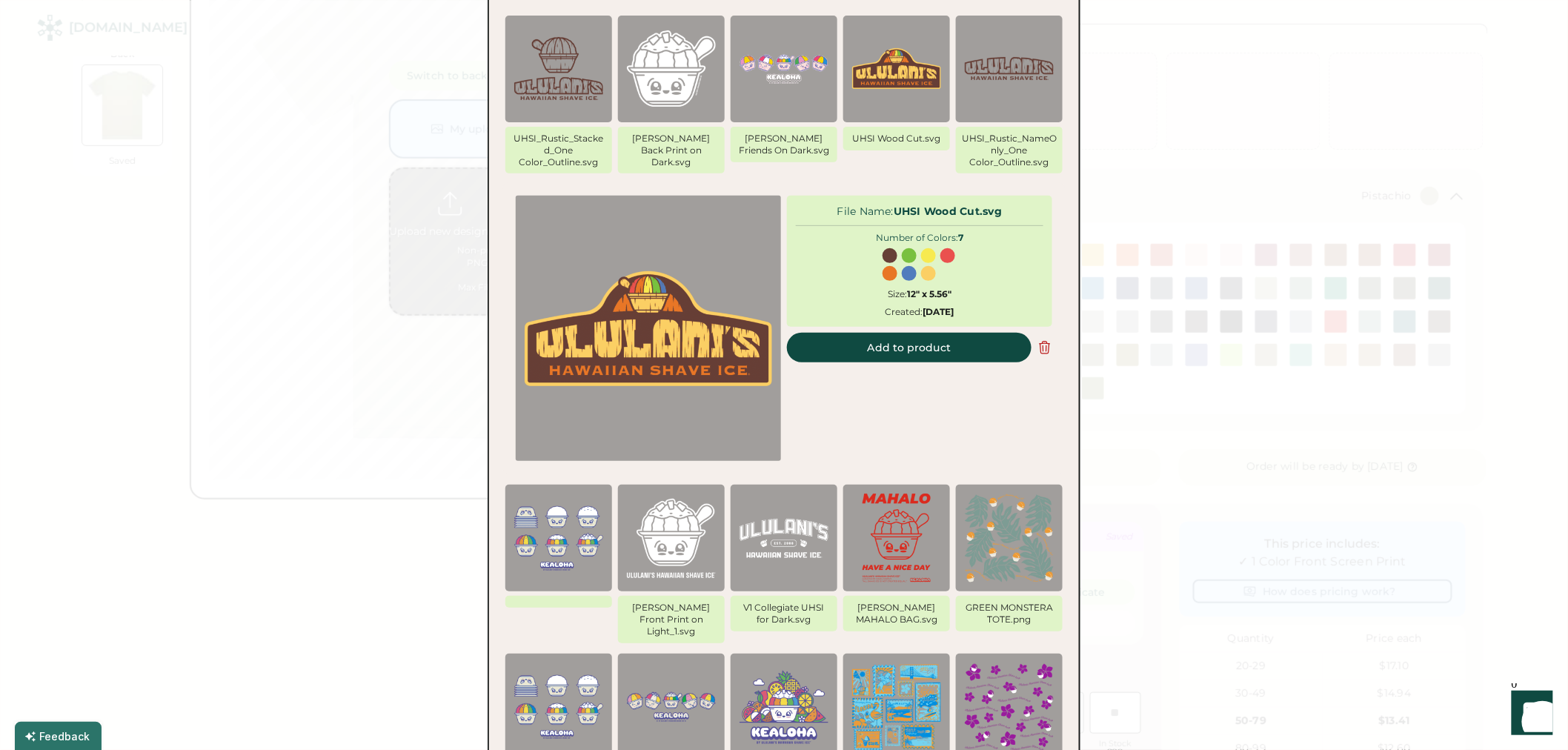
scroll to position [146, 0]
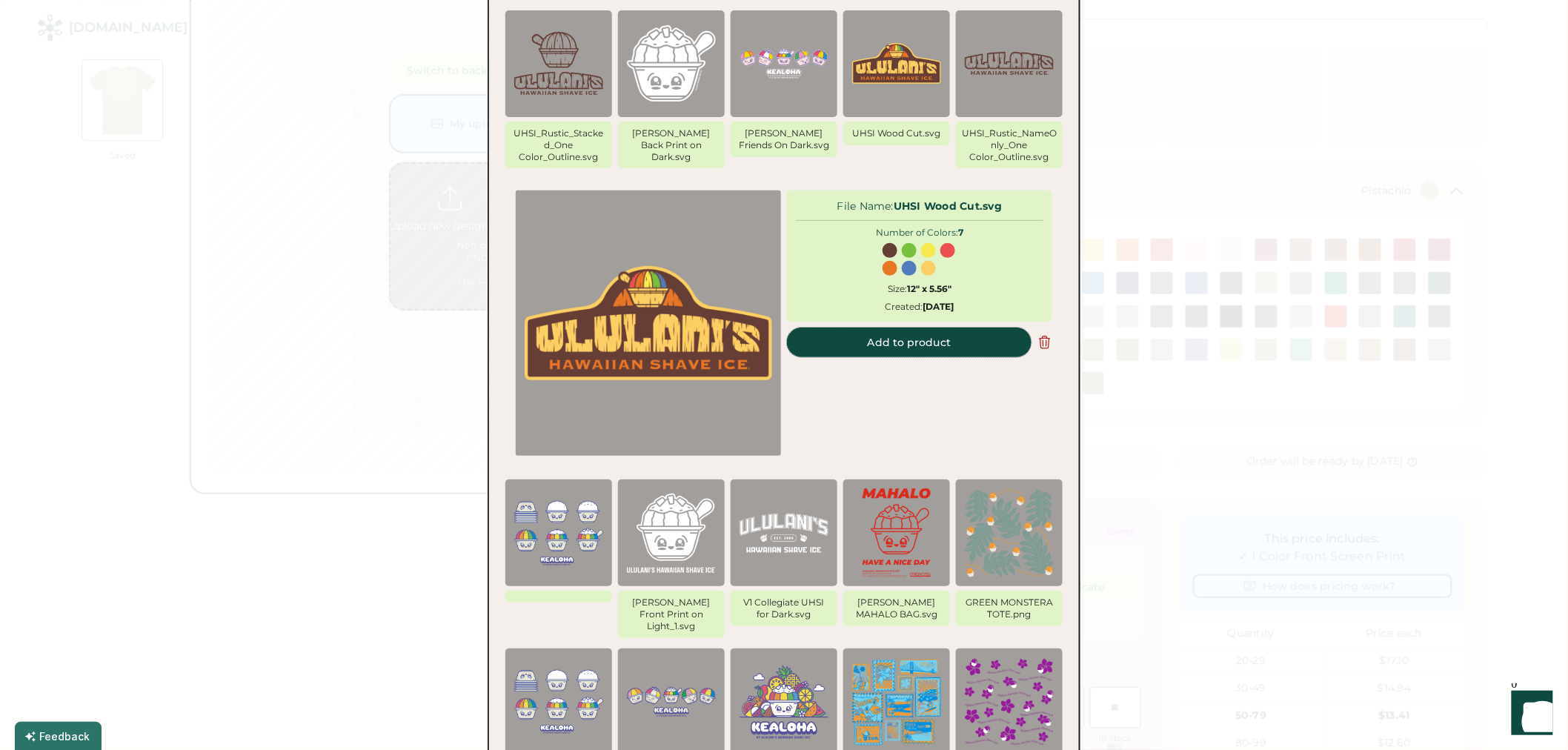
click at [951, 341] on button "Add to product" at bounding box center [909, 342] width 244 height 30
type input "*****"
type input "****"
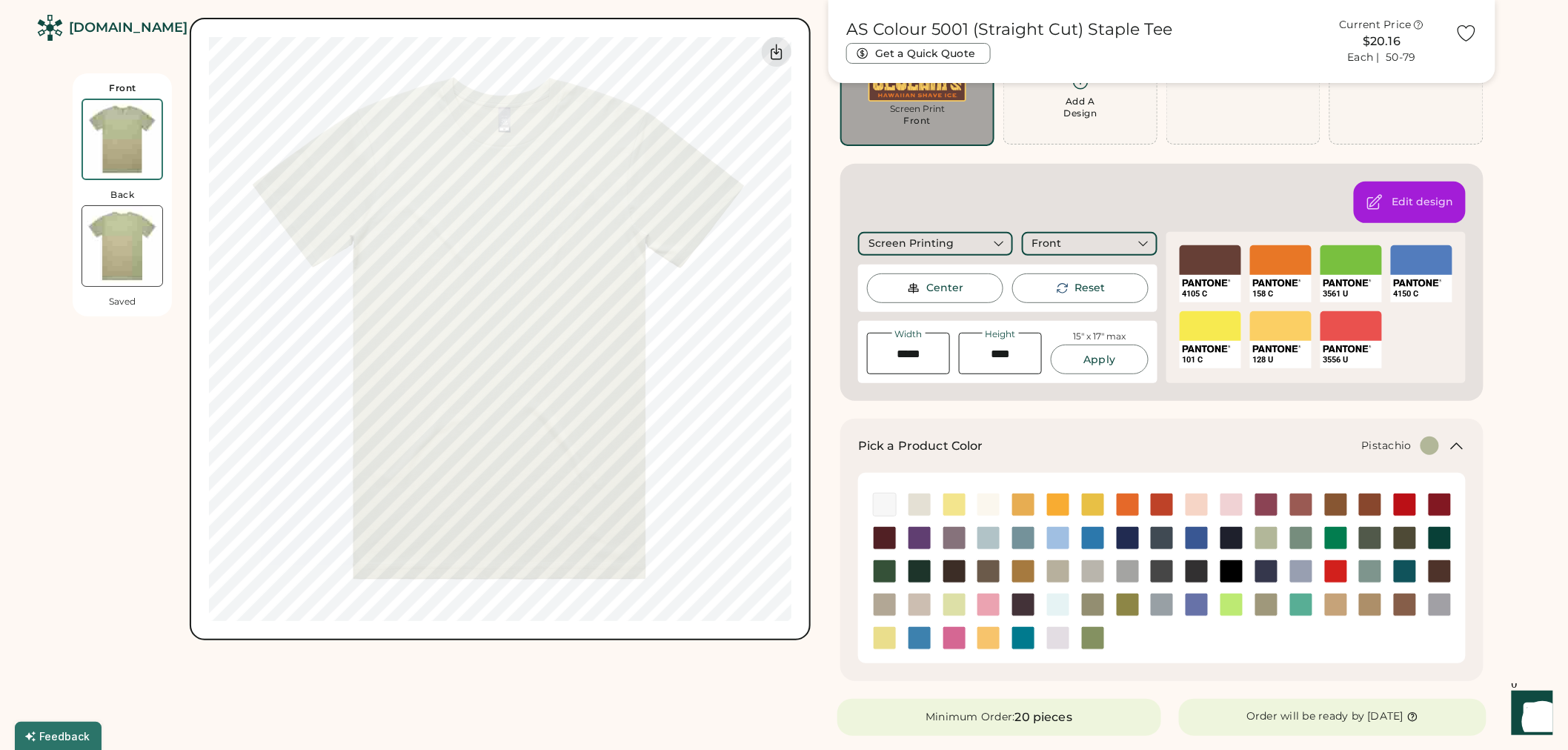
scroll to position [63, 0]
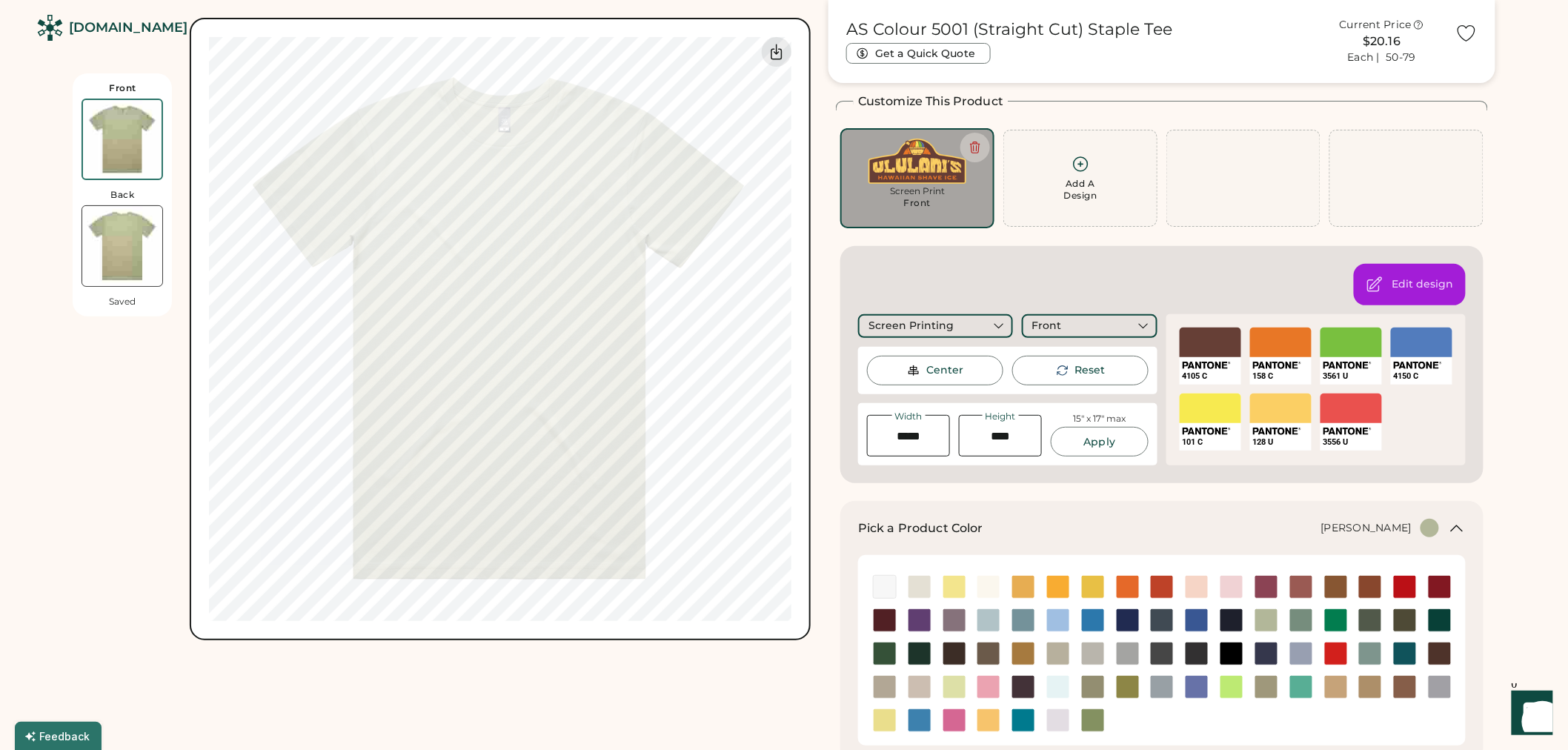
click at [1122, 685] on img at bounding box center [1127, 687] width 23 height 23
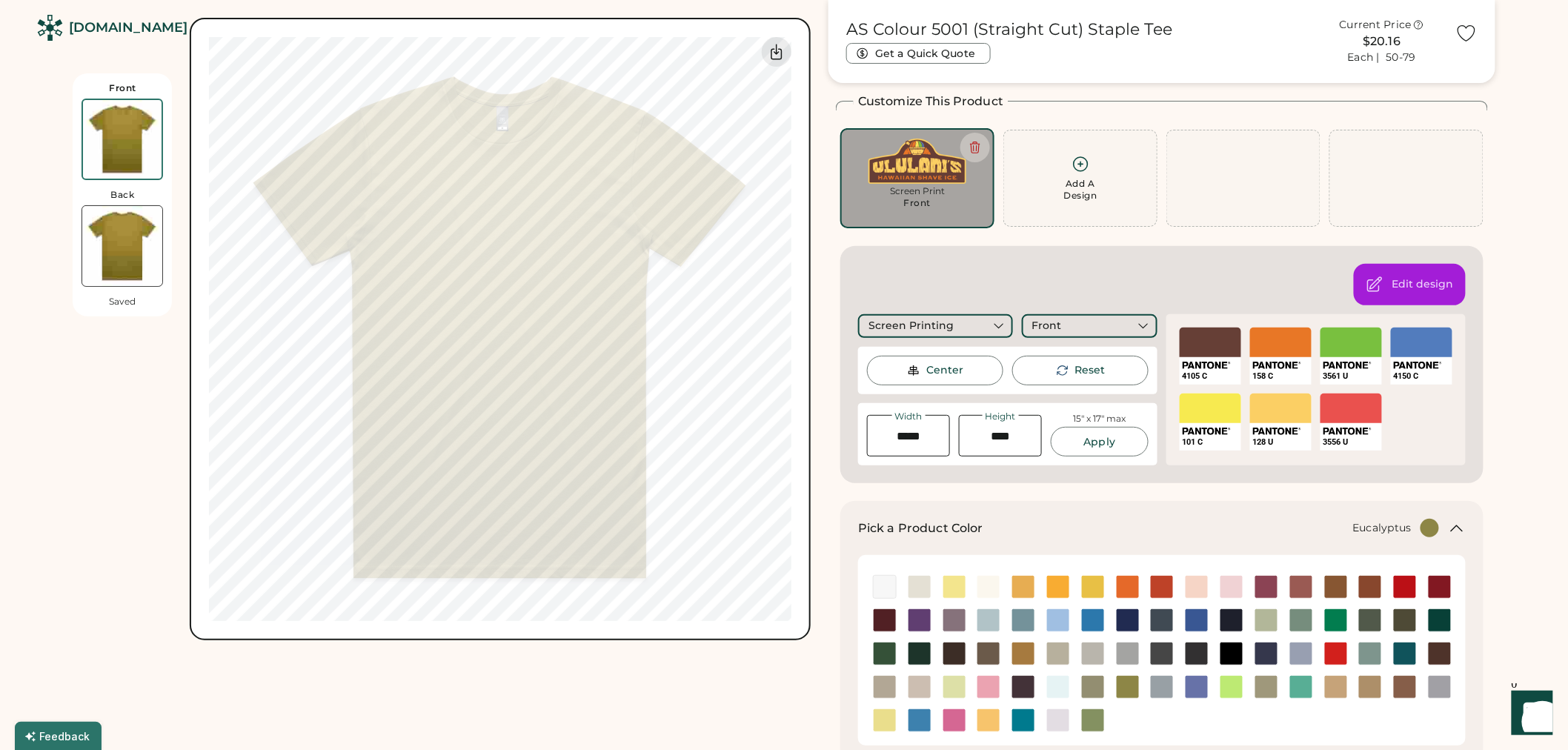
click at [1101, 685] on img at bounding box center [1093, 687] width 23 height 23
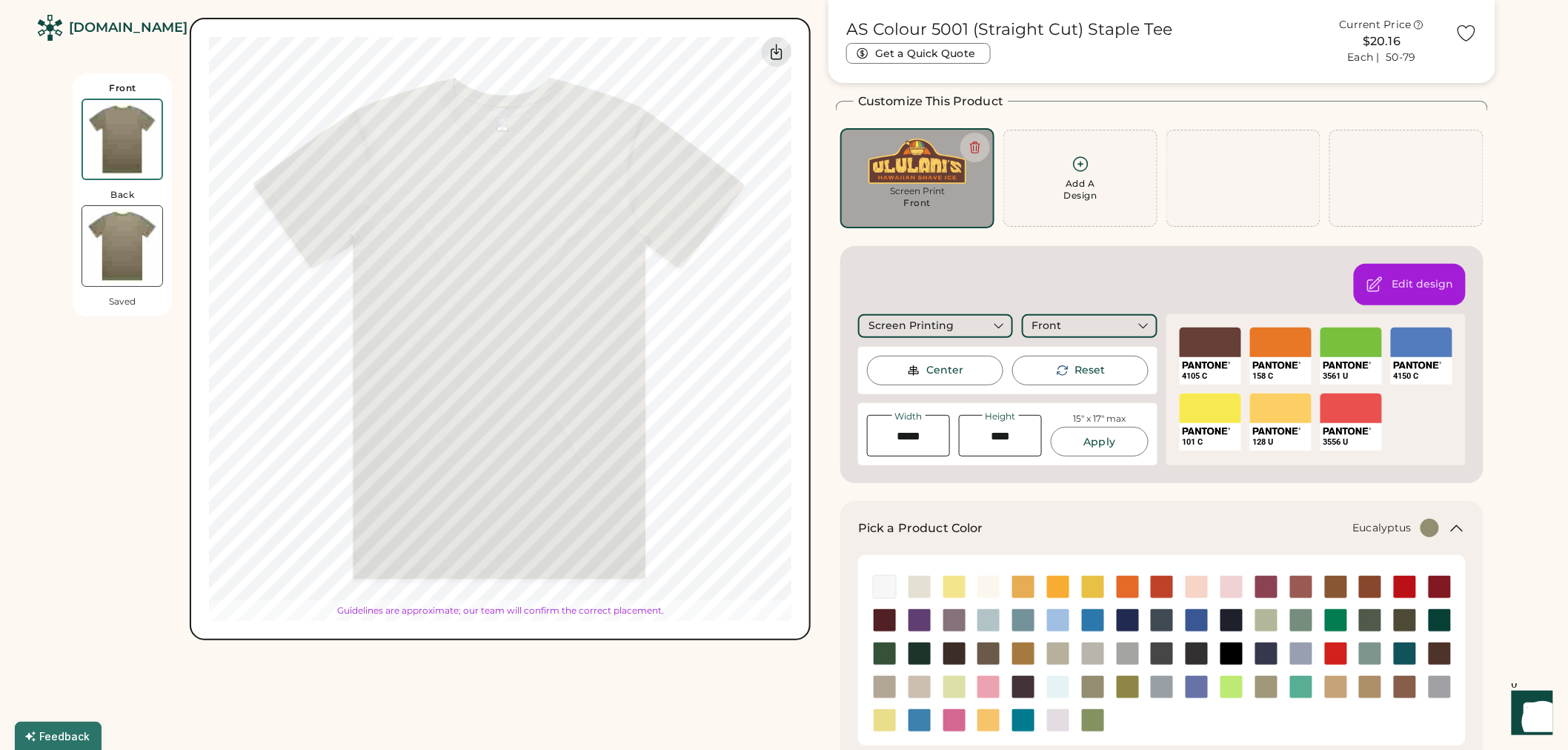
type input "****"
click at [1377, 691] on img at bounding box center [1370, 687] width 23 height 23
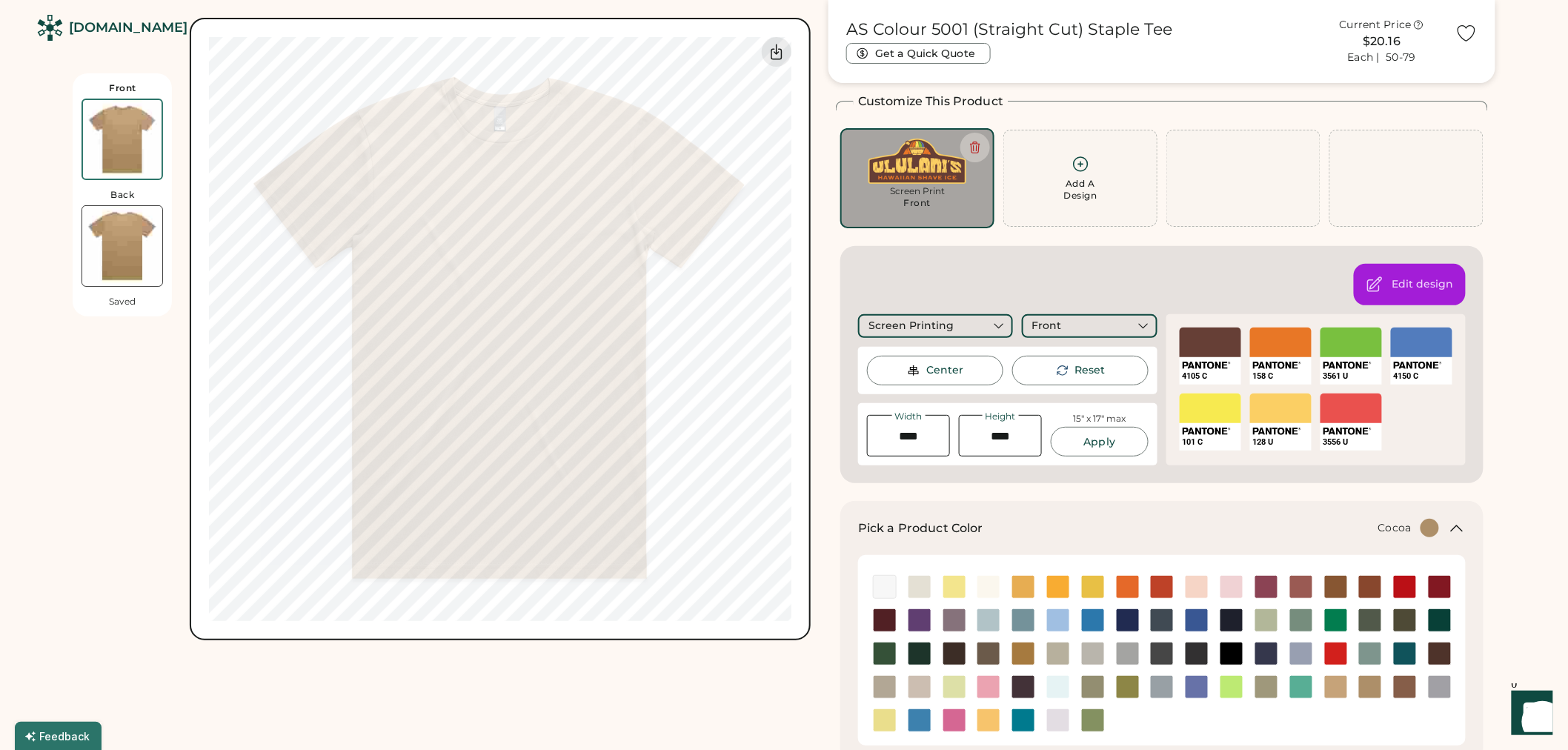
click at [1390, 686] on div at bounding box center [1404, 688] width 34 height 24
click at [1399, 689] on img at bounding box center [1405, 687] width 23 height 23
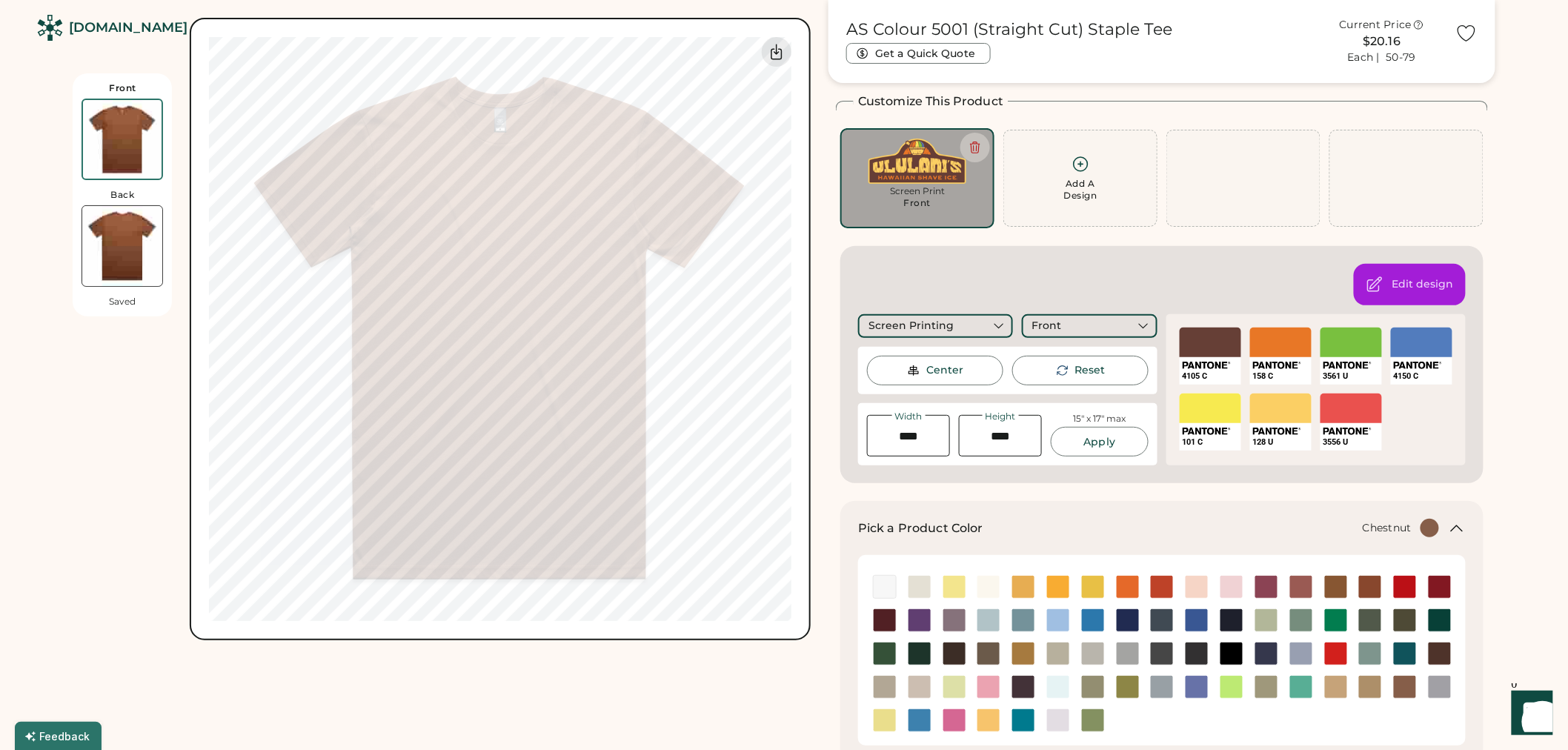
click at [1436, 664] on img at bounding box center [1439, 654] width 23 height 23
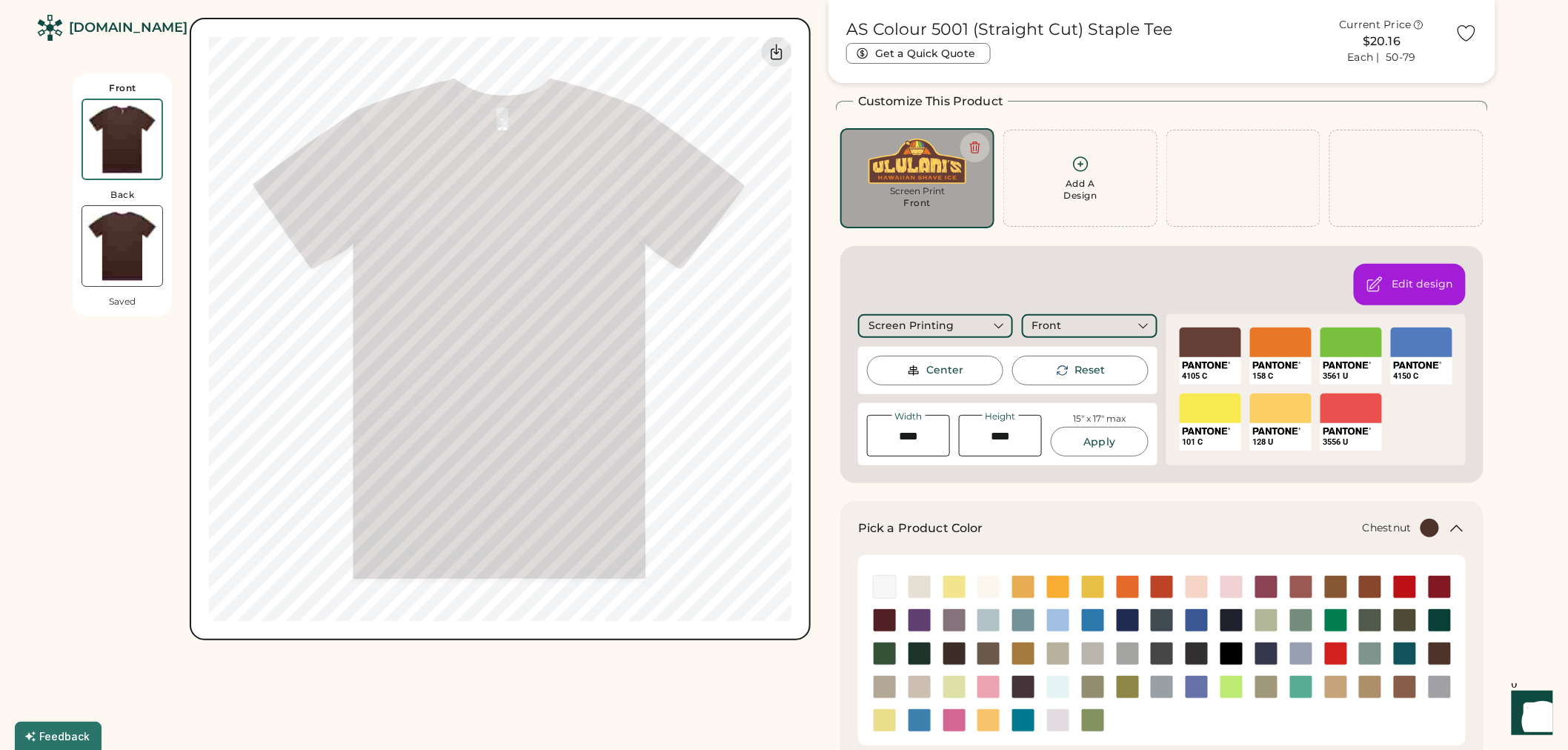
click at [798, 577] on div "Switch to back My uploaded designs Upload new design SVG, Ai, PDF, EPS, PSD Non…" at bounding box center [501, 329] width 621 height 622
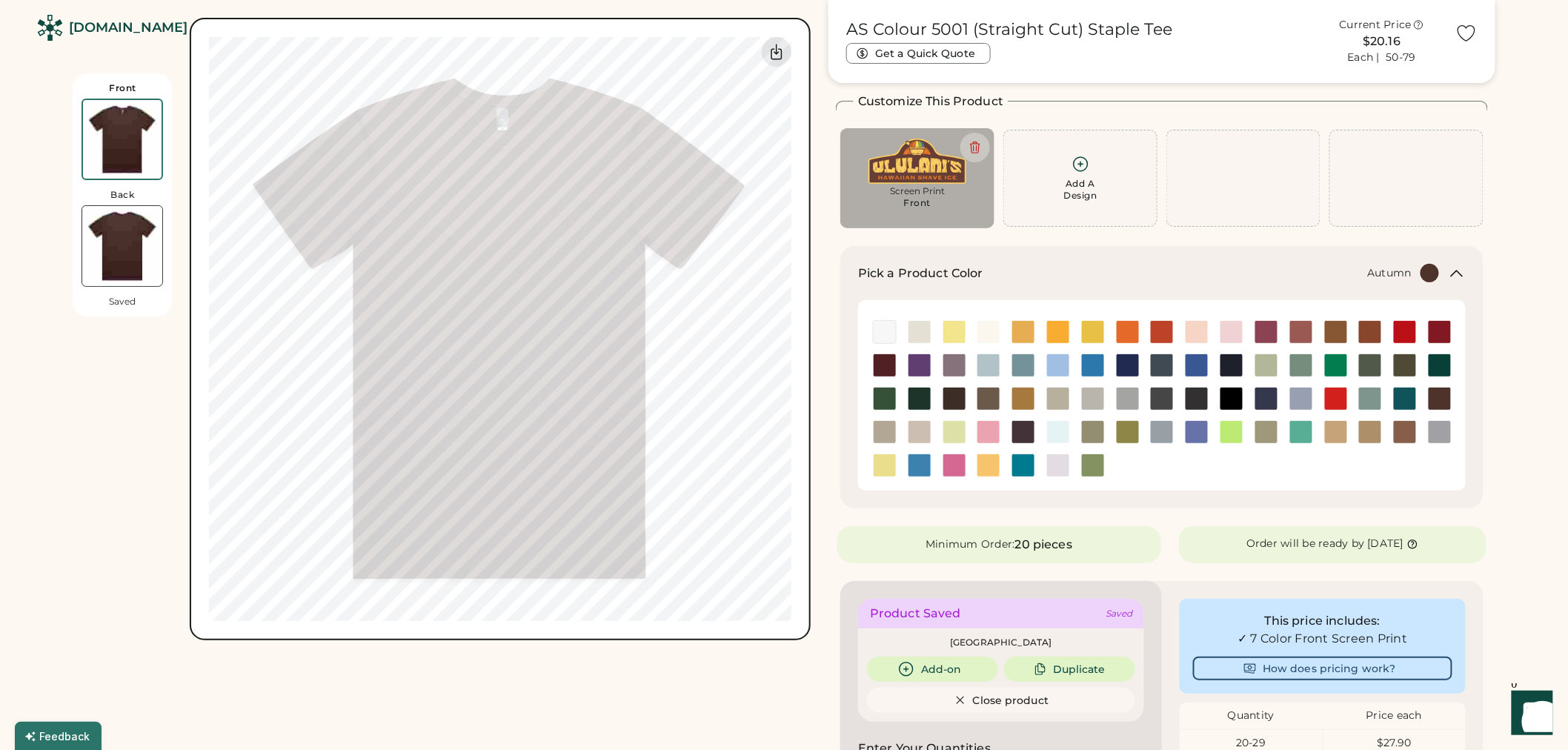
click at [1164, 334] on img at bounding box center [1162, 332] width 23 height 23
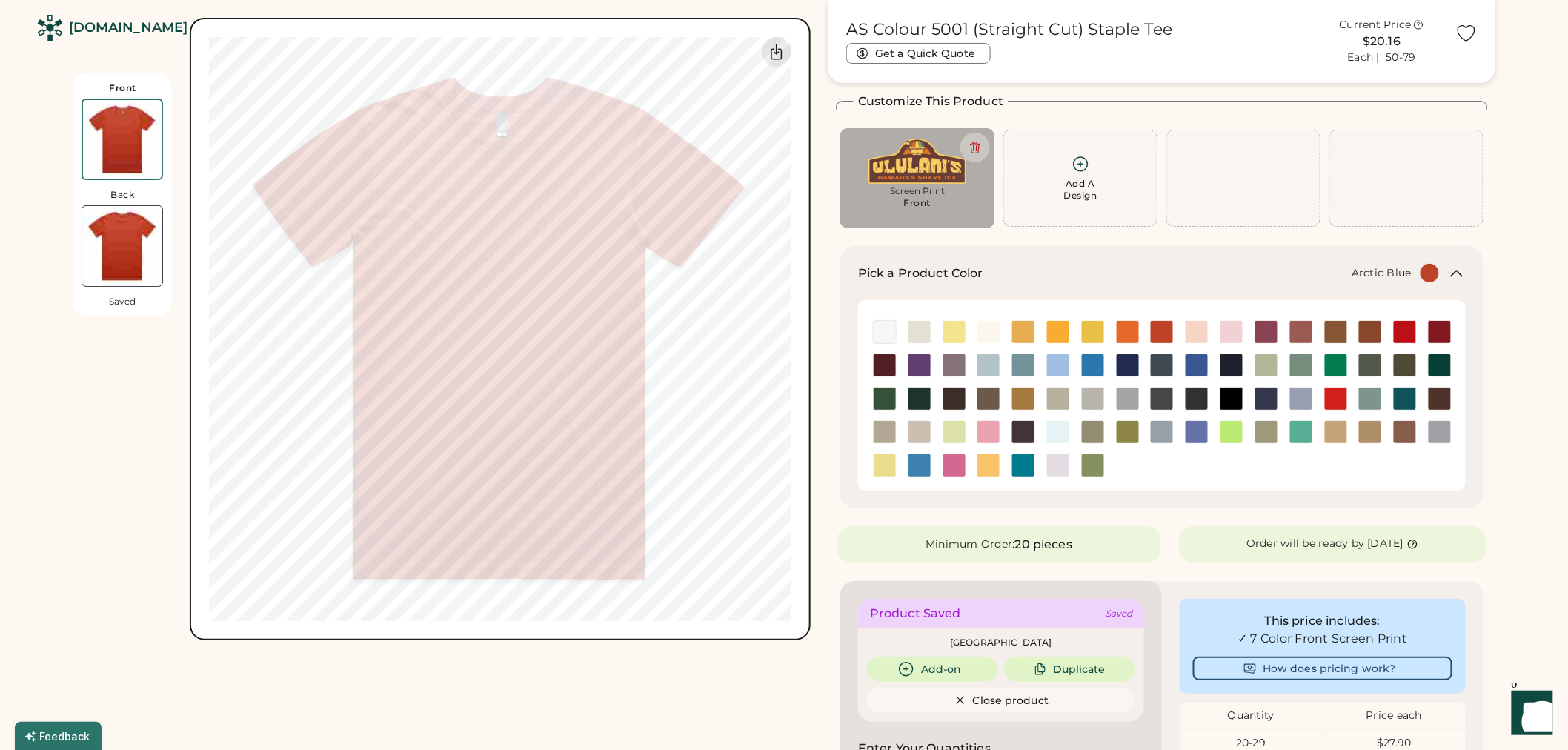
click at [1092, 366] on img at bounding box center [1093, 365] width 23 height 23
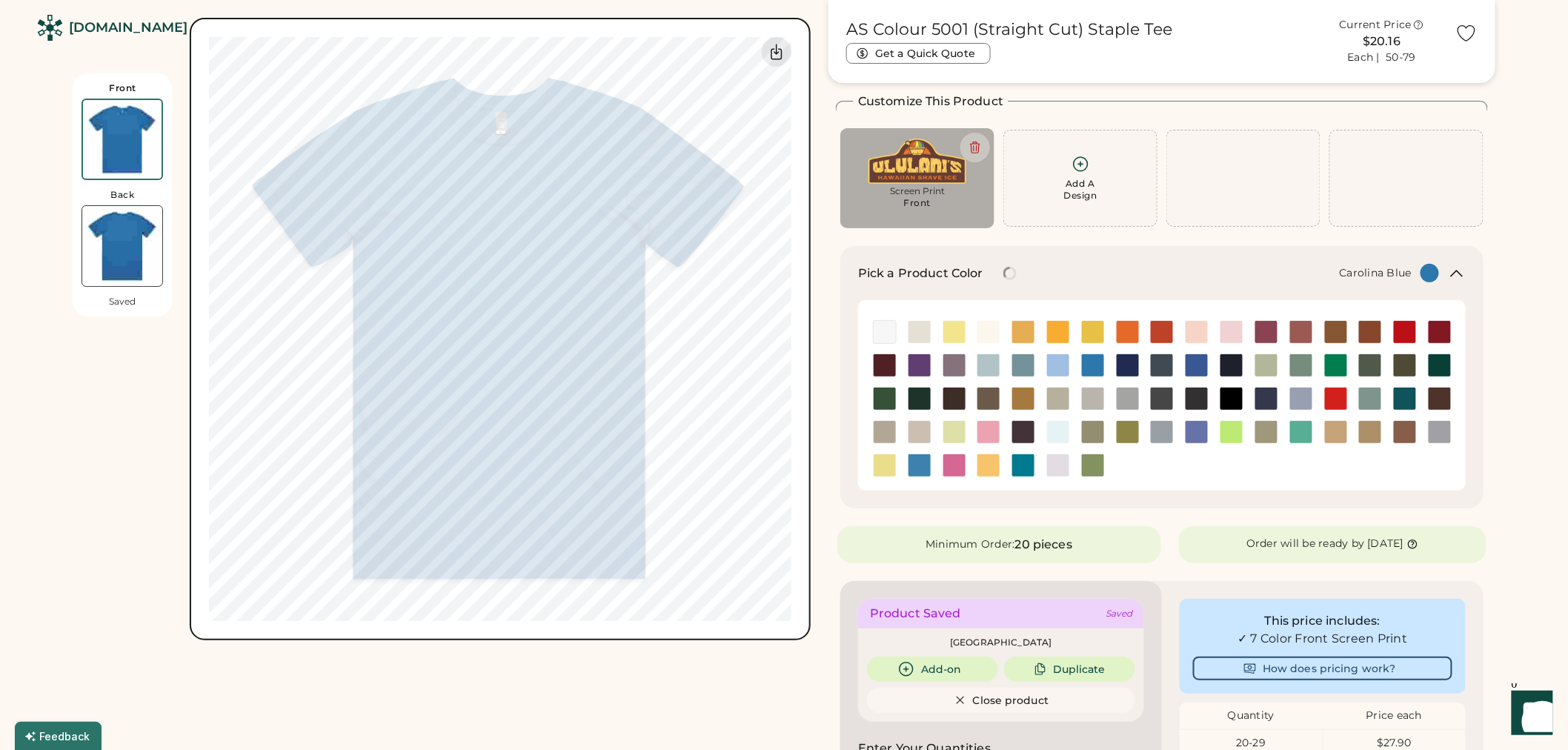
click at [1060, 368] on img at bounding box center [1057, 365] width 23 height 23
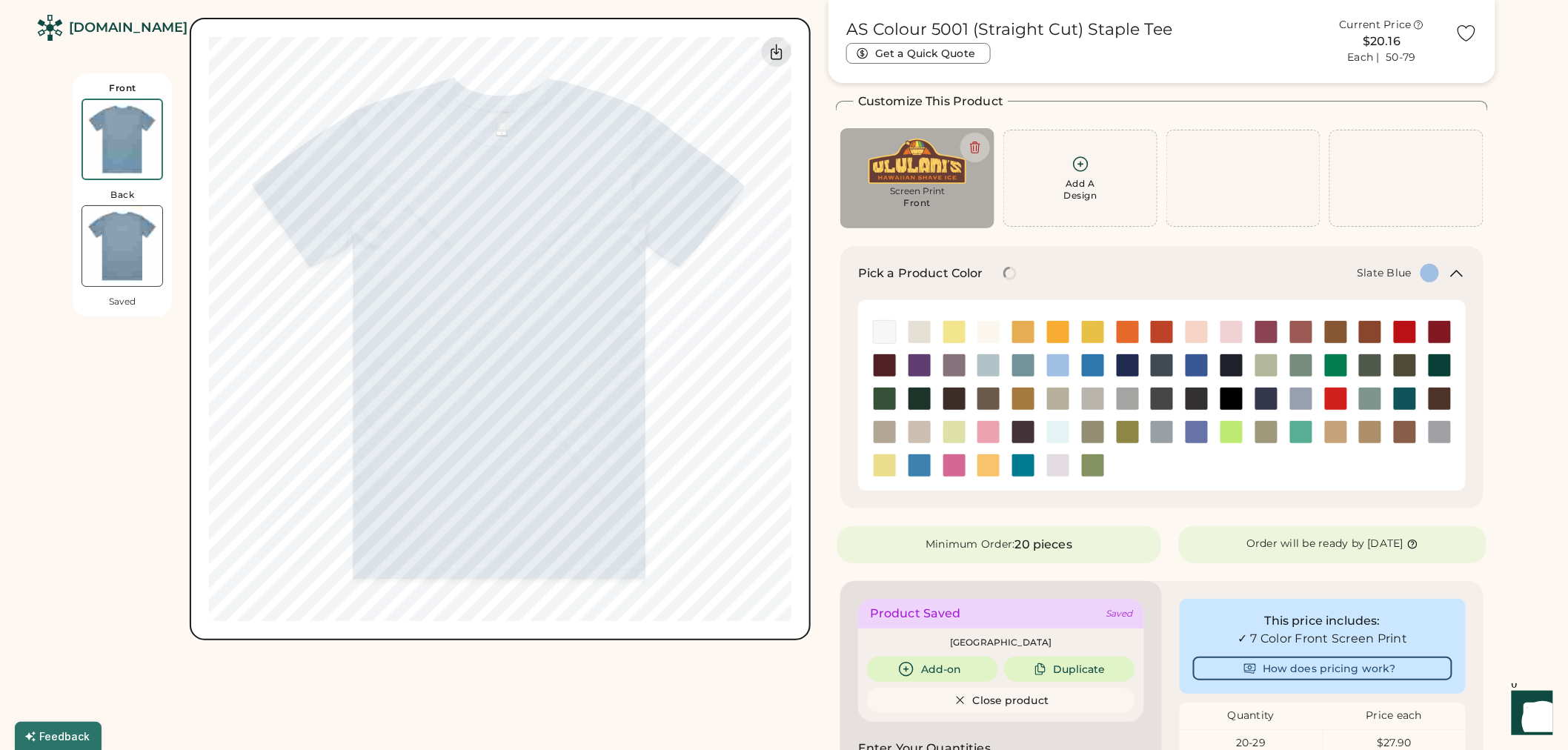
click at [1008, 366] on div at bounding box center [1023, 365] width 34 height 24
click at [1030, 363] on img at bounding box center [1023, 365] width 23 height 23
click at [1031, 332] on img at bounding box center [1023, 332] width 23 height 23
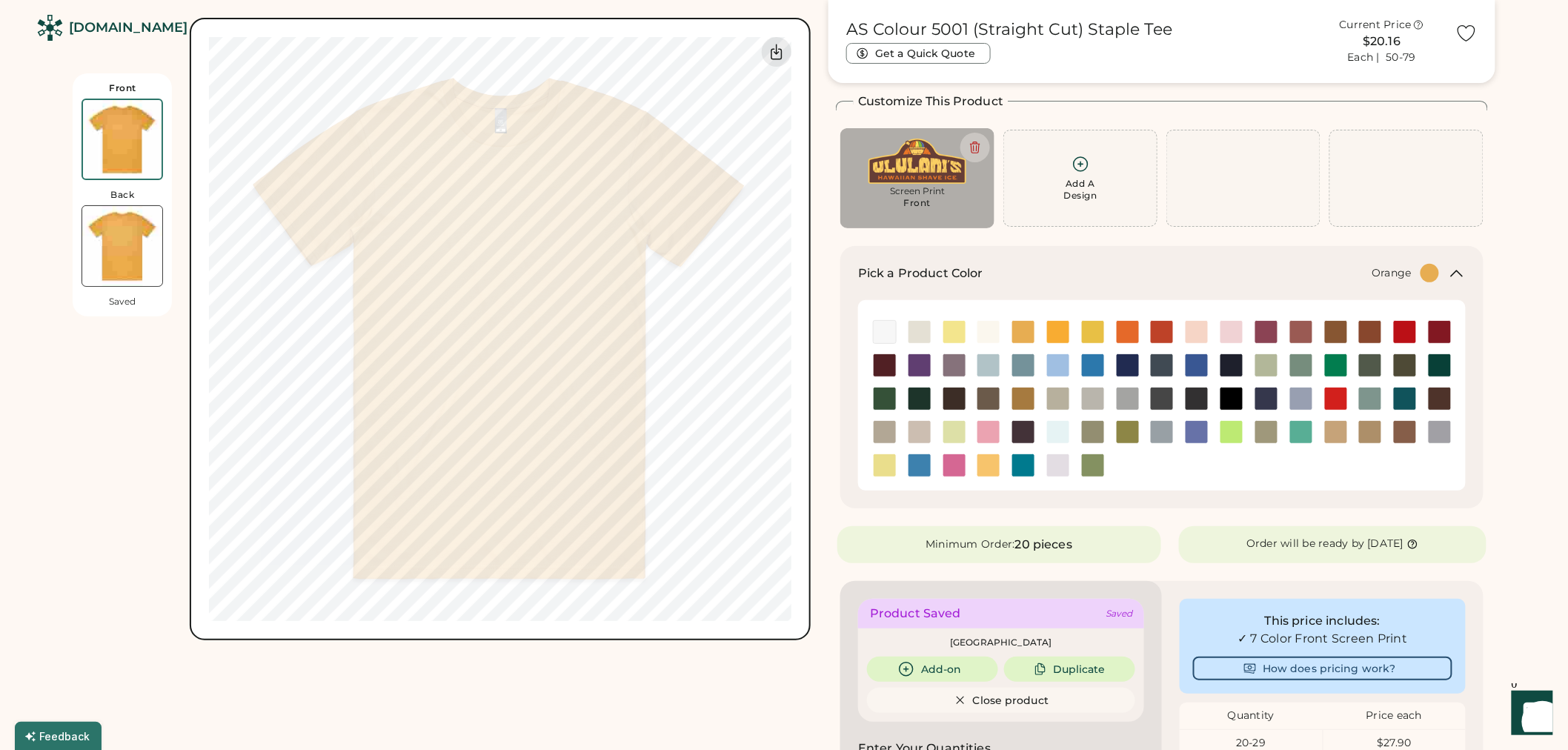
click at [1122, 335] on img at bounding box center [1127, 332] width 23 height 23
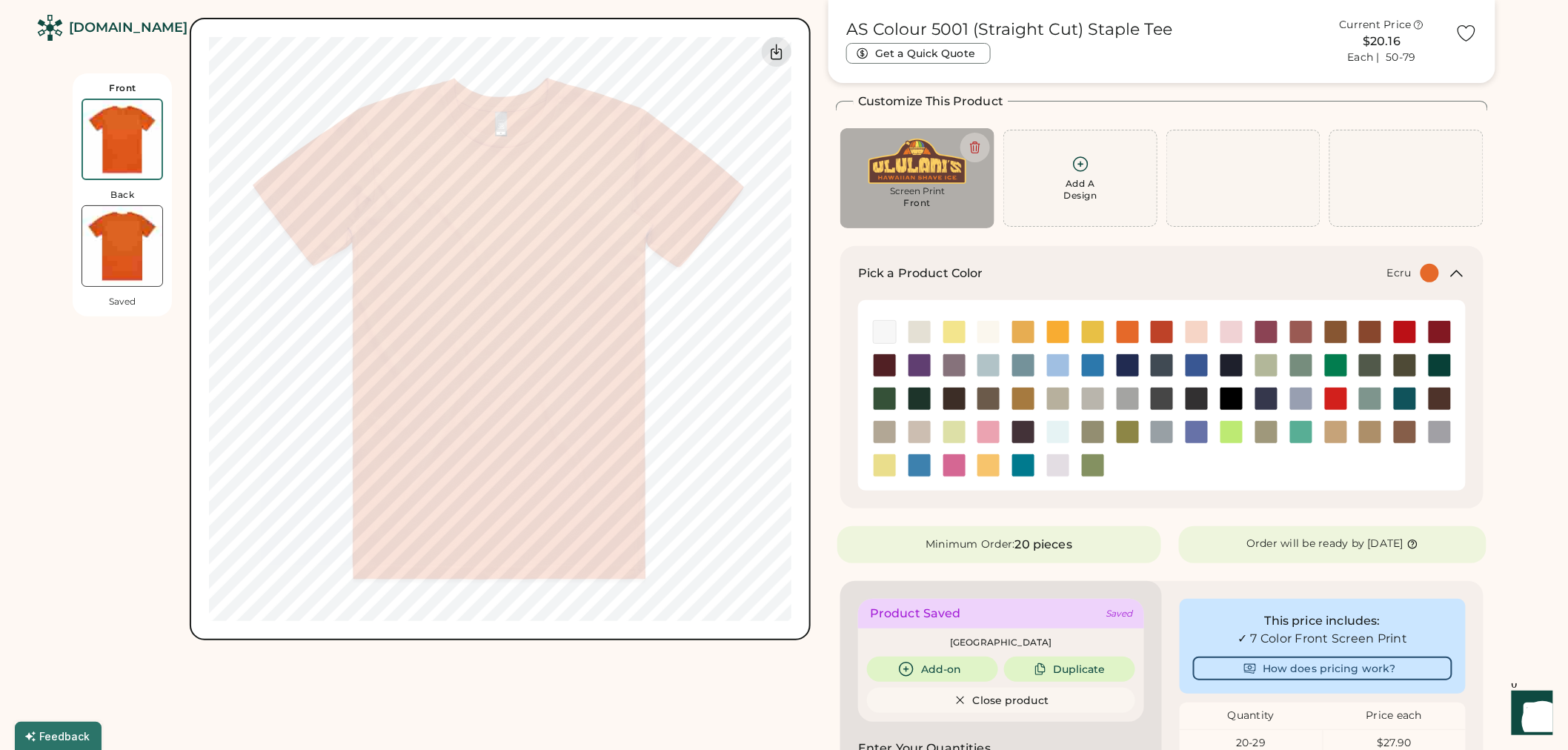
click at [920, 329] on img at bounding box center [919, 332] width 23 height 23
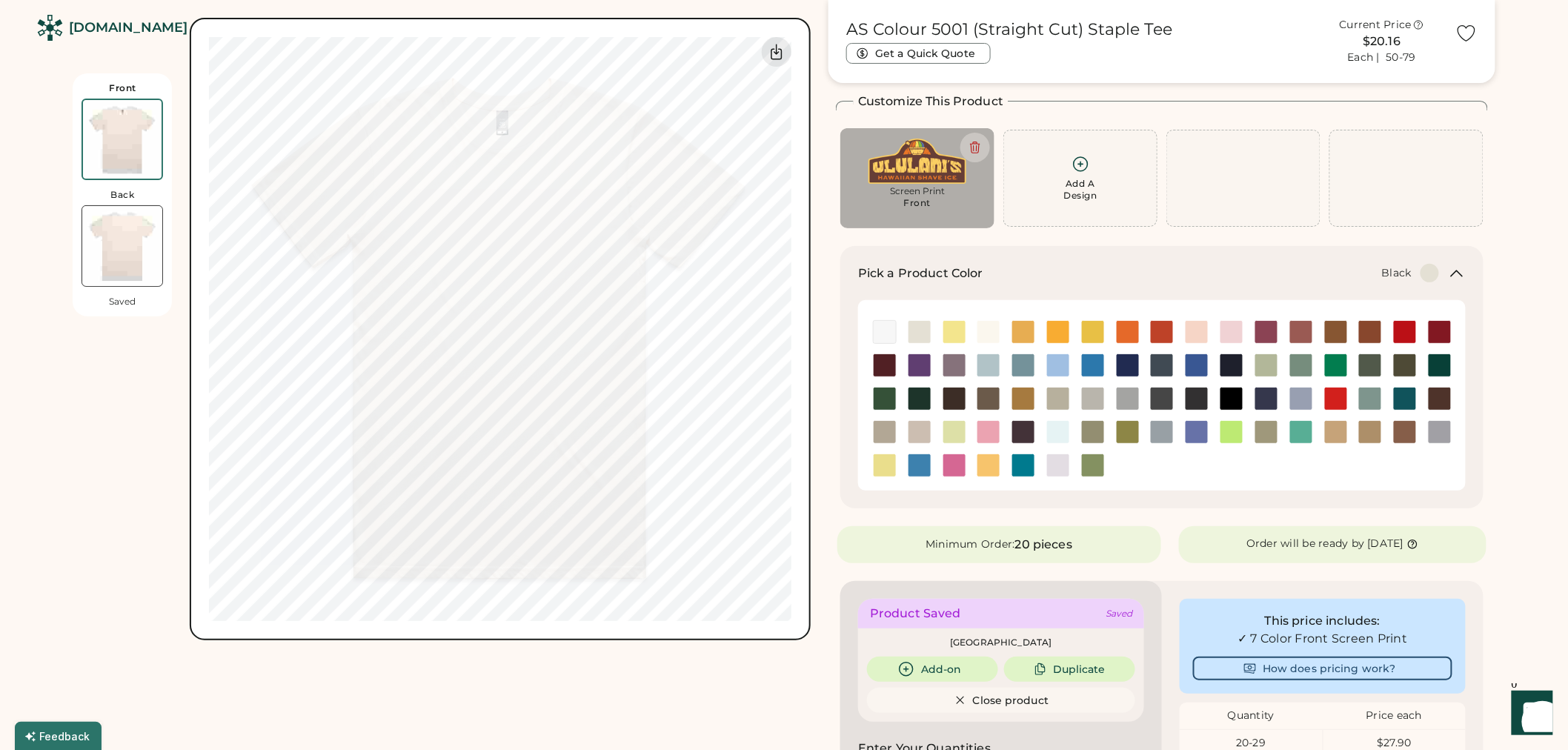
click at [1231, 400] on img at bounding box center [1231, 399] width 23 height 23
